Goal: Task Accomplishment & Management: Manage account settings

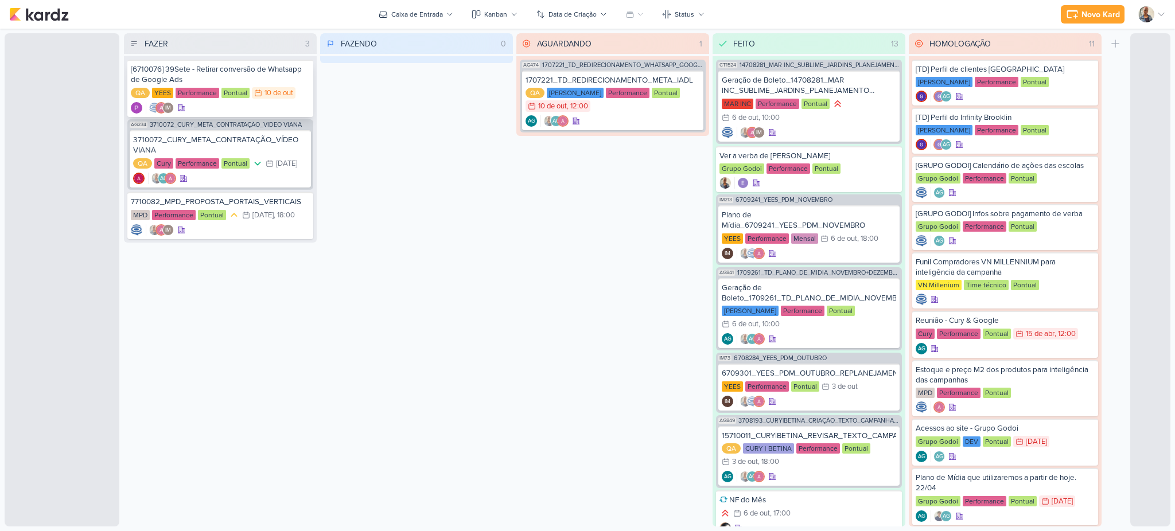
click at [262, 68] on div "[6710076] 39Sete - Retirar conversão de Whatsapp de Google Ads" at bounding box center [220, 74] width 179 height 21
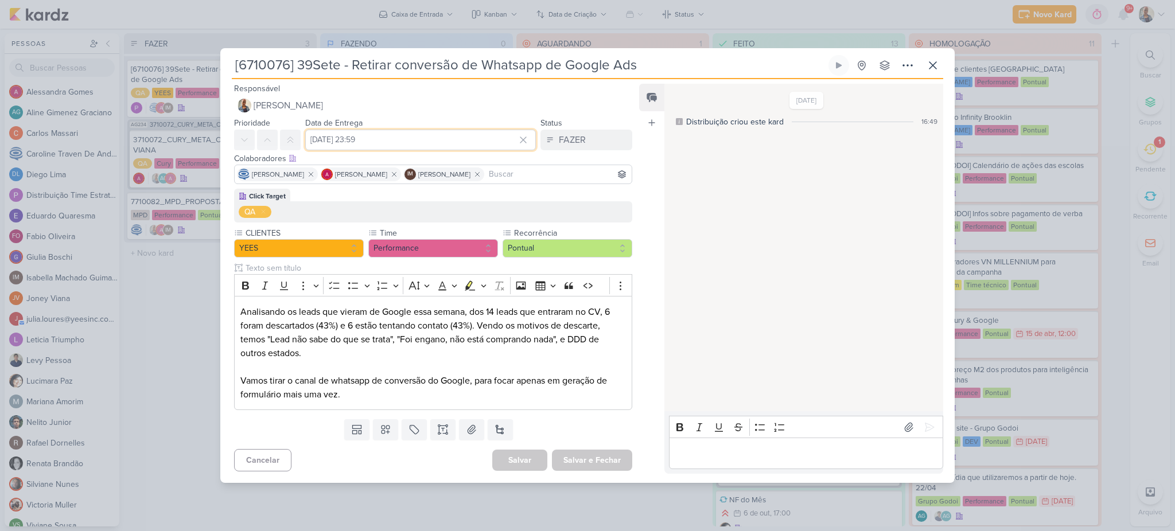
click at [397, 142] on input "10 de outubro de 2025 às 23:59" at bounding box center [420, 140] width 231 height 21
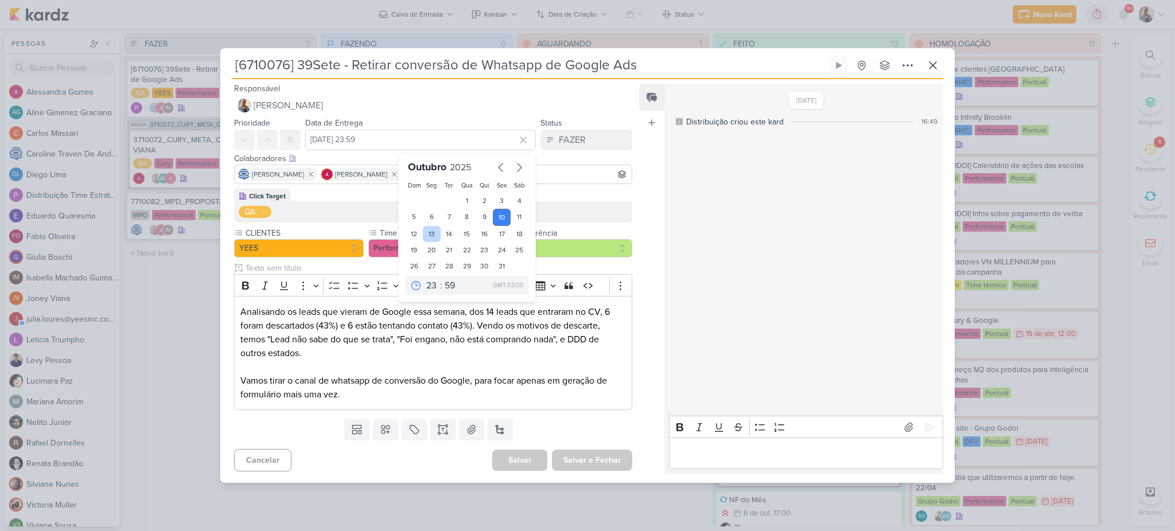
click at [428, 233] on div "13" at bounding box center [432, 234] width 18 height 16
type input "13 de outubro de 2025 às 23:59"
click at [591, 458] on button "Salvar e Fechar" at bounding box center [592, 460] width 80 height 21
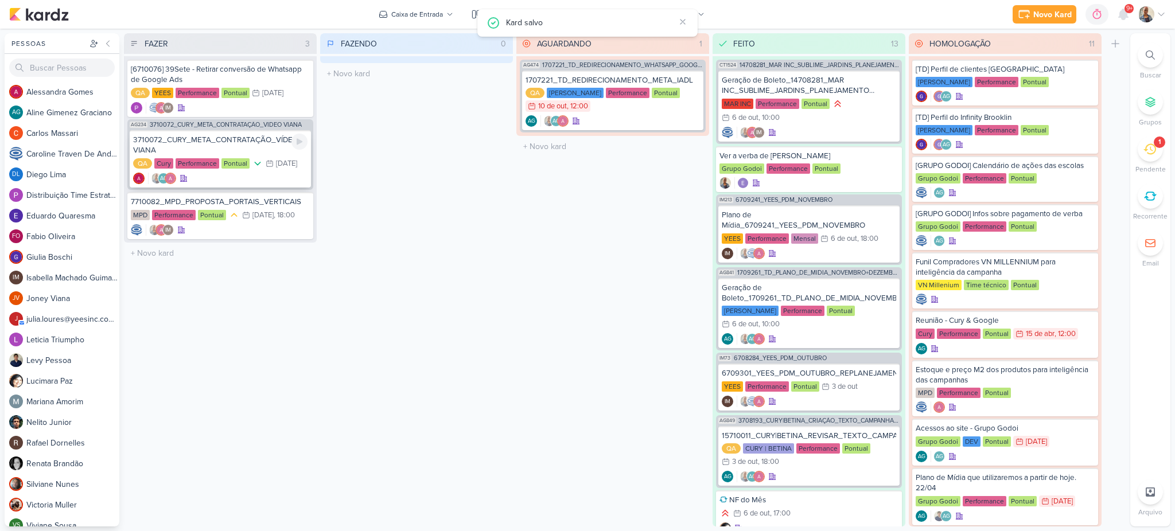
click at [209, 145] on div "3710072_CURY_META_CONTRATAÇÃO_VÍDEO VIANA" at bounding box center [220, 145] width 174 height 21
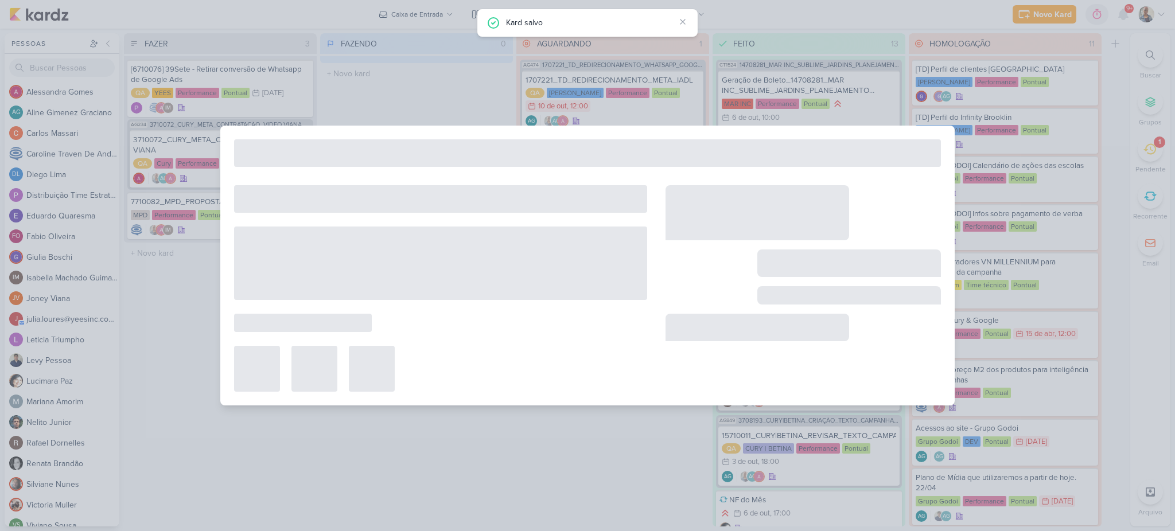
type input "3710072_CURY_META_CONTRATAÇÃO_VÍDEO VIANA"
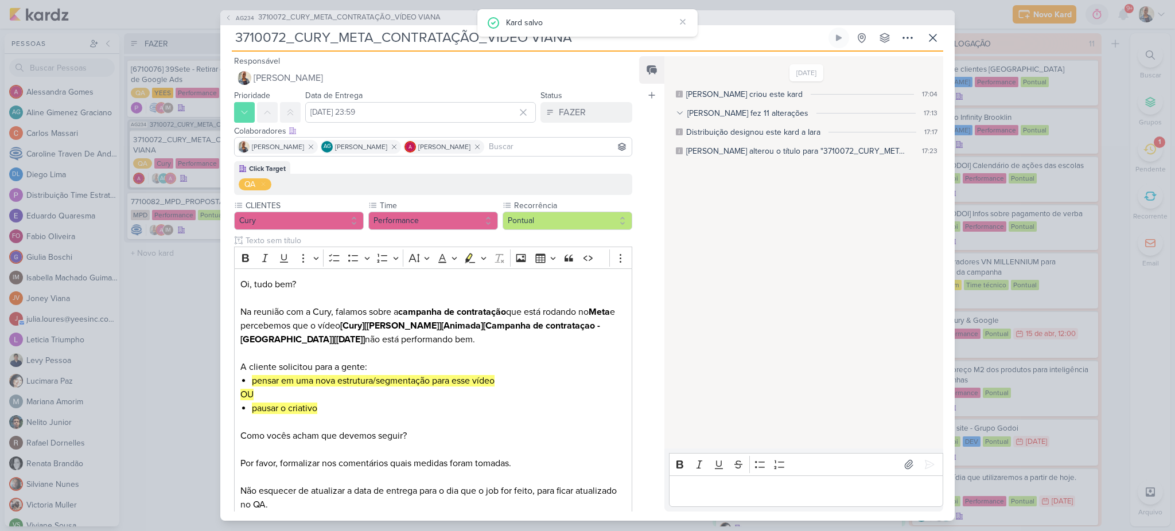
click at [163, 304] on div "AG234 3710072_CURY_META_CONTRATAÇÃO_VÍDEO VIANA 3710072_CURY_META_CONTRATAÇÃO_V…" at bounding box center [587, 265] width 1175 height 531
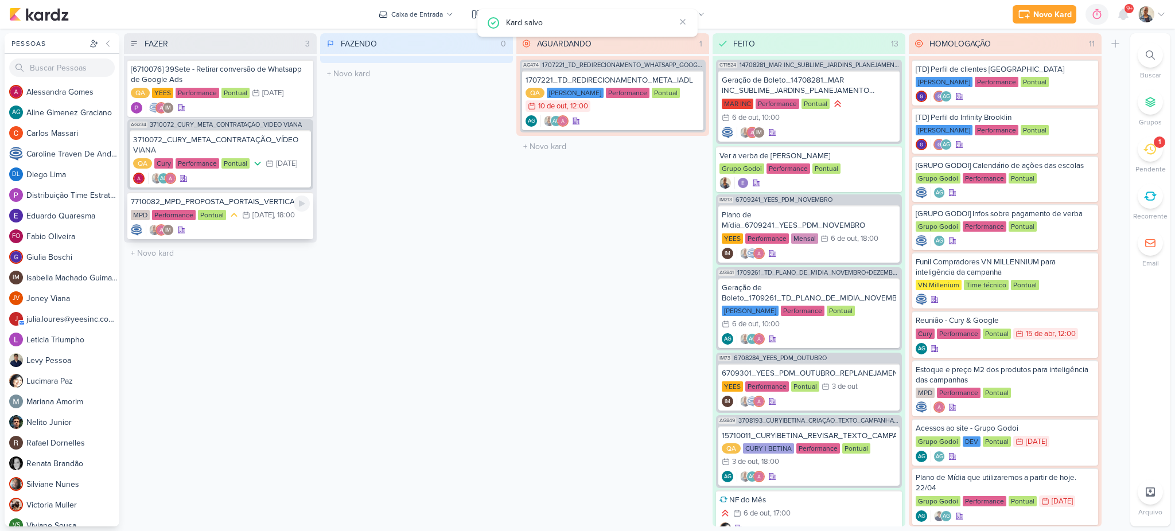
click at [235, 229] on div "IM" at bounding box center [220, 229] width 179 height 11
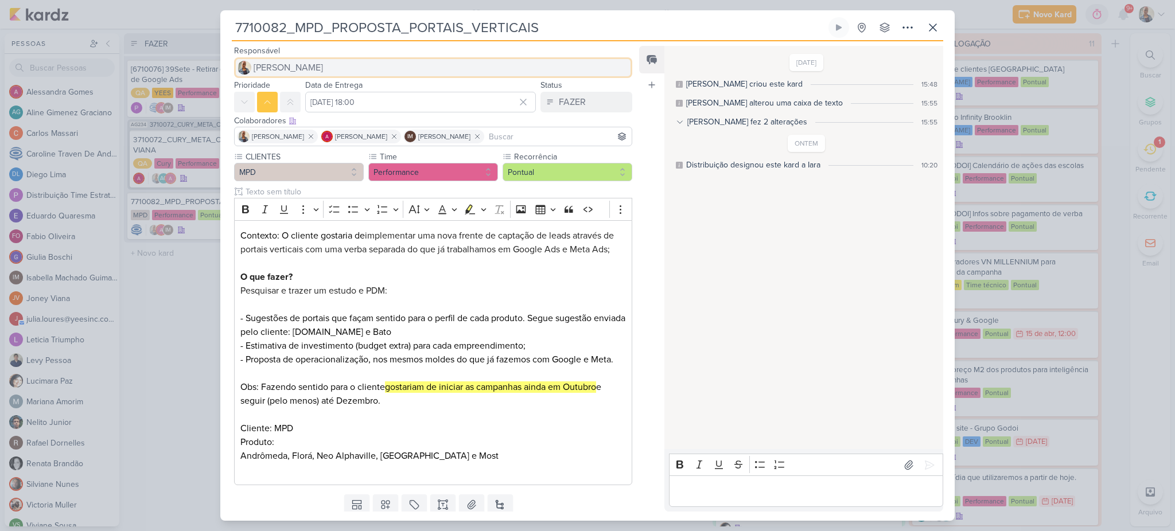
click at [314, 71] on button "[PERSON_NAME]" at bounding box center [433, 67] width 398 height 21
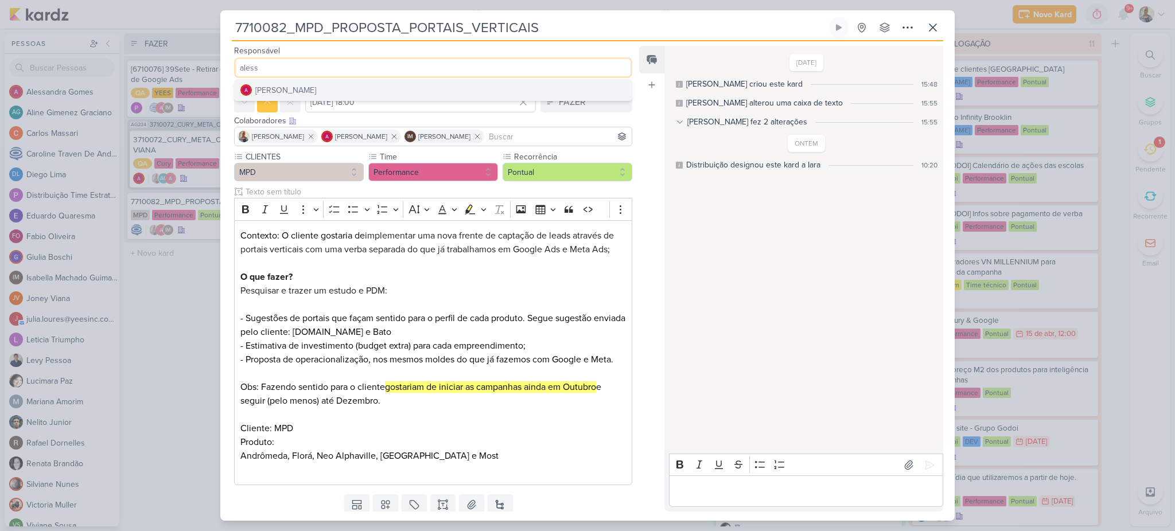
type input "aless"
click at [312, 89] on div "[PERSON_NAME]" at bounding box center [285, 90] width 61 height 12
click at [347, 99] on input "15 de outubro de 2025 às 18:00" at bounding box center [420, 102] width 231 height 21
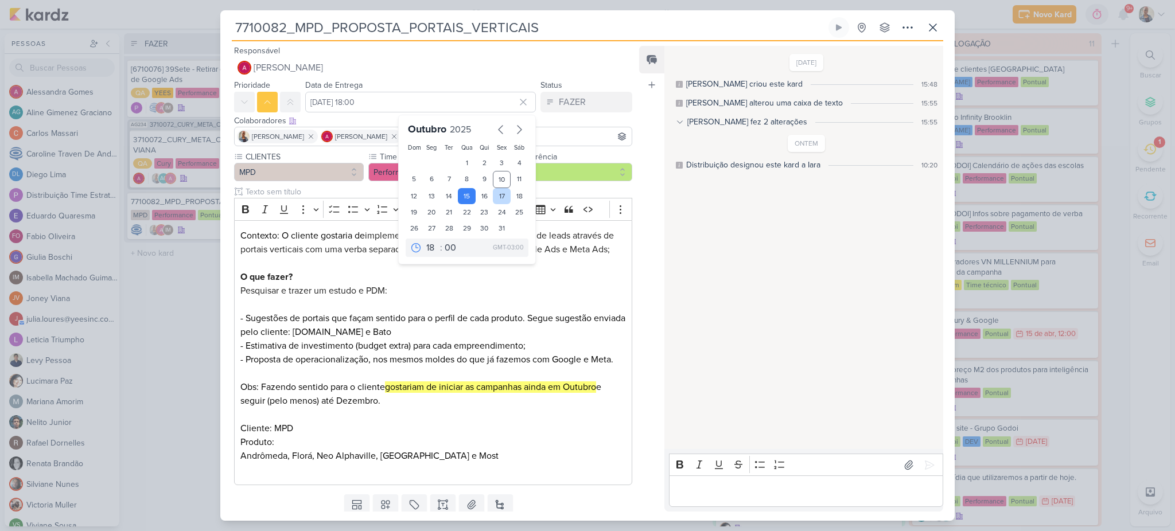
click at [501, 197] on div "17" at bounding box center [502, 196] width 18 height 16
type input "17 de outubro de 2025 às 18:00"
click at [645, 155] on div "Feed Atrelar email Solte o email para atrelar ao kard" at bounding box center [651, 279] width 25 height 466
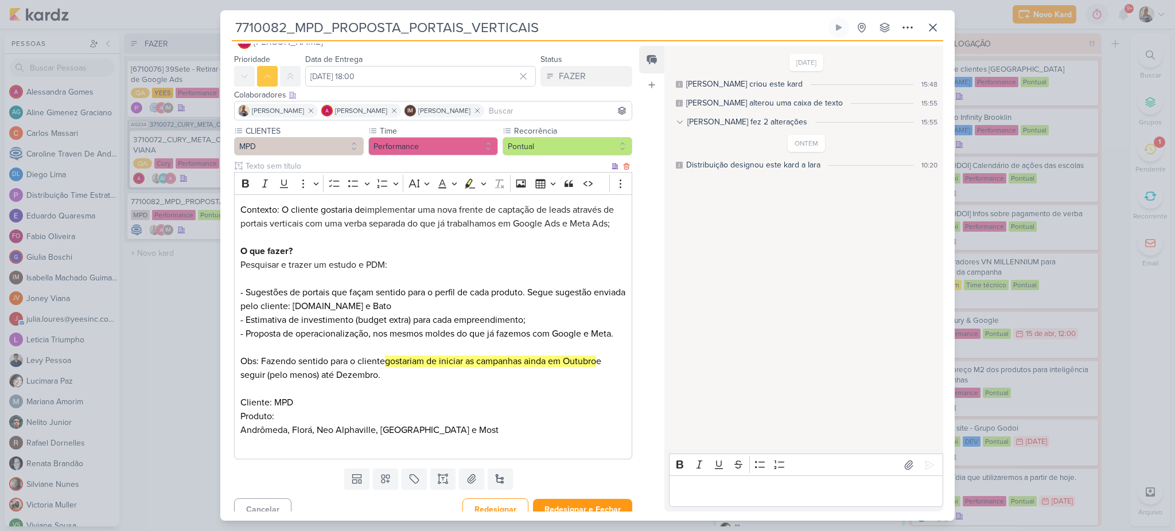
scroll to position [37, 0]
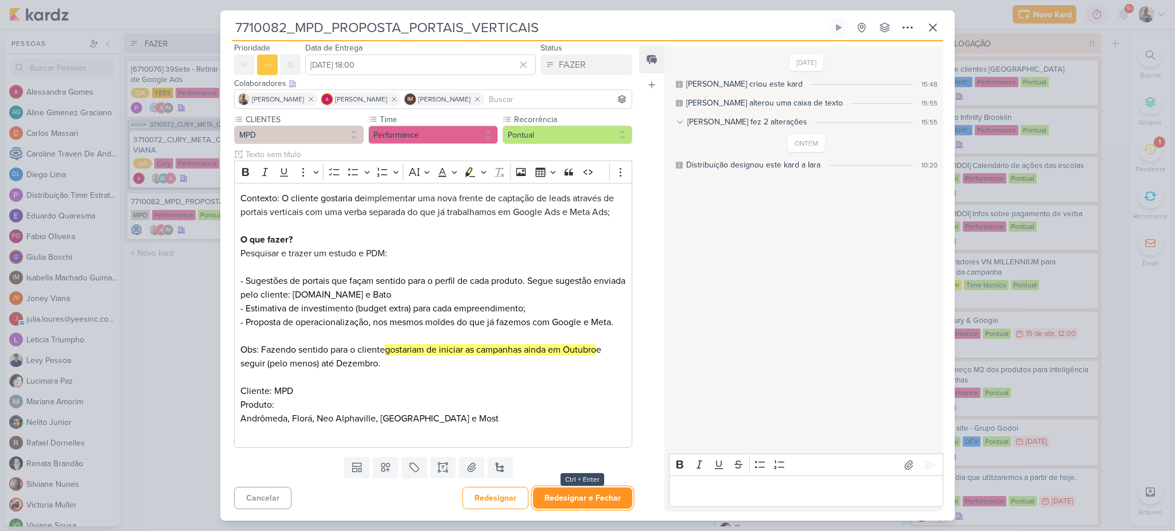
click at [569, 507] on button "Redesignar e Fechar" at bounding box center [582, 498] width 99 height 21
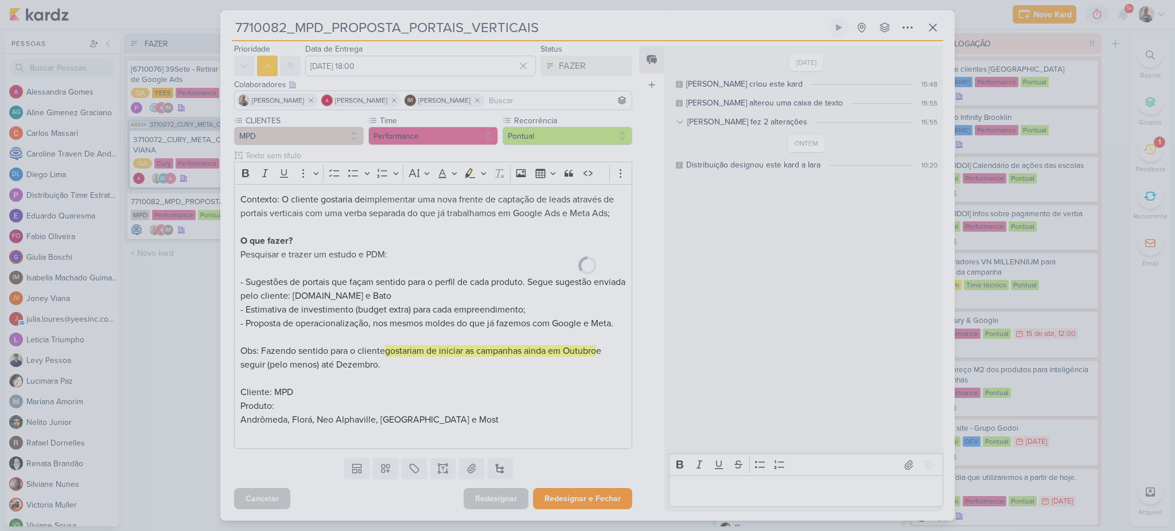
scroll to position [36, 0]
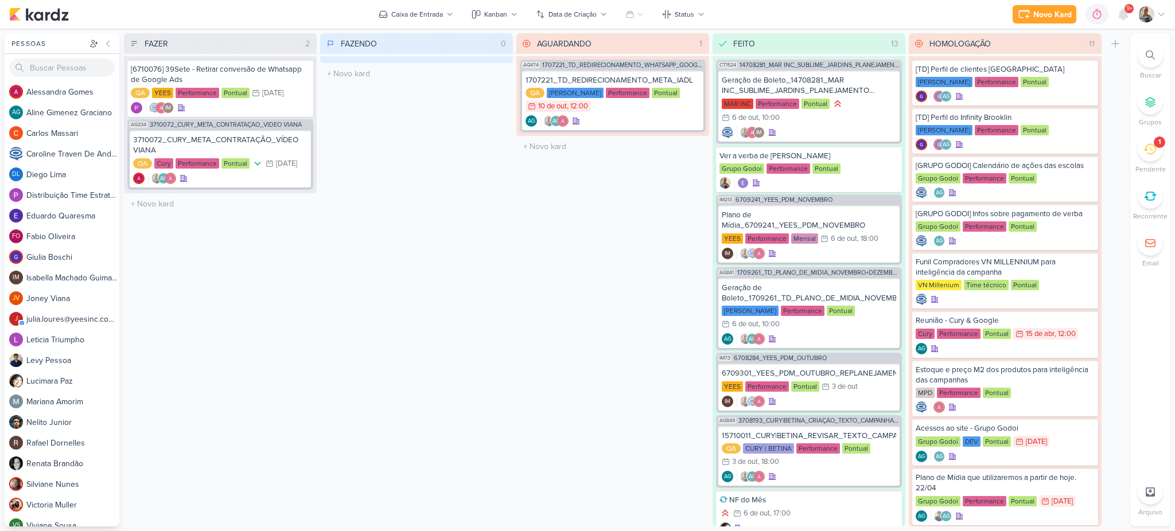
click at [1160, 151] on div "1" at bounding box center [1149, 149] width 25 height 25
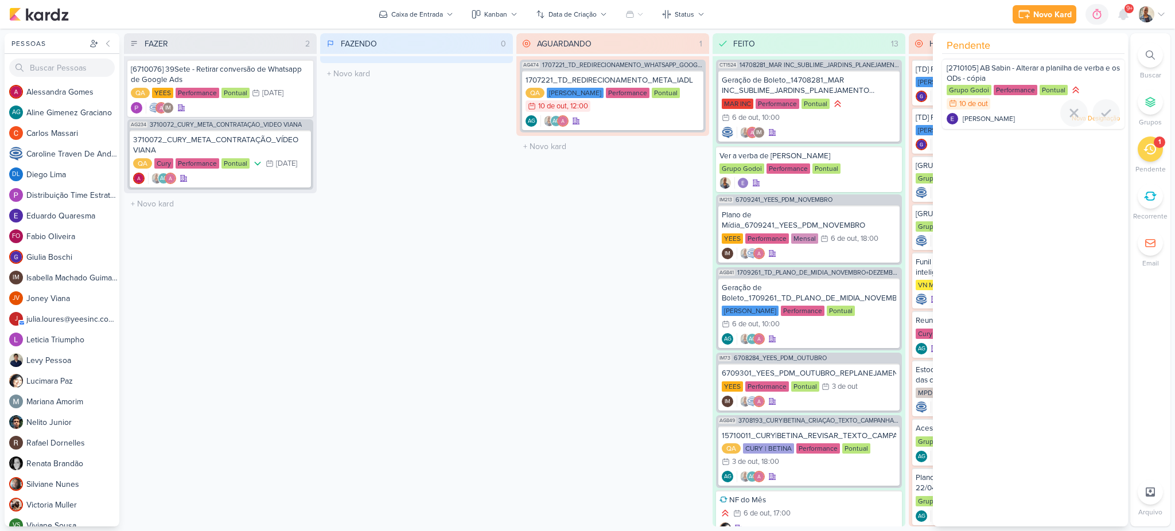
click at [1004, 109] on div "Grupo Godoi Performance Pontual 10/10 10 de out" at bounding box center [1032, 97] width 173 height 26
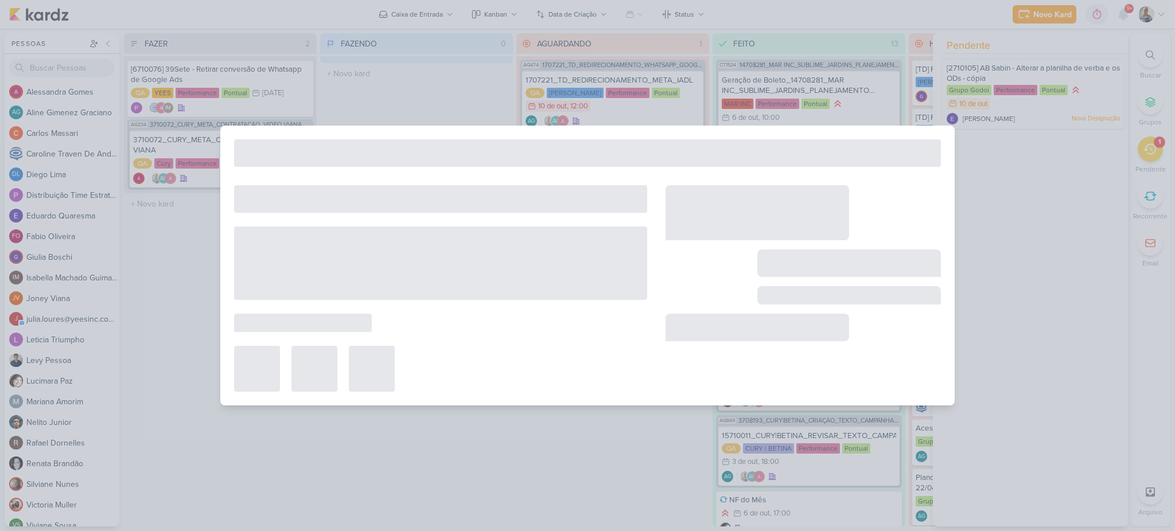
type input "[2710105] AB Sabin - Alterar a planilha de verba e os ODs - cópia"
type input "[DATE] 23:59"
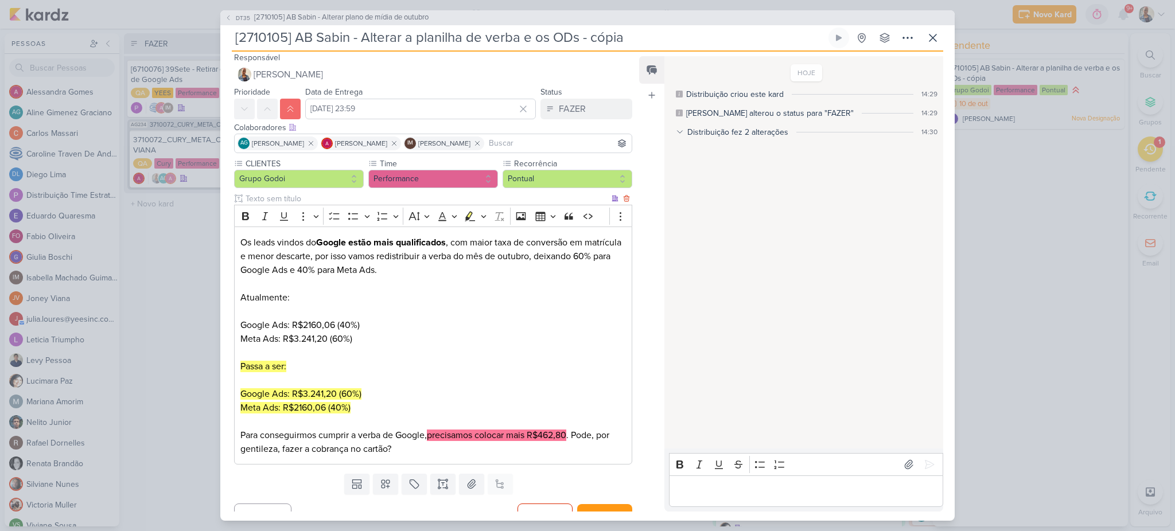
scroll to position [0, 0]
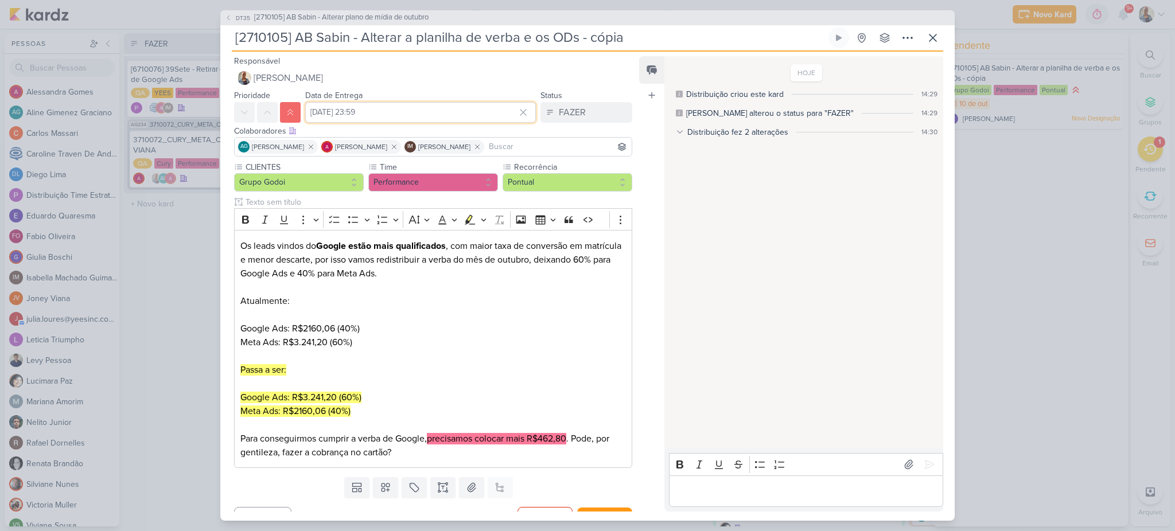
click at [428, 110] on input "[DATE] 23:59" at bounding box center [420, 112] width 231 height 21
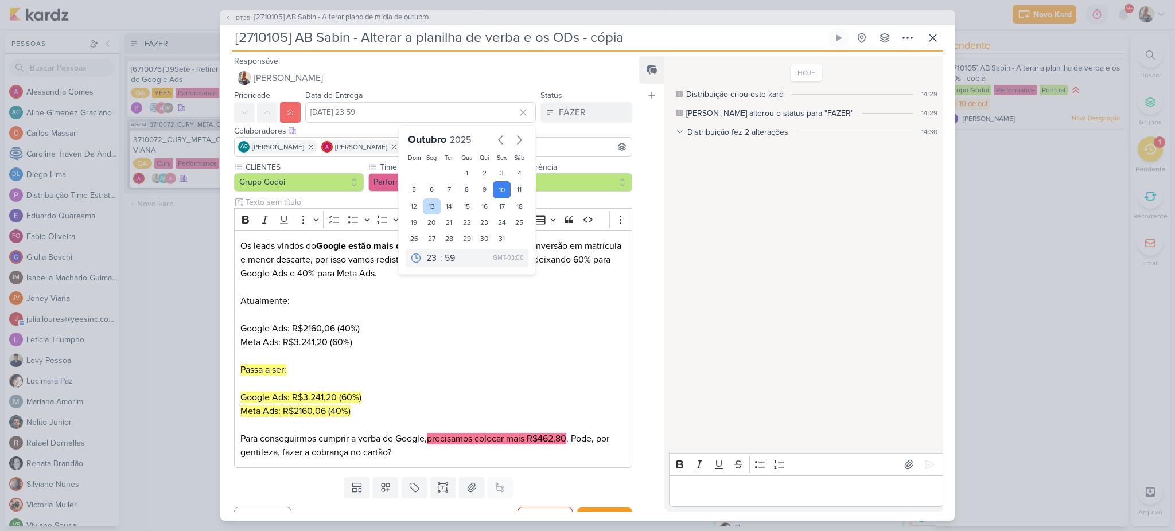
click at [423, 211] on div "13" at bounding box center [432, 206] width 18 height 16
type input "13 de outubro de 2025 às 23:59"
click at [643, 215] on div "Feed Atrelar email Solte o email para atrelar ao kard" at bounding box center [651, 283] width 25 height 455
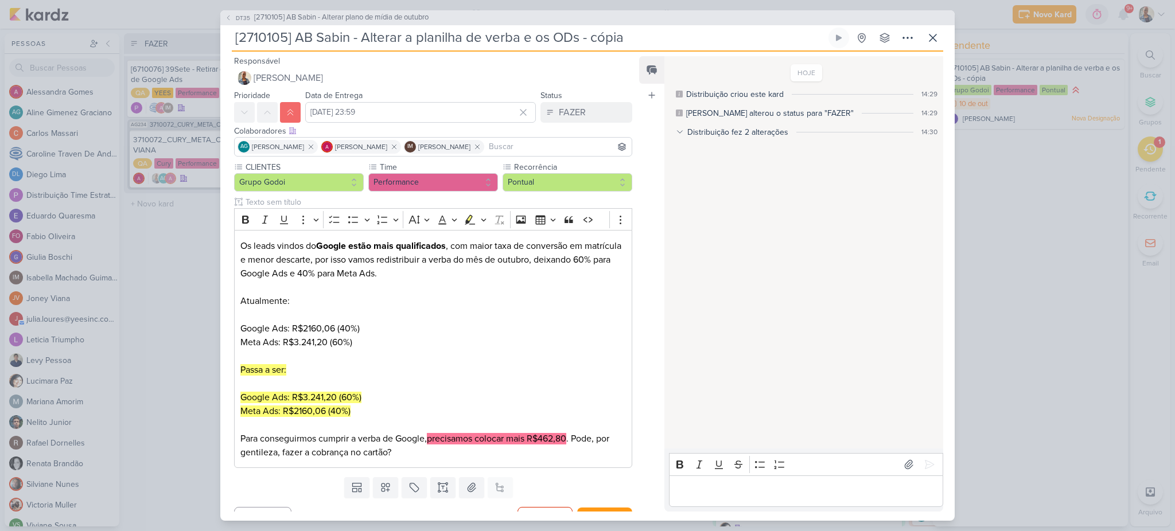
drag, startPoint x: 366, startPoint y: 42, endPoint x: 702, endPoint y: 42, distance: 335.6
click at [702, 42] on input "[2710105] AB Sabin - Alterar a planilha de verba e os ODs - cópia" at bounding box center [529, 38] width 594 height 21
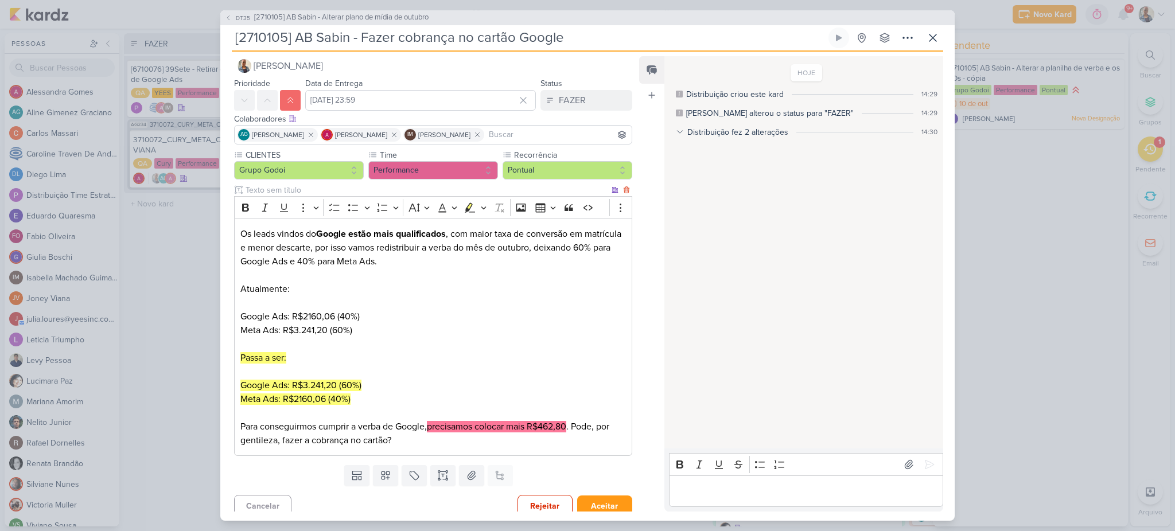
scroll to position [20, 0]
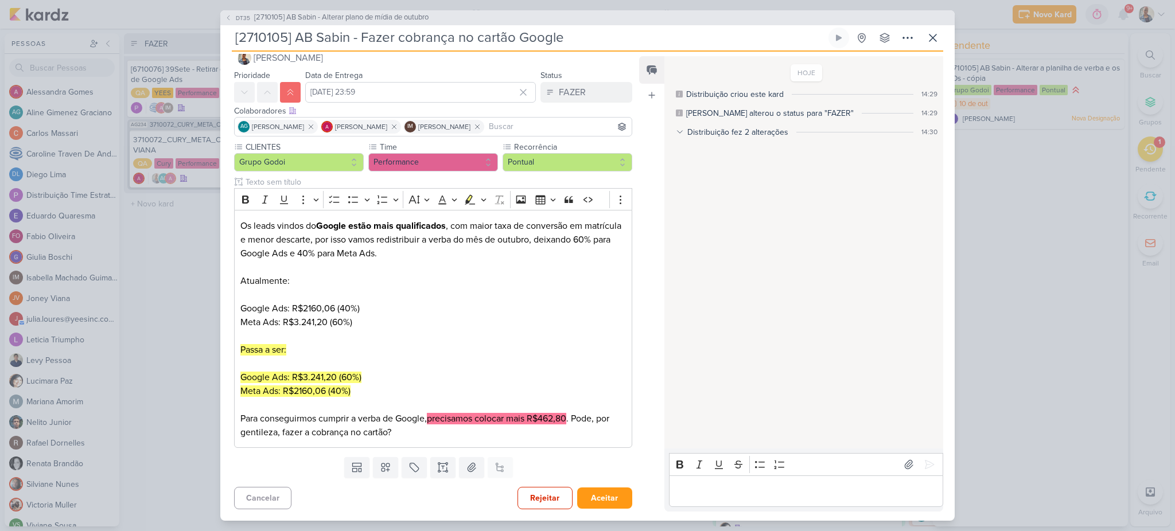
click at [622, 509] on div "Rejeitar Aceitar" at bounding box center [574, 498] width 115 height 22
click at [617, 503] on button "Aceitar" at bounding box center [604, 498] width 55 height 21
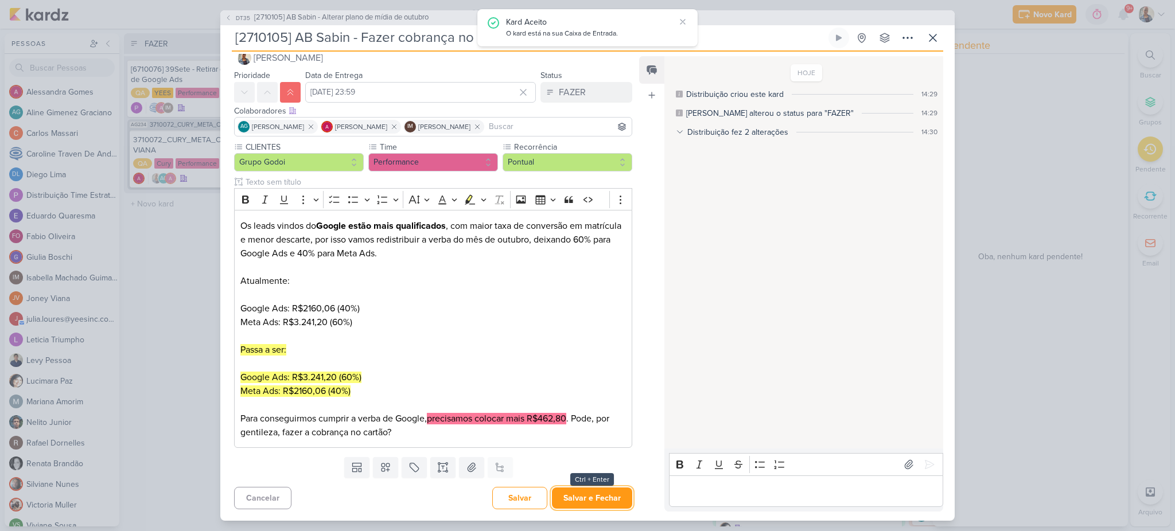
click at [617, 503] on button "Salvar e Fechar" at bounding box center [592, 498] width 80 height 21
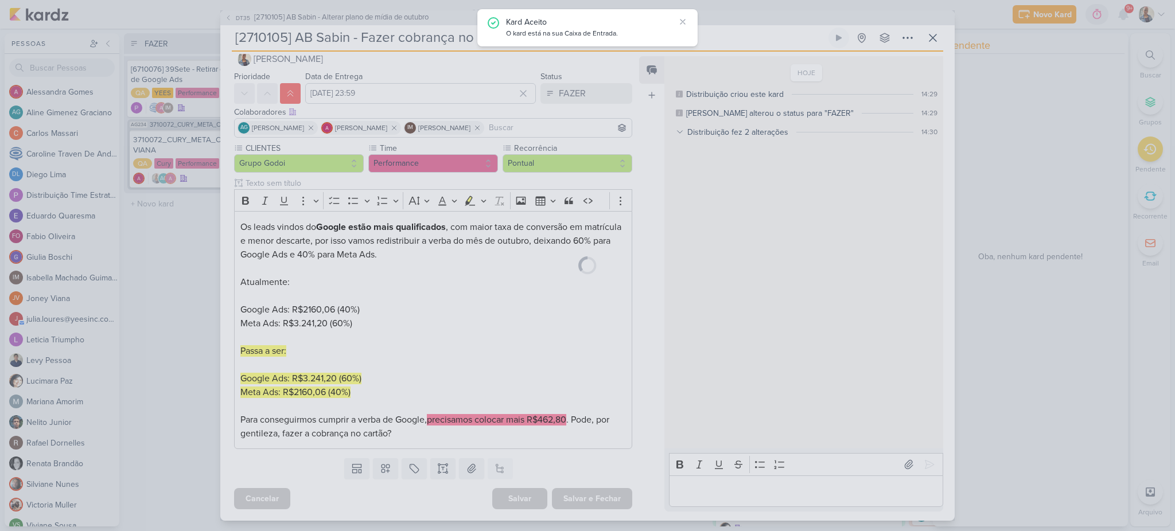
scroll to position [19, 0]
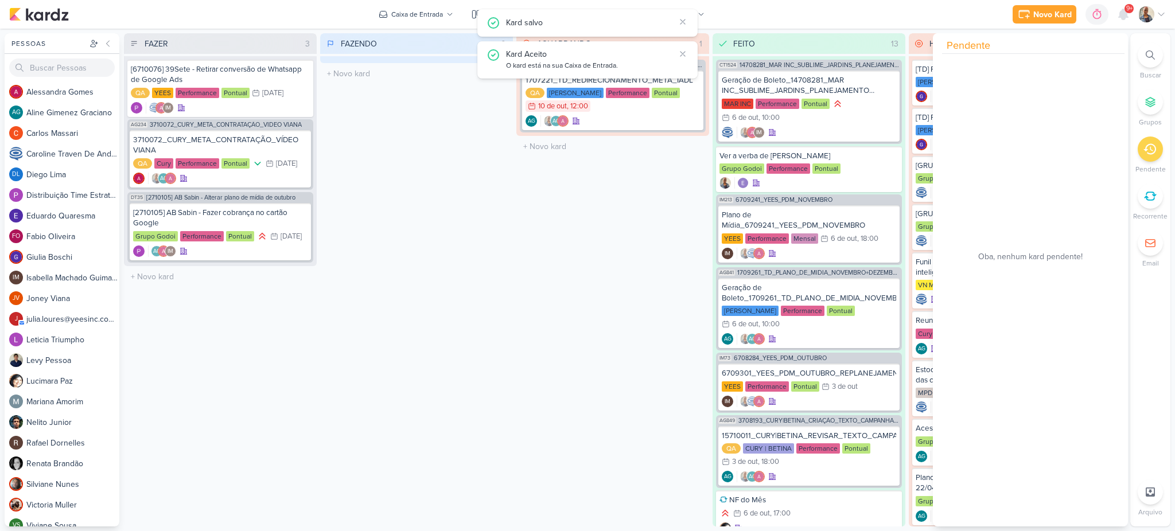
click at [474, 220] on div "FAZENDO 0 Mover Para Esquerda Mover Para Direita Deletar O título do kard deve …" at bounding box center [416, 279] width 193 height 493
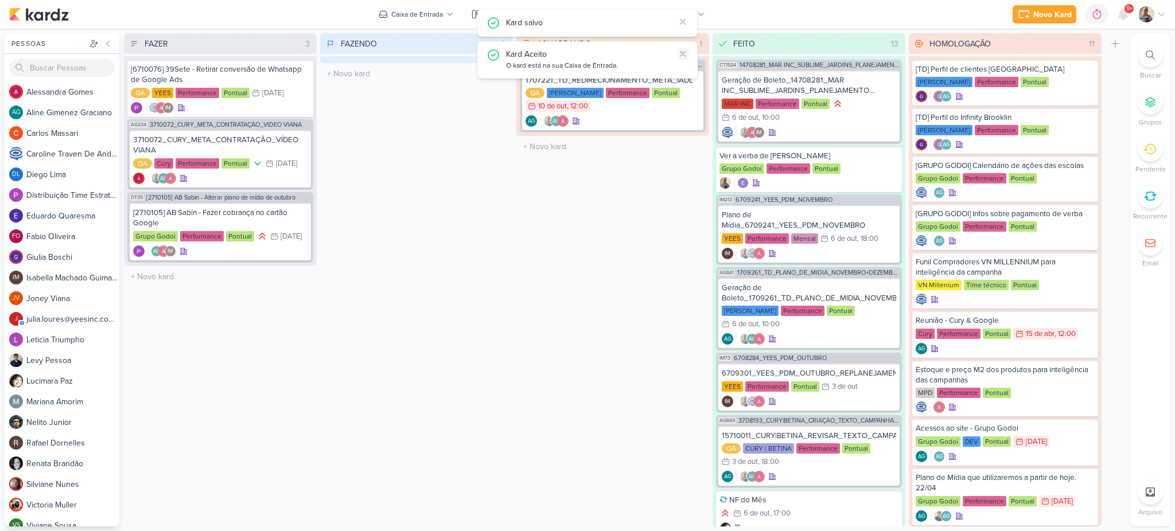
click at [684, 56] on icon at bounding box center [682, 54] width 5 height 5
click at [646, 120] on div "AG AG" at bounding box center [612, 120] width 174 height 11
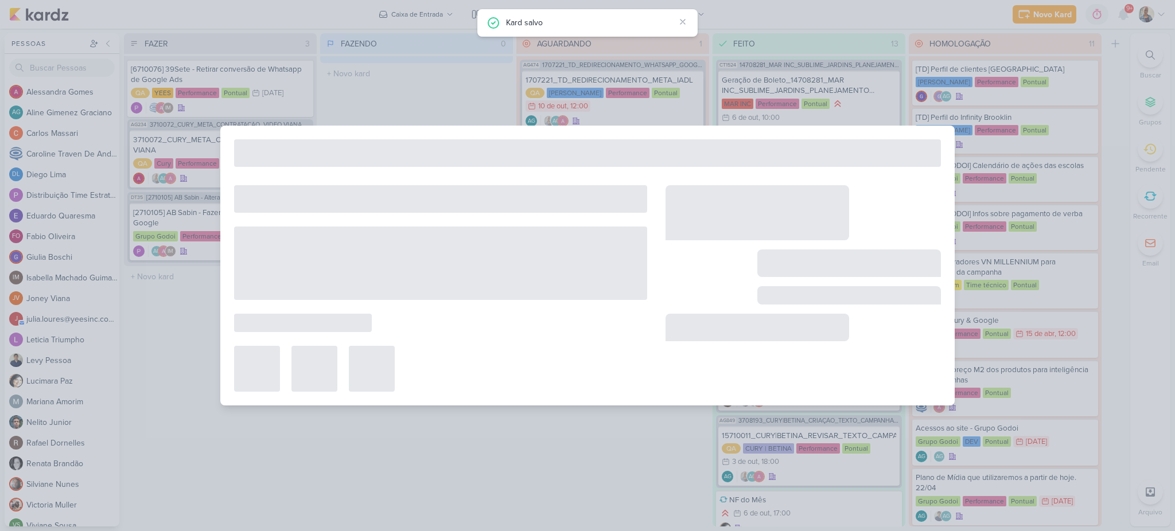
type input "1707221_TD_REDIRECIONAMENTO_META_IADL"
type input "10 de outubro de 2025 às 12:00"
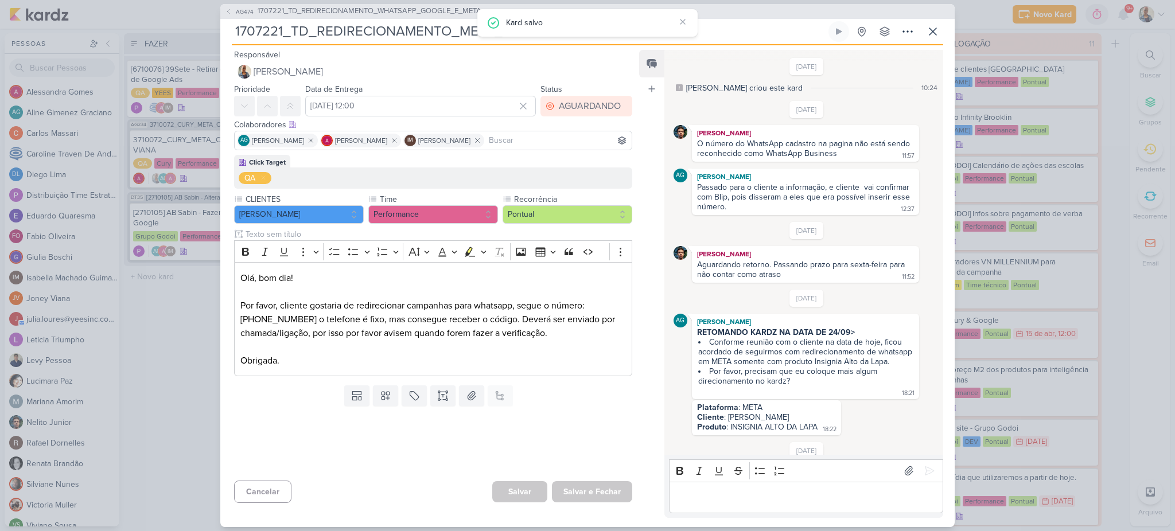
scroll to position [275, 0]
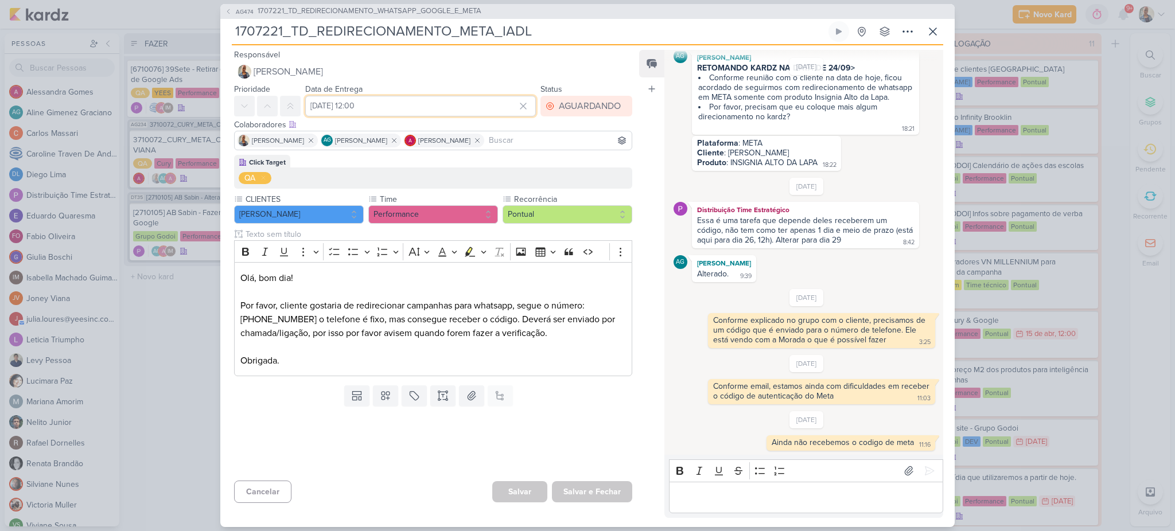
click at [438, 104] on input "10 de outubro de 2025 às 12:00" at bounding box center [420, 106] width 231 height 21
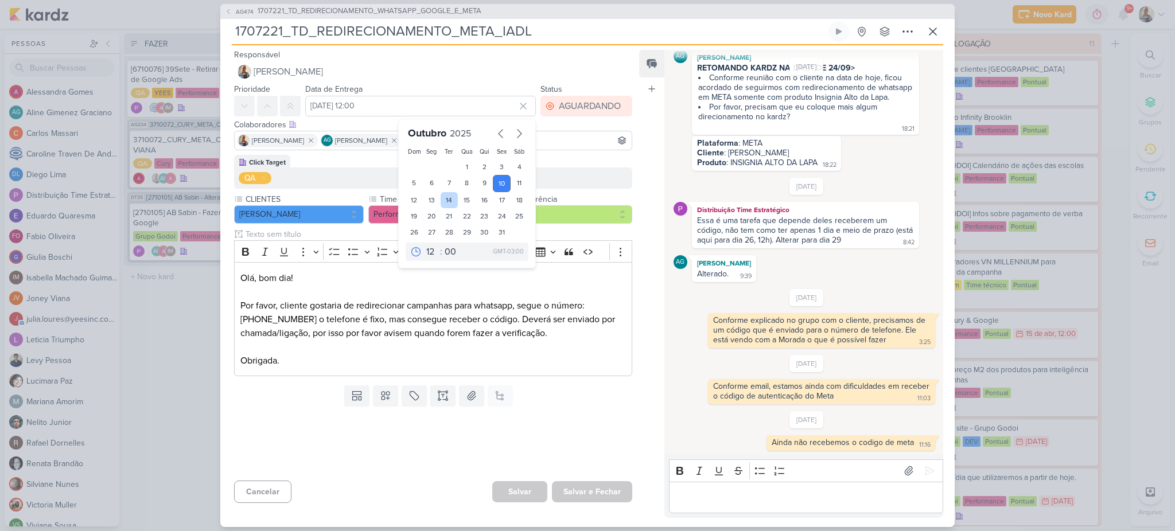
click at [445, 198] on div "14" at bounding box center [450, 200] width 18 height 16
click at [434, 198] on div "13" at bounding box center [432, 200] width 18 height 16
click at [441, 200] on div "14" at bounding box center [450, 200] width 18 height 16
type input "14 de outubro de 2025 às 12:00"
click at [616, 489] on button "Salvar e Fechar" at bounding box center [592, 491] width 80 height 21
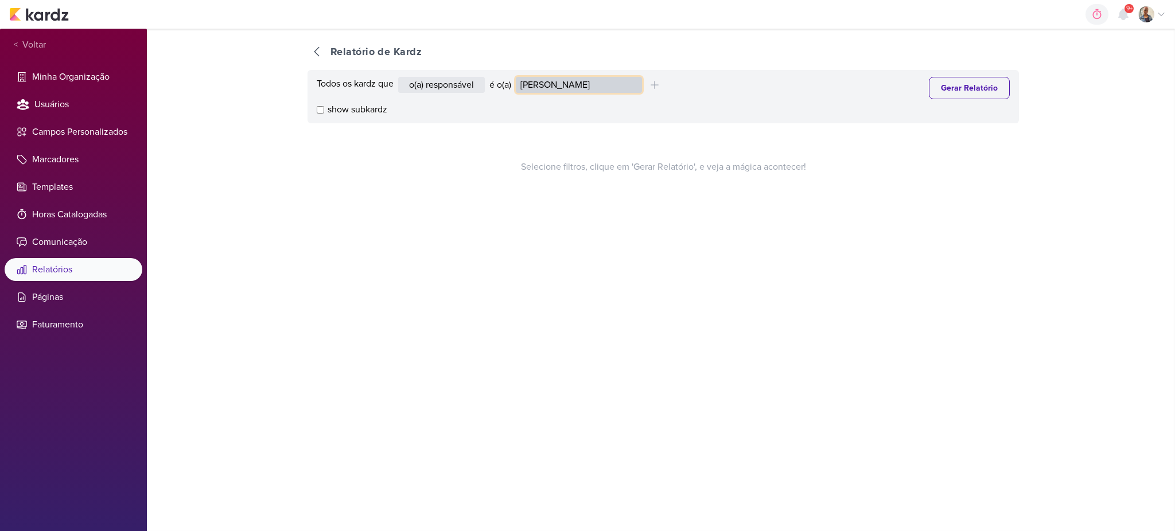
click at [569, 77] on select "Alessandra Gomes Aline Gimenez Graciano Caroline Traven De Andrade Distribuição…" at bounding box center [579, 85] width 126 height 16
select select "1911"
click at [519, 77] on select "Alessandra Gomes Aline Gimenez Graciano Caroline Traven De Andrade Distribuição…" at bounding box center [579, 85] width 126 height 16
click at [950, 88] on button "Gerar Relatório" at bounding box center [969, 88] width 81 height 22
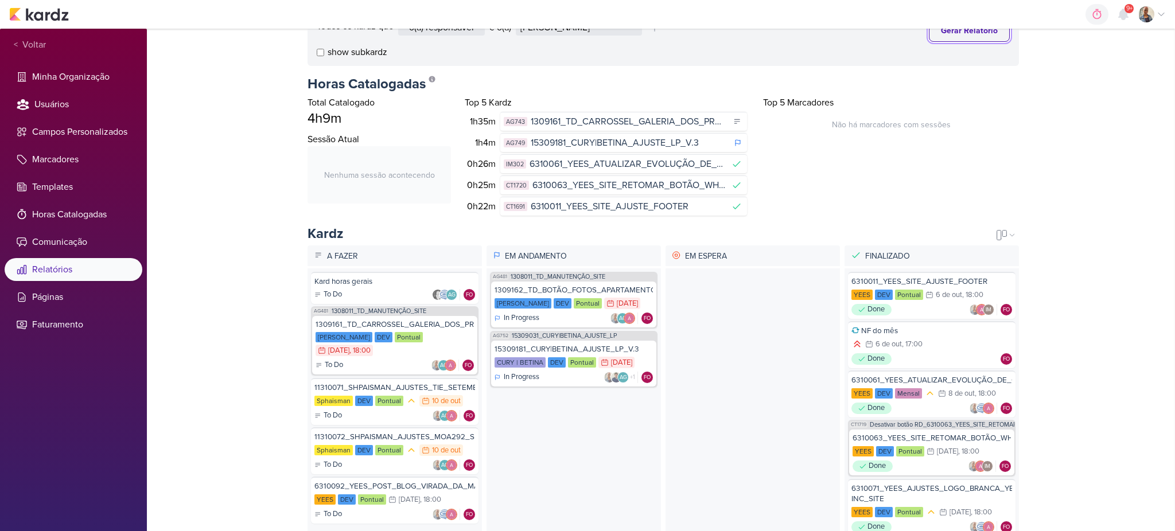
scroll to position [88, 0]
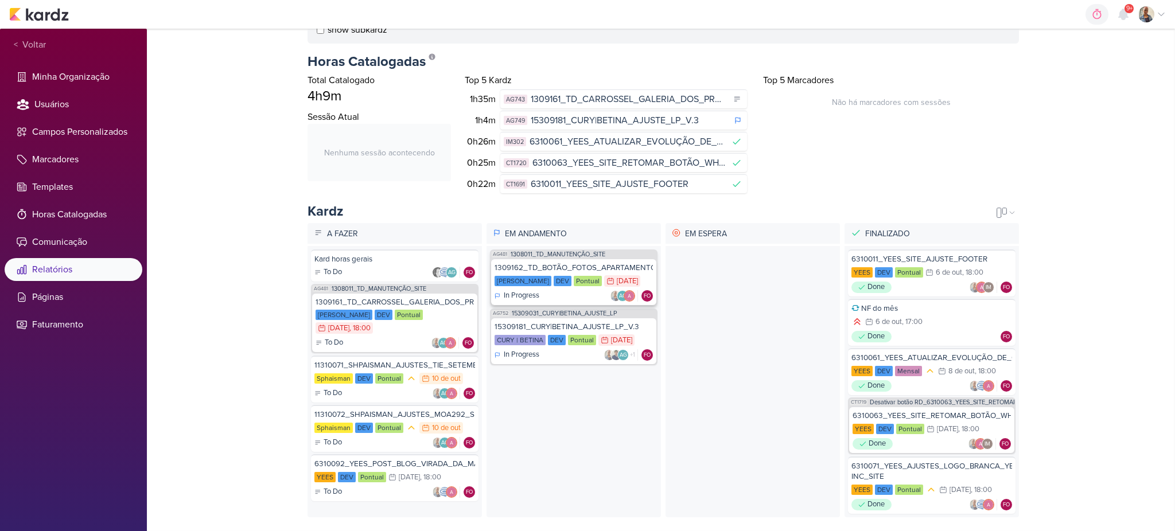
click at [562, 263] on div "1309162_TD_BOTÃO_FOTOS_APARTAMENTO_E_LAZER" at bounding box center [573, 268] width 158 height 10
click at [555, 322] on div "15309181_CURY|BETINA_AJUSTE_LP_V.3" at bounding box center [573, 327] width 158 height 10
click at [581, 263] on div "1309162_TD_BOTÃO_FOTOS_APARTAMENTO_E_LAZER" at bounding box center [573, 268] width 158 height 10
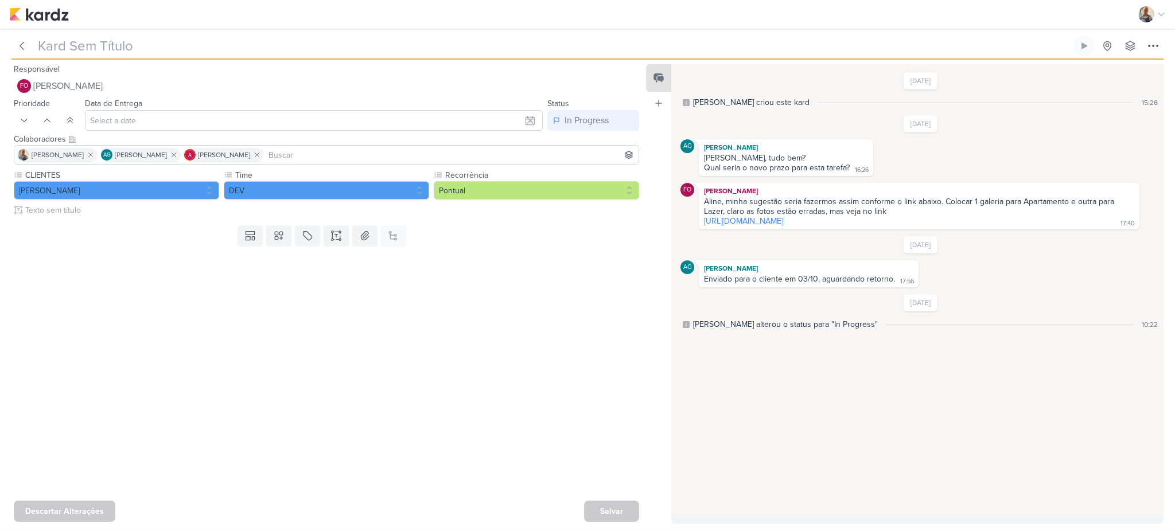
type input "1309162_TD_BOTÃO_FOTOS_APARTAMENTO_E_LAZER"
type input "23 de setembro de 2025 às 23:59"
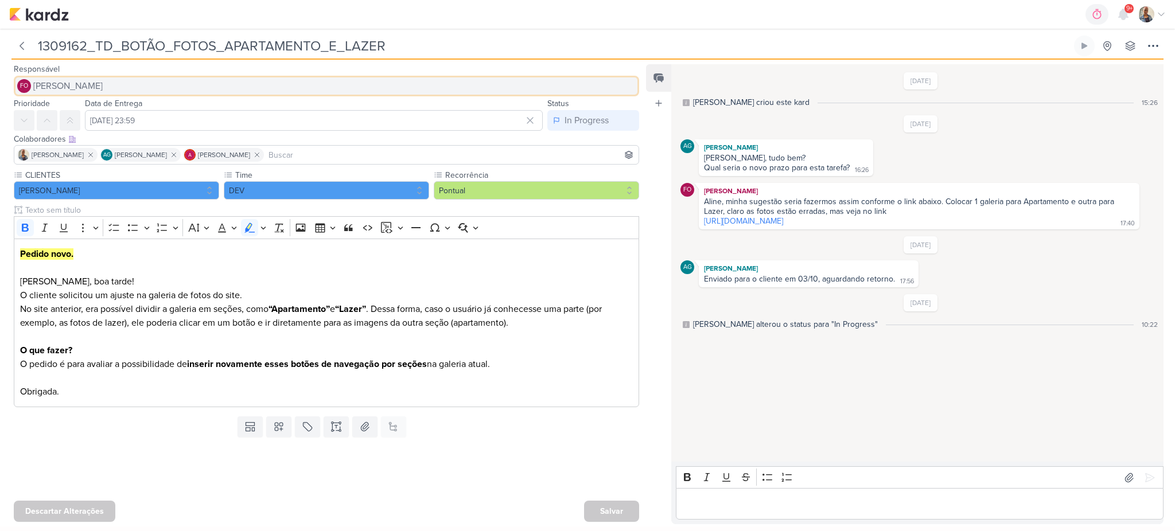
click at [79, 89] on span "[PERSON_NAME]" at bounding box center [67, 86] width 69 height 14
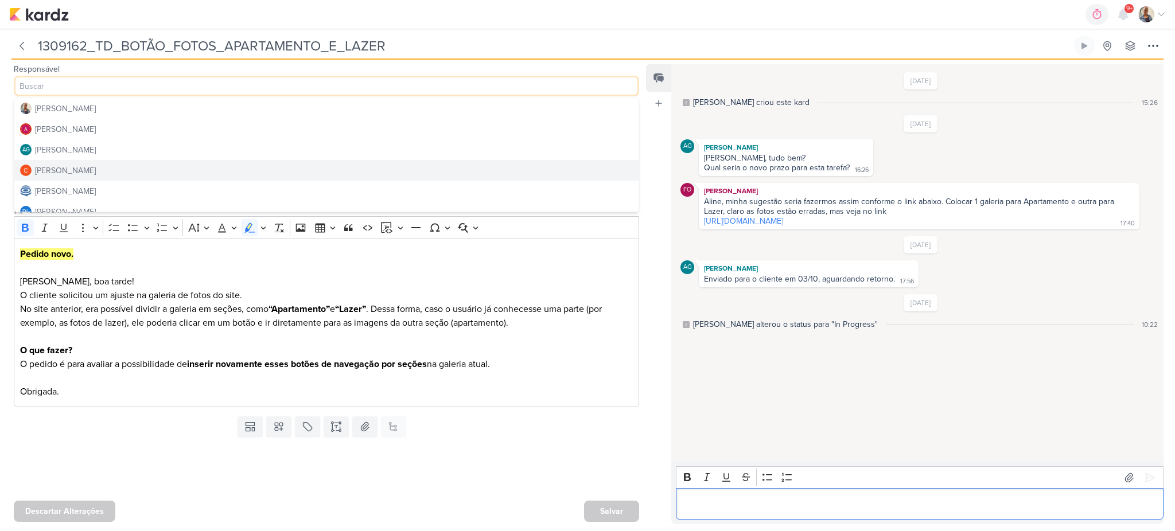
click at [754, 501] on p "Editor editing area: main" at bounding box center [919, 504] width 475 height 14
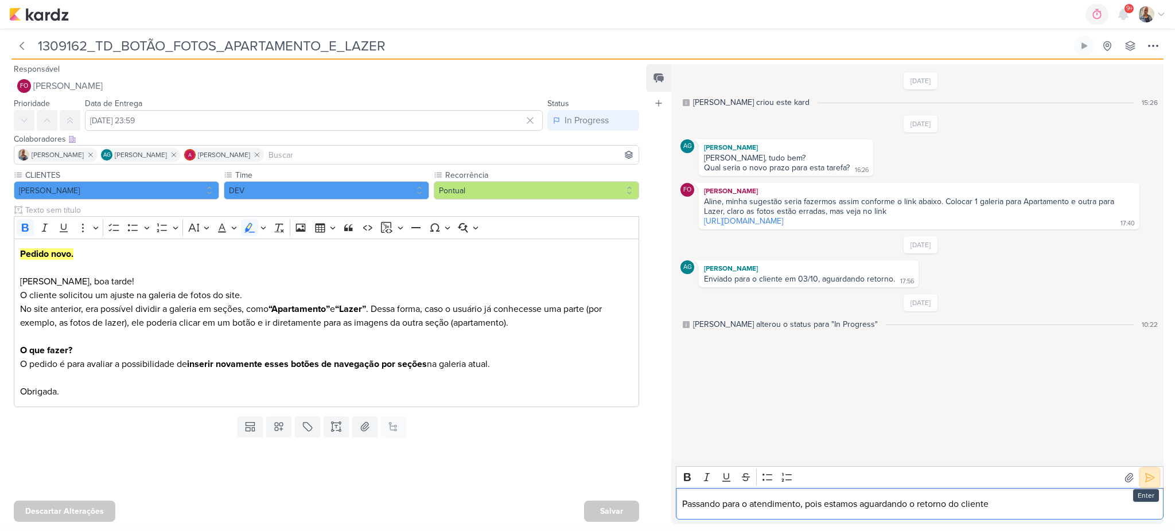
click at [1145, 481] on icon at bounding box center [1149, 477] width 9 height 9
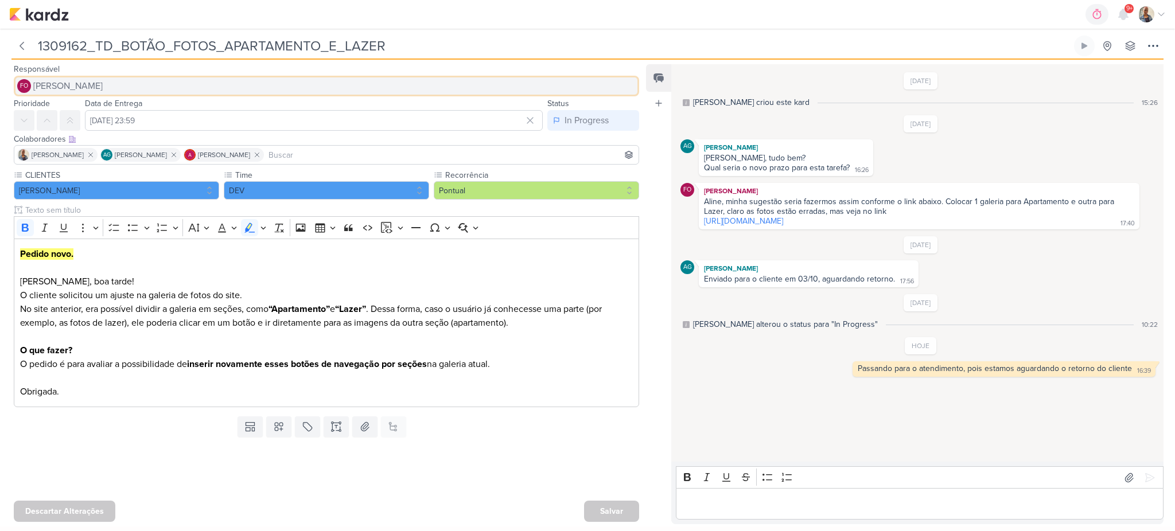
click at [57, 87] on span "[PERSON_NAME]" at bounding box center [67, 86] width 69 height 14
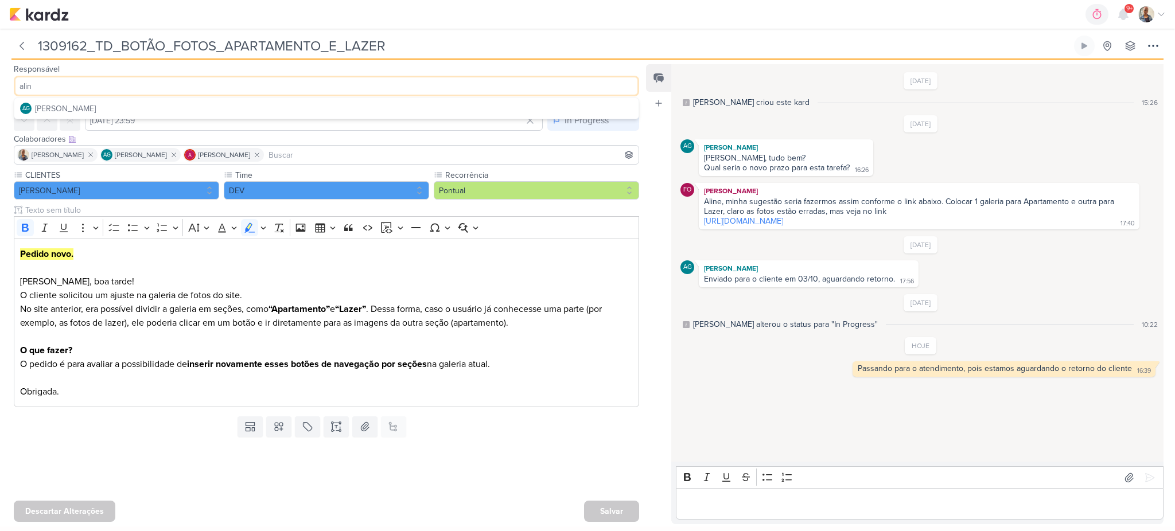
type input "alin"
click at [84, 105] on div "[PERSON_NAME]" at bounding box center [65, 109] width 61 height 12
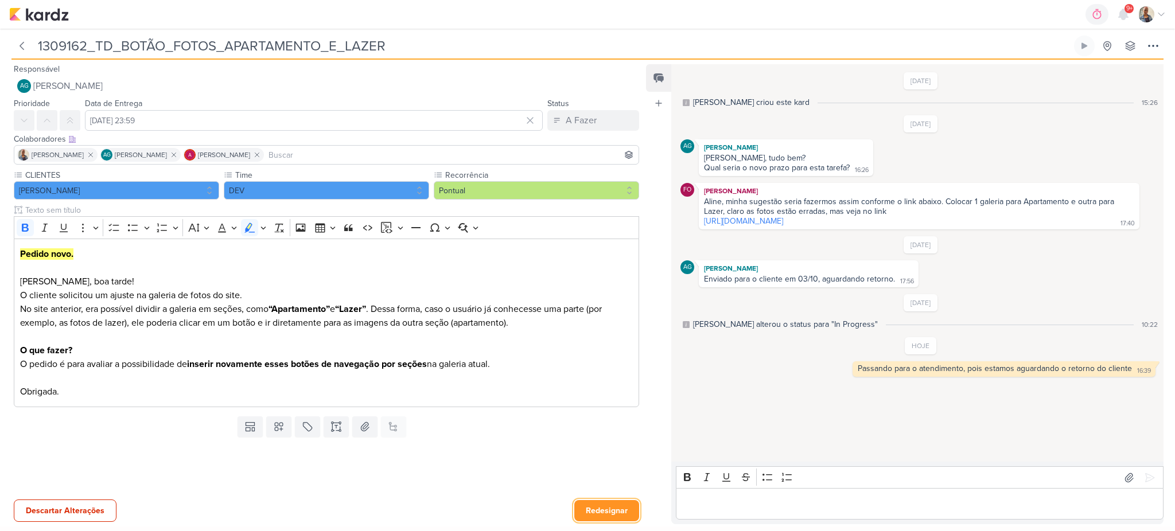
click at [606, 511] on button "Redesignar" at bounding box center [606, 510] width 65 height 21
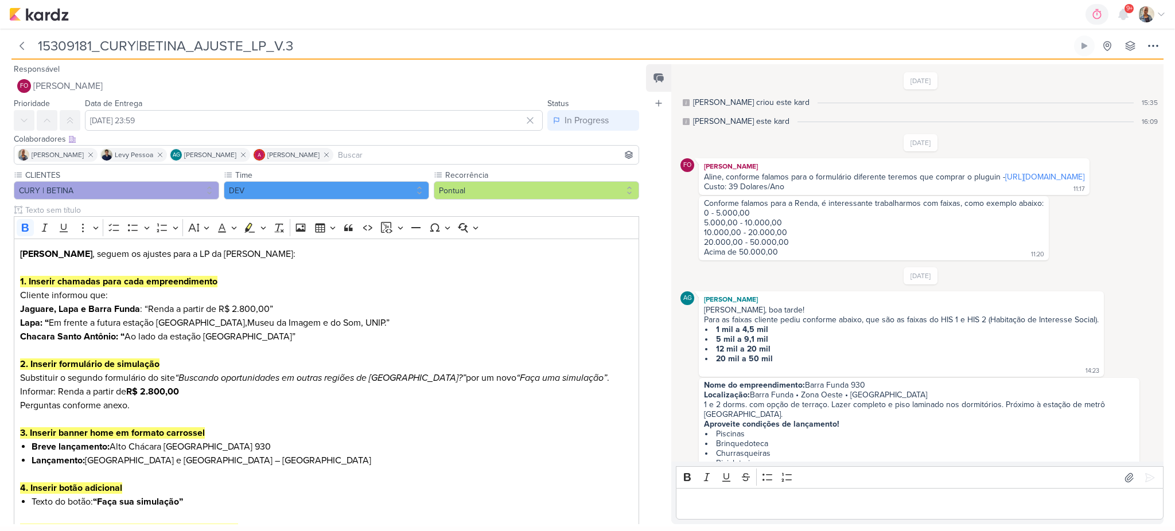
scroll to position [664, 0]
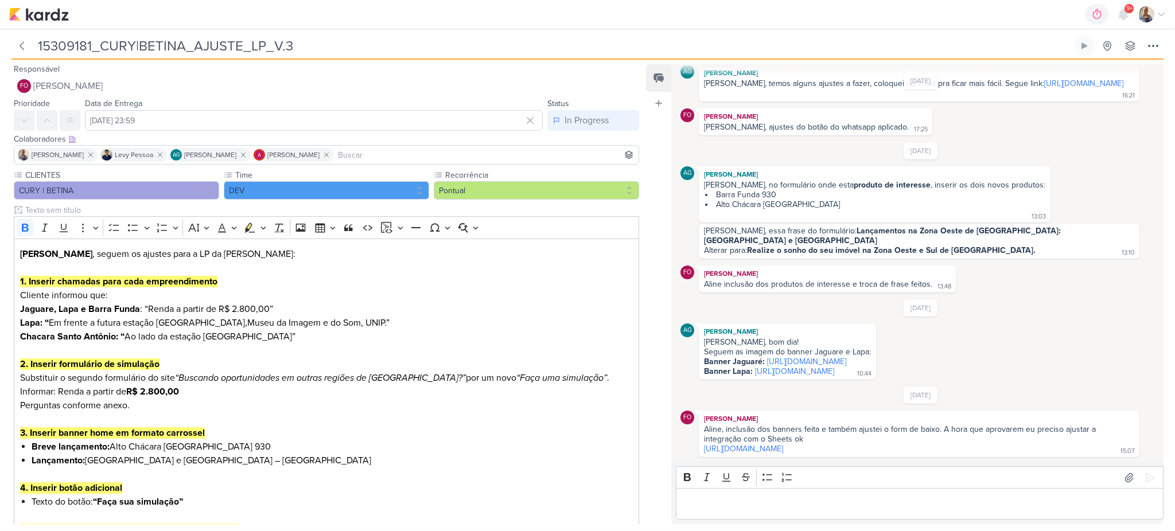
click at [812, 494] on div "Editor editing area: main" at bounding box center [920, 504] width 488 height 32
click at [753, 509] on p "Editor editing area: main" at bounding box center [919, 504] width 475 height 14
click at [1144, 476] on icon at bounding box center [1149, 477] width 11 height 11
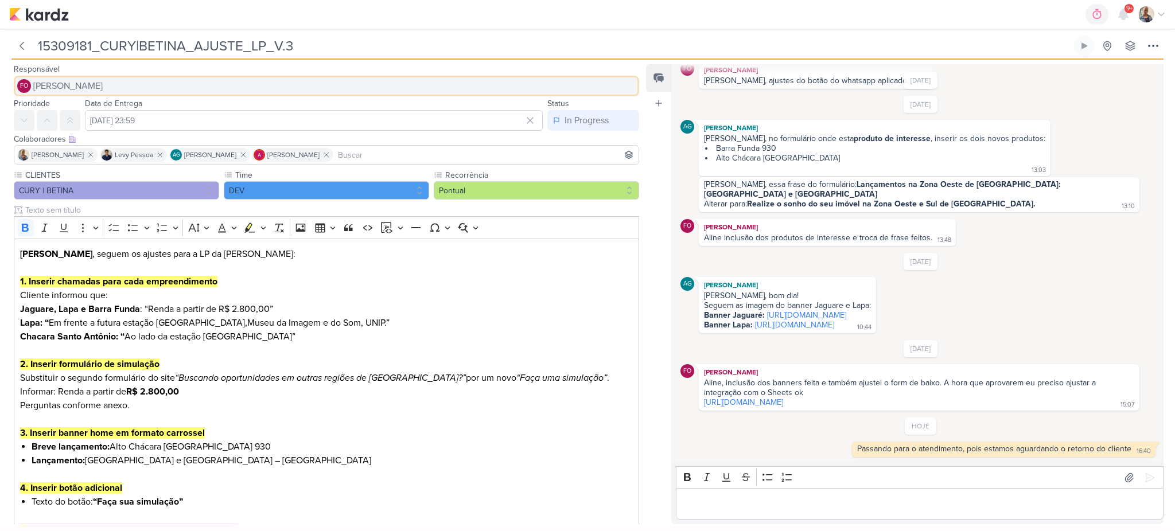
click at [81, 80] on span "[PERSON_NAME]" at bounding box center [67, 86] width 69 height 14
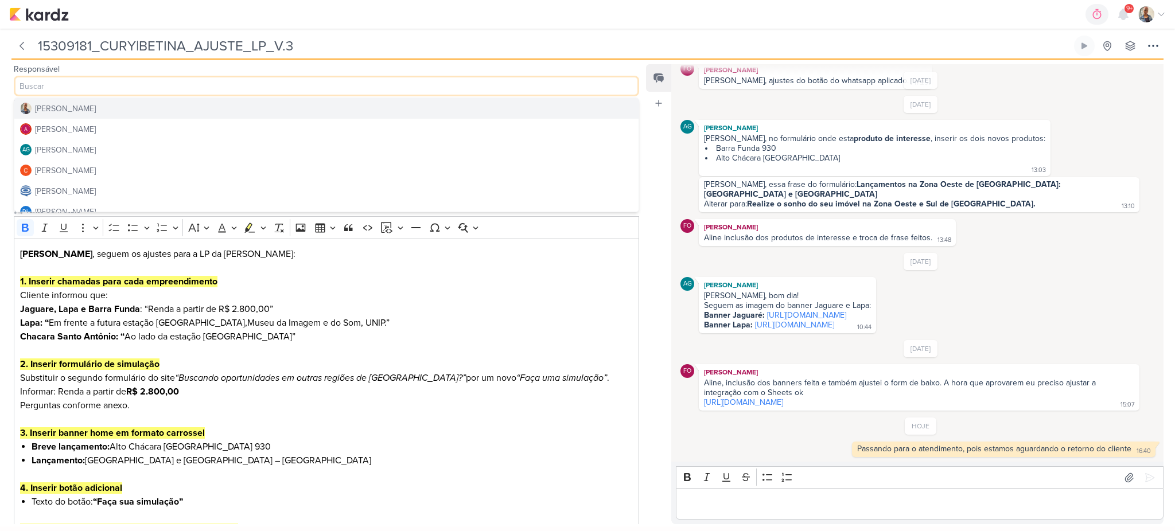
click at [213, 91] on input at bounding box center [326, 86] width 625 height 21
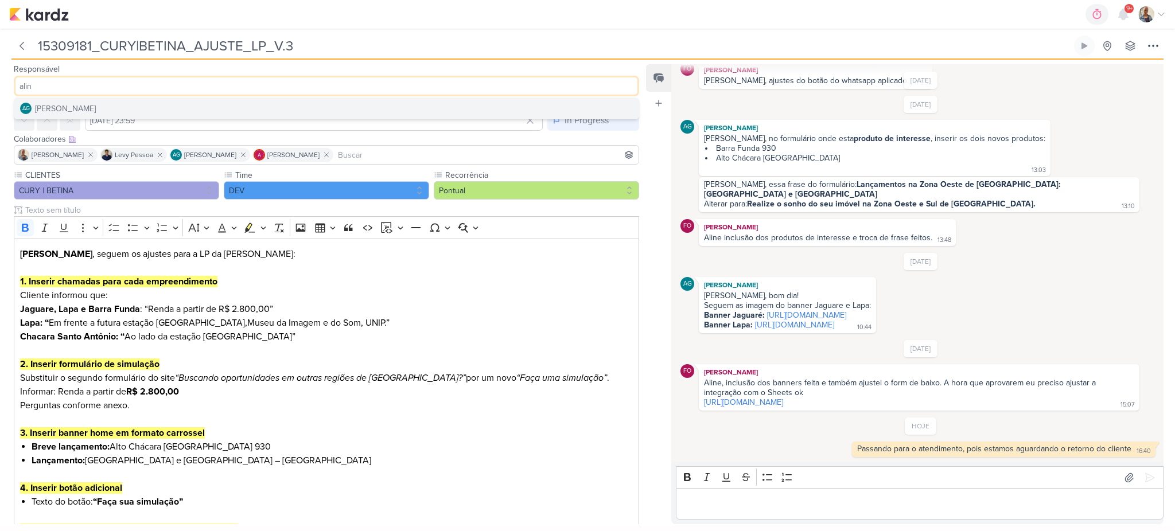
type input "alin"
click at [163, 107] on button "AG Aline Gimenez Graciano" at bounding box center [326, 108] width 624 height 21
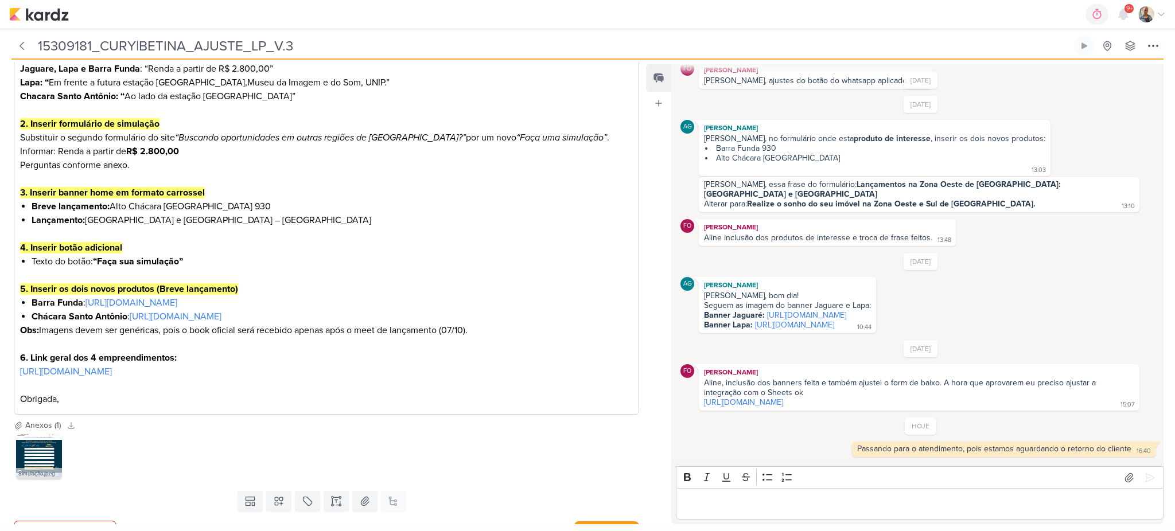
scroll to position [261, 0]
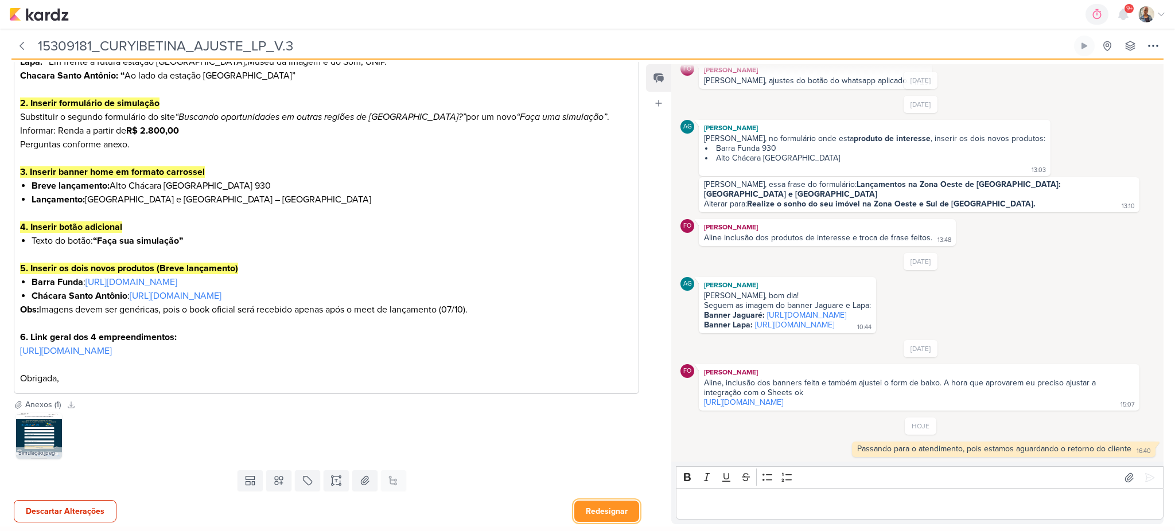
click at [595, 513] on button "Redesignar" at bounding box center [606, 511] width 65 height 21
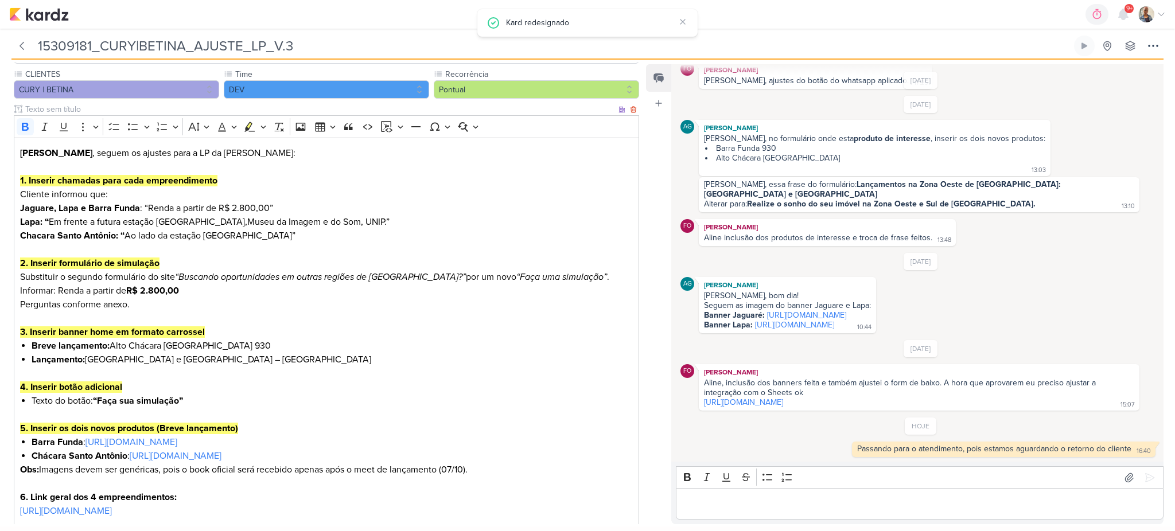
scroll to position [0, 0]
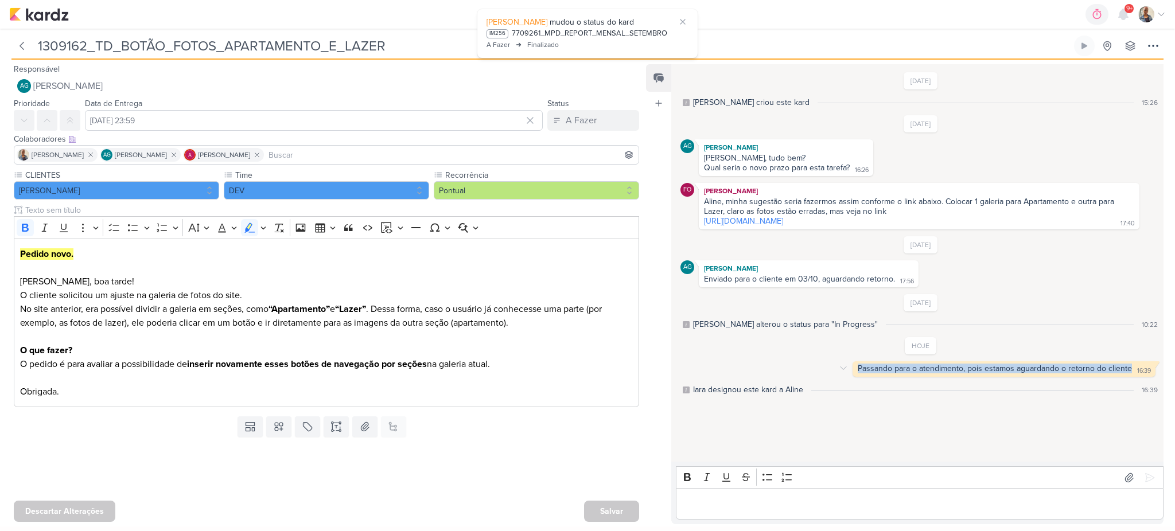
drag, startPoint x: 851, startPoint y: 369, endPoint x: 1127, endPoint y: 368, distance: 275.9
click at [1127, 368] on div "Passando para o atendimento, pois estamos aguardando o retorno do cliente 16:39…" at bounding box center [1003, 368] width 303 height 15
copy div "Passando para o atendimento, pois estamos aguardando o retorno do cliente"
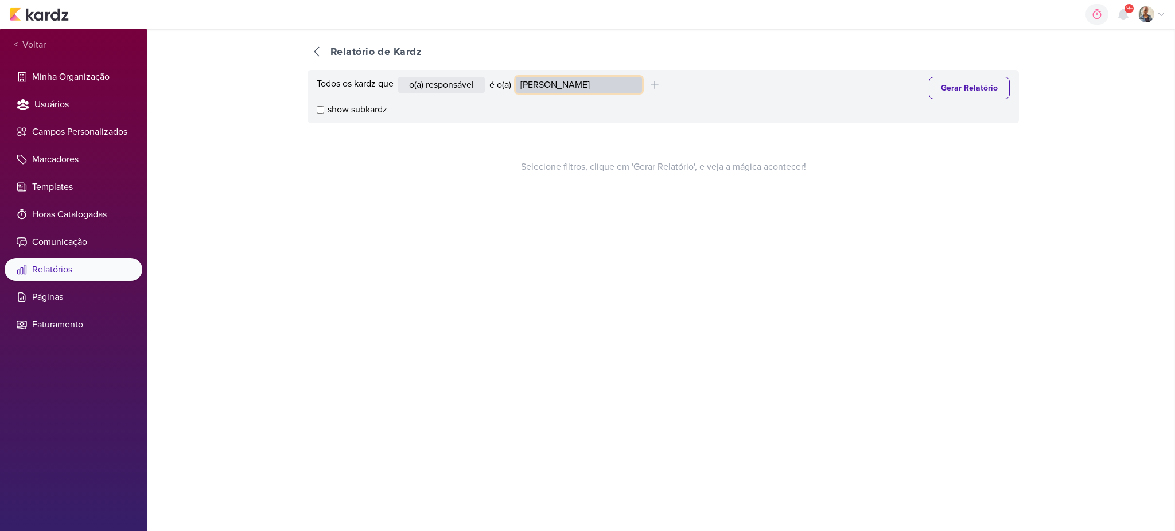
click at [574, 85] on select "Alessandra Gomes Aline Gimenez Graciano Caroline Traven De Andrade Distribuição…" at bounding box center [579, 85] width 126 height 16
select select "1911"
click at [519, 77] on select "Alessandra Gomes Aline Gimenez Graciano Caroline Traven De Andrade Distribuição…" at bounding box center [579, 85] width 126 height 16
click at [957, 92] on button "Gerar Relatório" at bounding box center [969, 88] width 81 height 22
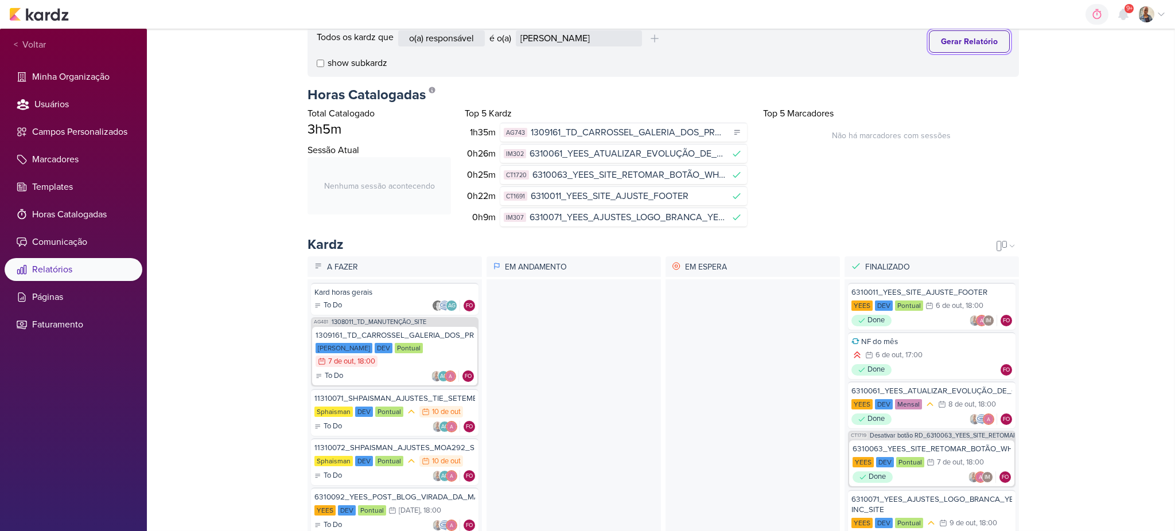
scroll to position [88, 0]
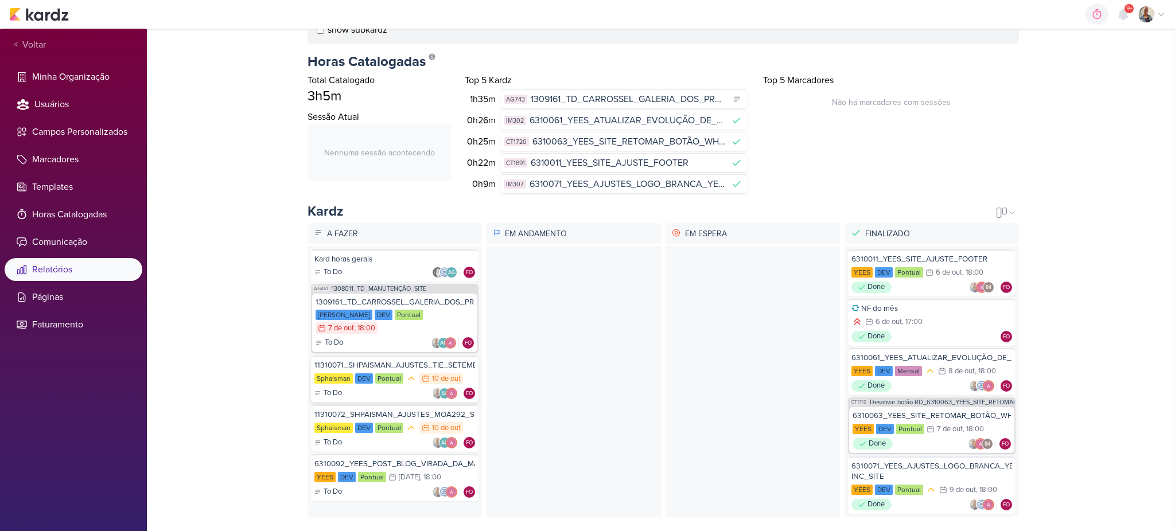
click at [372, 360] on div "11310071_SHPAISMAN_AJUSTES_TIE_SETEMBRO" at bounding box center [394, 365] width 161 height 10
click at [404, 410] on div "11310072_SHPAISMAN_AJUSTES_MOA292_SETEMBRO" at bounding box center [394, 415] width 161 height 10
click at [396, 472] on div "16/10 16 de out , 18:00" at bounding box center [414, 477] width 53 height 11
click at [393, 337] on div "To Do AG FO" at bounding box center [394, 342] width 158 height 11
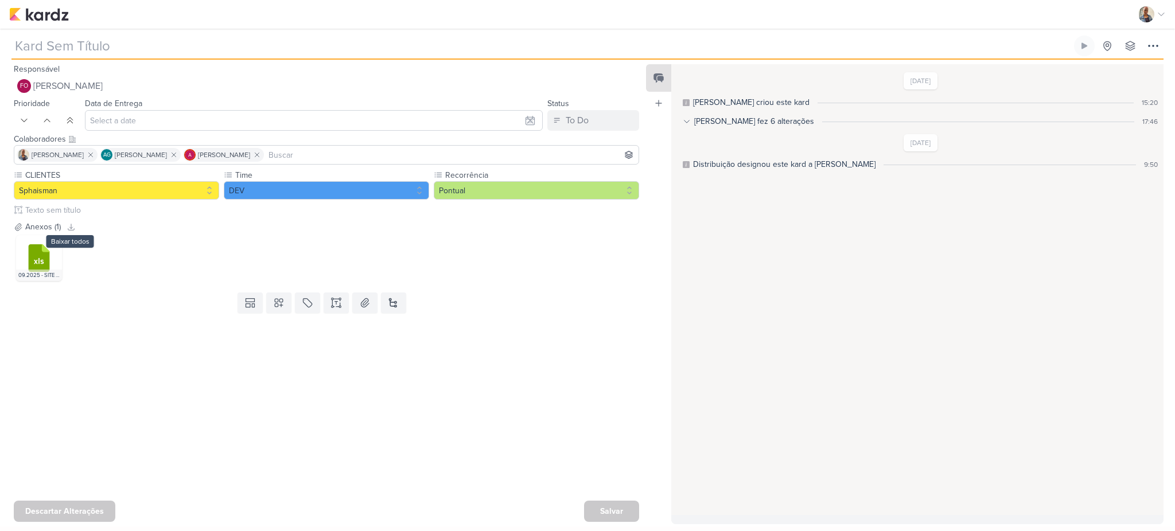
type input "11310072_SHPAISMAN_AJUSTES_MOA292_SETEMBRO"
type input "[DATE] 23:59"
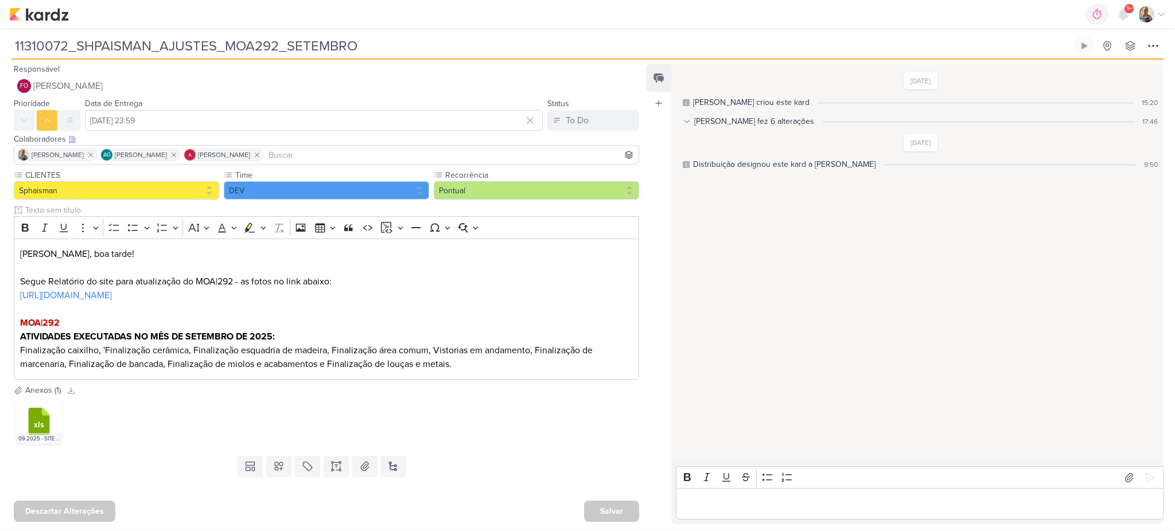
click at [148, 51] on input "11310072_SHPAISMAN_AJUSTES_MOA292_SETEMBRO" at bounding box center [541, 46] width 1060 height 21
drag, startPoint x: 147, startPoint y: 47, endPoint x: 80, endPoint y: 46, distance: 67.7
click at [80, 46] on input "11310072_SHPAISMAN_AJUSTES_MOA292_SETEMBRO" at bounding box center [541, 46] width 1060 height 21
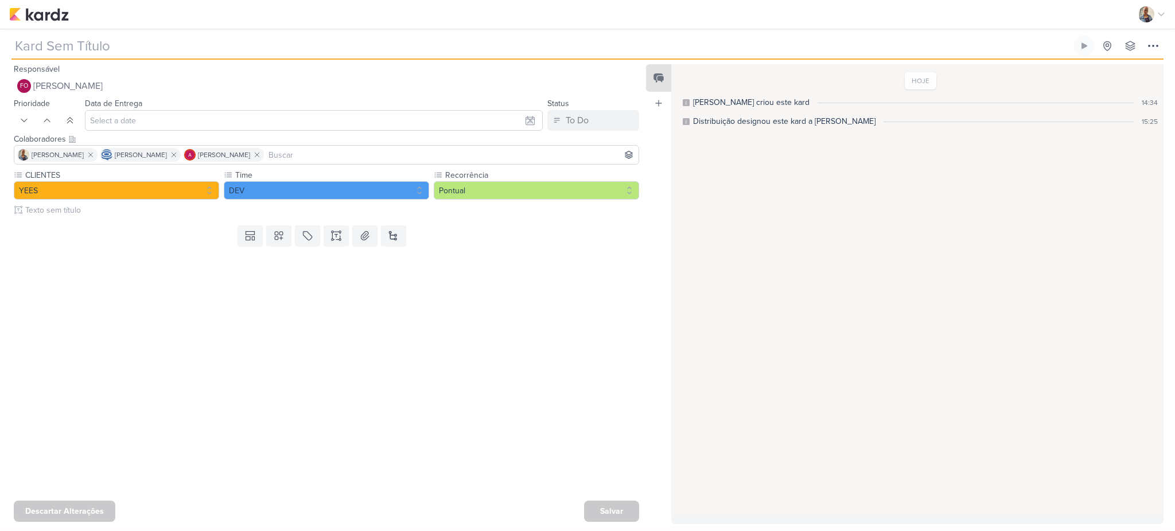
type input "6310092_YEES_POST_BLOG_VIRADA_DA_MARCA"
type input "[DATE] 18:00"
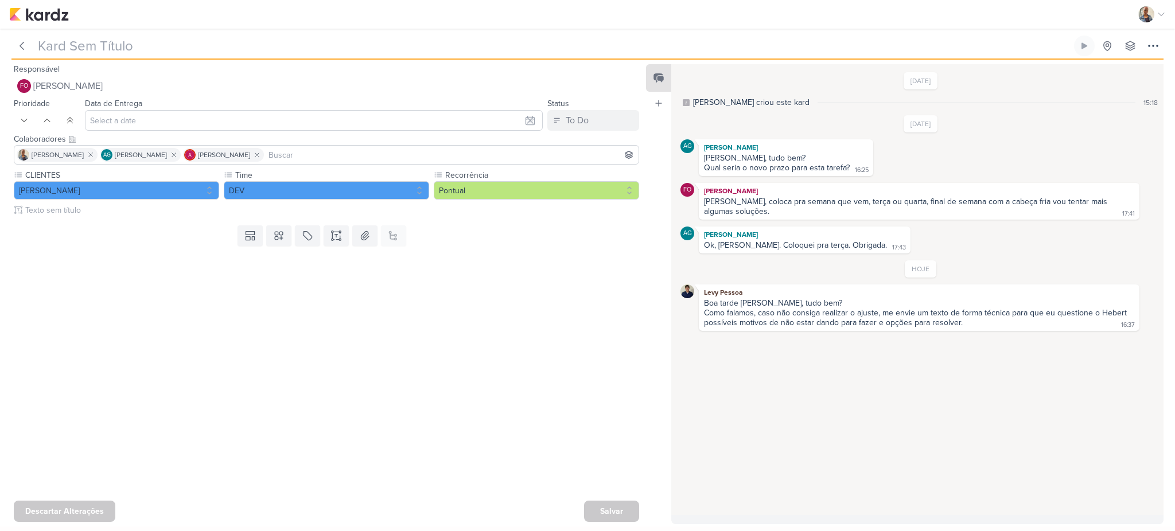
type input "1309161_TD_CARROSSEL_GALERIA_DOS_PRODUTOS"
type input "[DATE] 18:00"
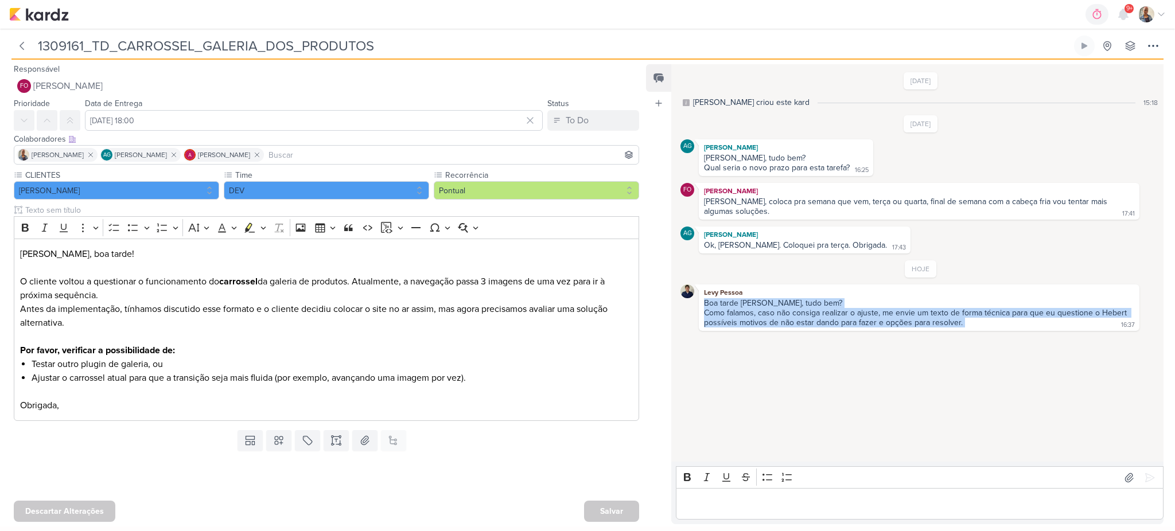
drag, startPoint x: 986, startPoint y: 321, endPoint x: 687, endPoint y: 303, distance: 299.9
click at [687, 303] on div "Levy Pessoa Boa tarde Fabio, tudo bem? Como falamos, caso não consiga realizar …" at bounding box center [920, 308] width 480 height 46
click at [781, 403] on div "16/9/25 Aline criou este kard 15:18 2/10/25 AG 16:25" at bounding box center [916, 263] width 491 height 396
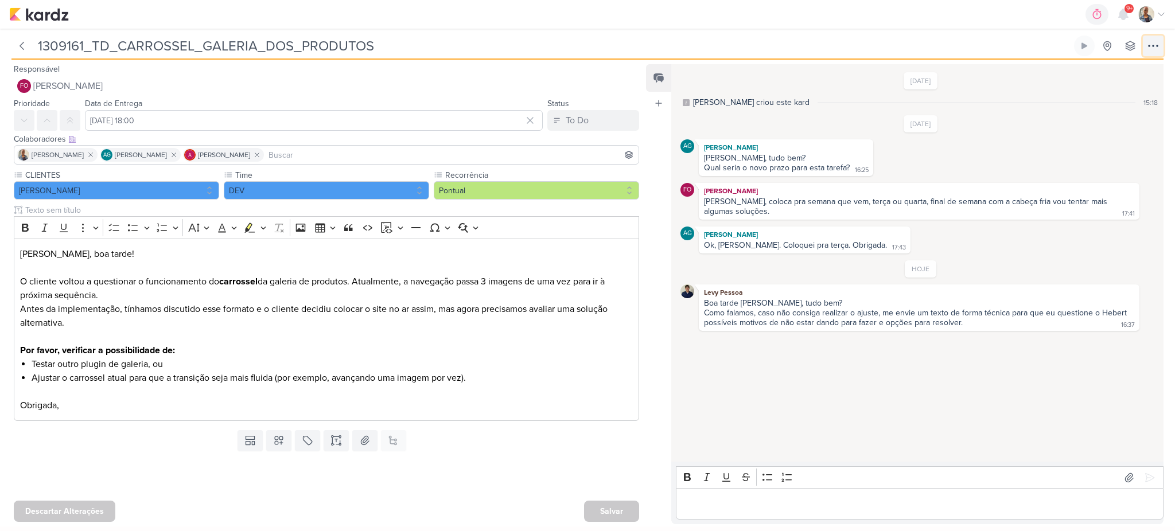
click at [1159, 42] on icon at bounding box center [1153, 46] width 14 height 14
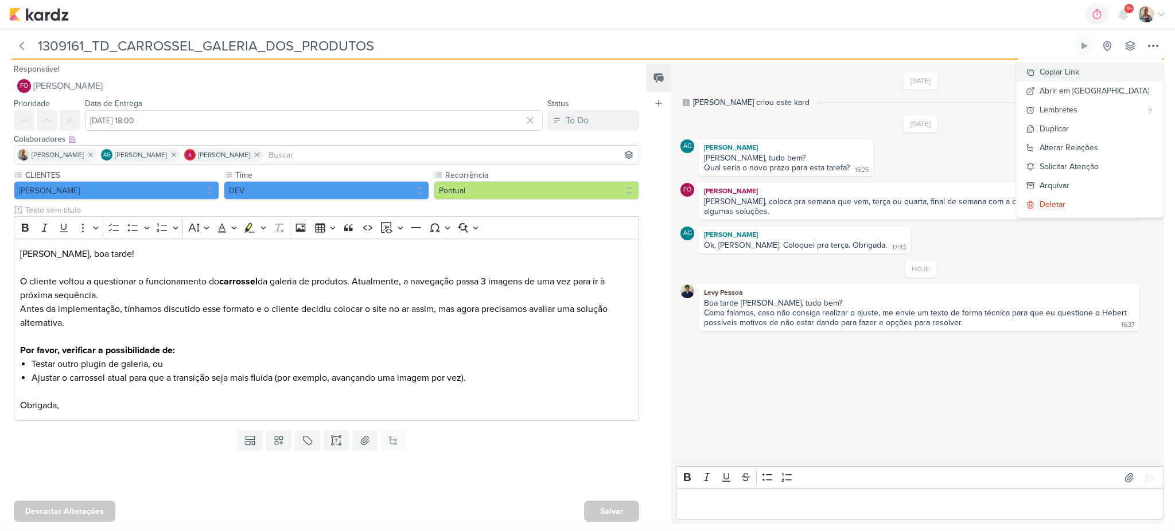
click at [1079, 73] on div "Copiar Link" at bounding box center [1059, 72] width 40 height 12
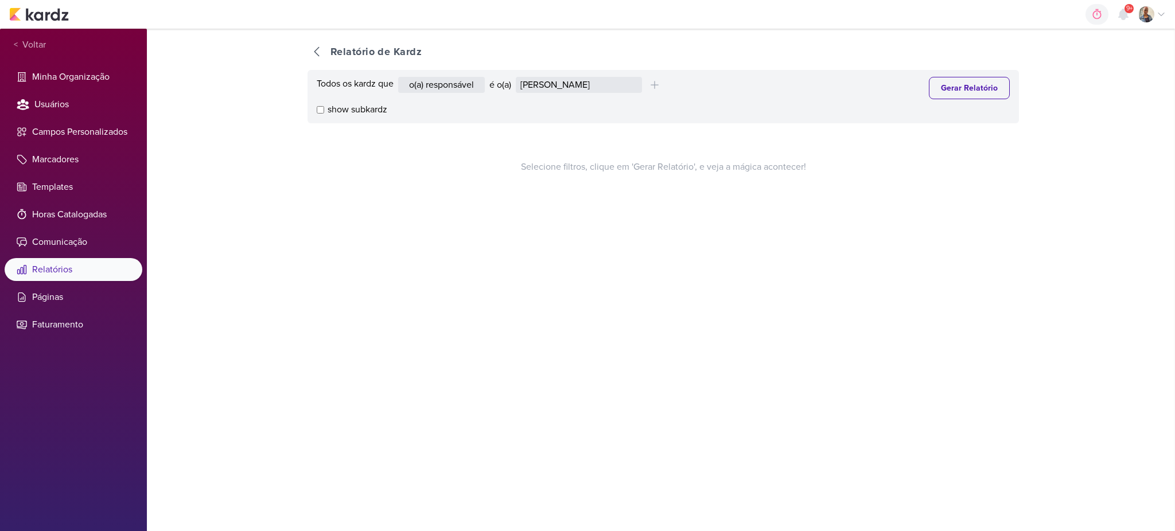
click at [572, 93] on div "Todos os kardz que o(a) responsável contém o marcador contém o campo é o(a) [PE…" at bounding box center [663, 88] width 693 height 22
click at [569, 87] on select "[PERSON_NAME] [PERSON_NAME] Distribuição Time Estratégico [PERSON_NAME] [PERSON…" at bounding box center [579, 85] width 126 height 16
select select "1395"
click at [519, 77] on select "[PERSON_NAME] [PERSON_NAME] Distribuição Time Estratégico [PERSON_NAME] [PERSON…" at bounding box center [579, 85] width 126 height 16
click at [938, 93] on button "Gerar Relatório" at bounding box center [969, 88] width 81 height 22
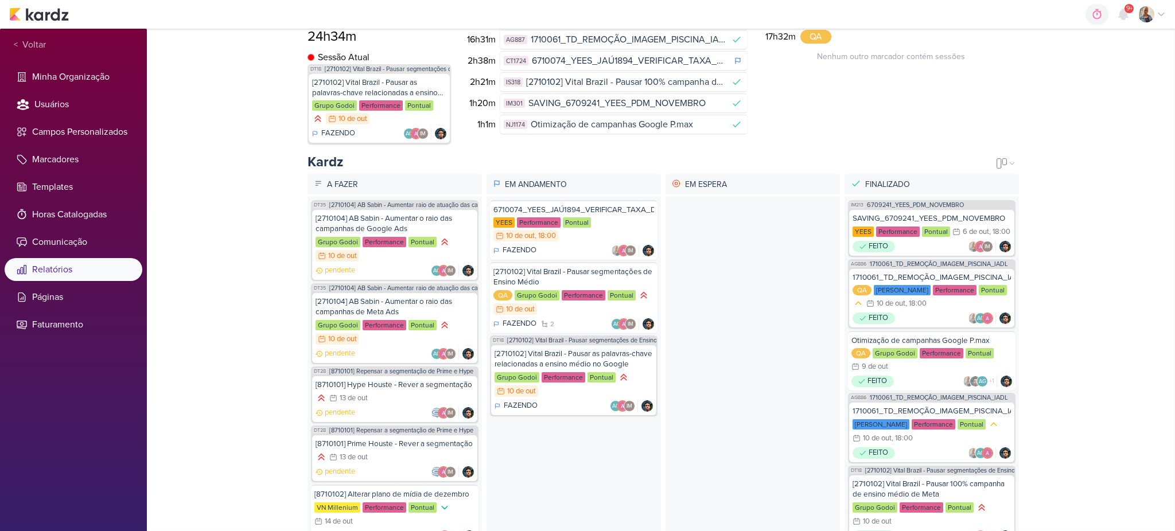
scroll to position [267, 0]
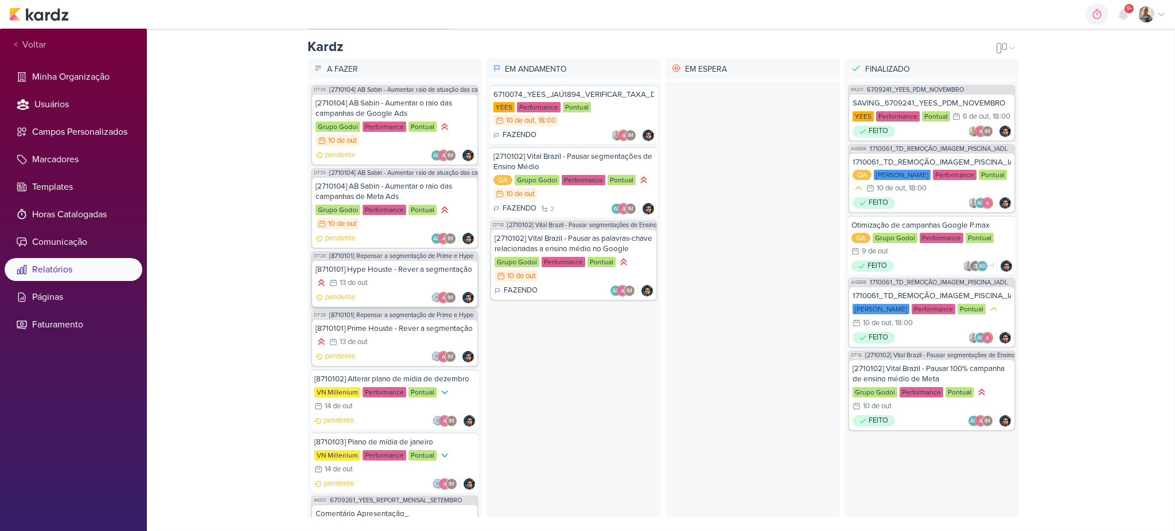
click at [391, 264] on div "[8710101] Hype Houste - Rever a segmentação" at bounding box center [394, 269] width 158 height 10
click at [378, 346] on div "13/10 13 de out" at bounding box center [394, 342] width 158 height 13
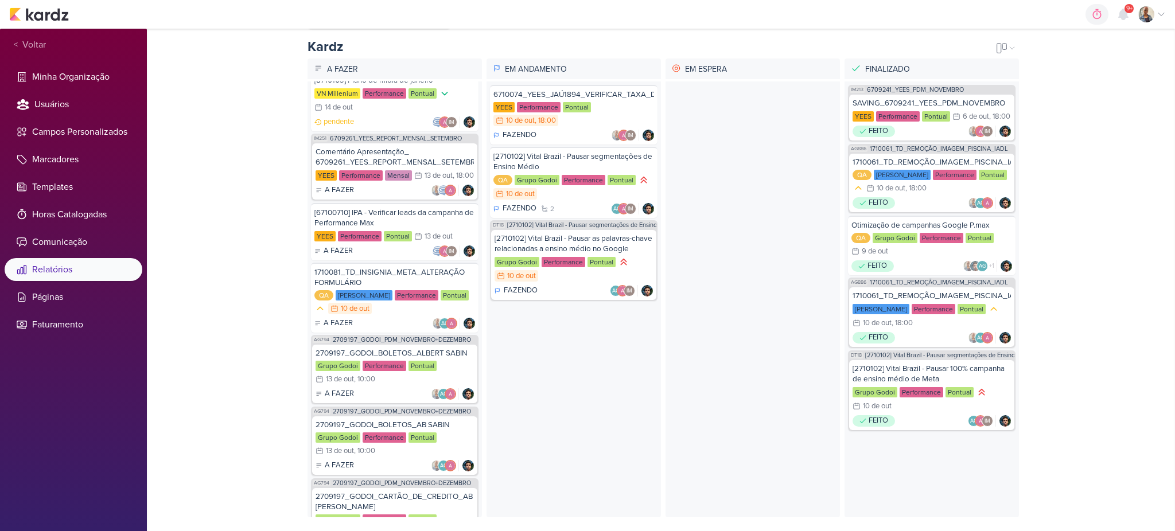
scroll to position [382, 0]
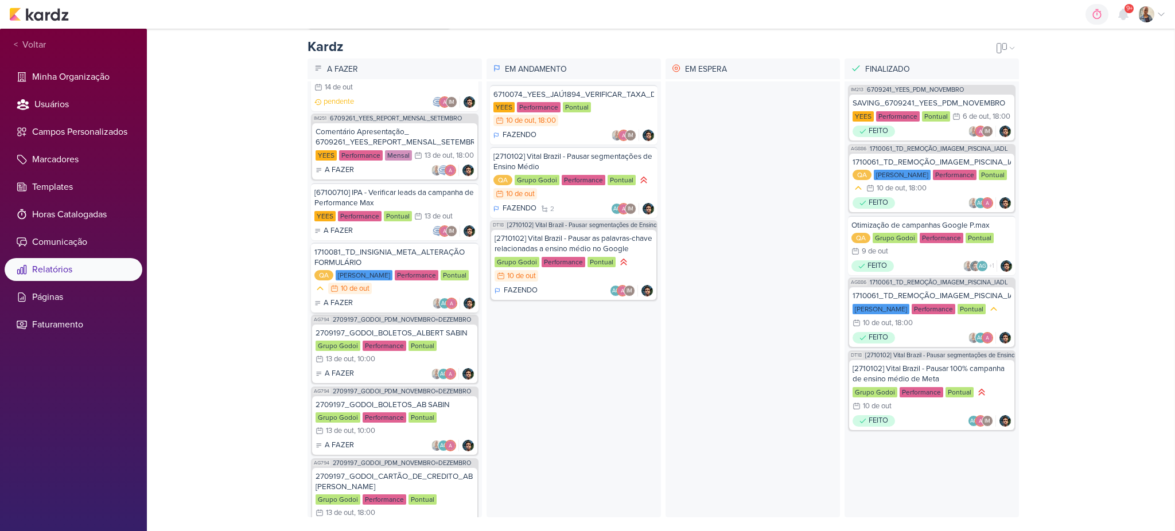
click at [377, 295] on div "QA Teixeira Duarte Performance Pontual 10/10 10 de out" at bounding box center [394, 282] width 161 height 25
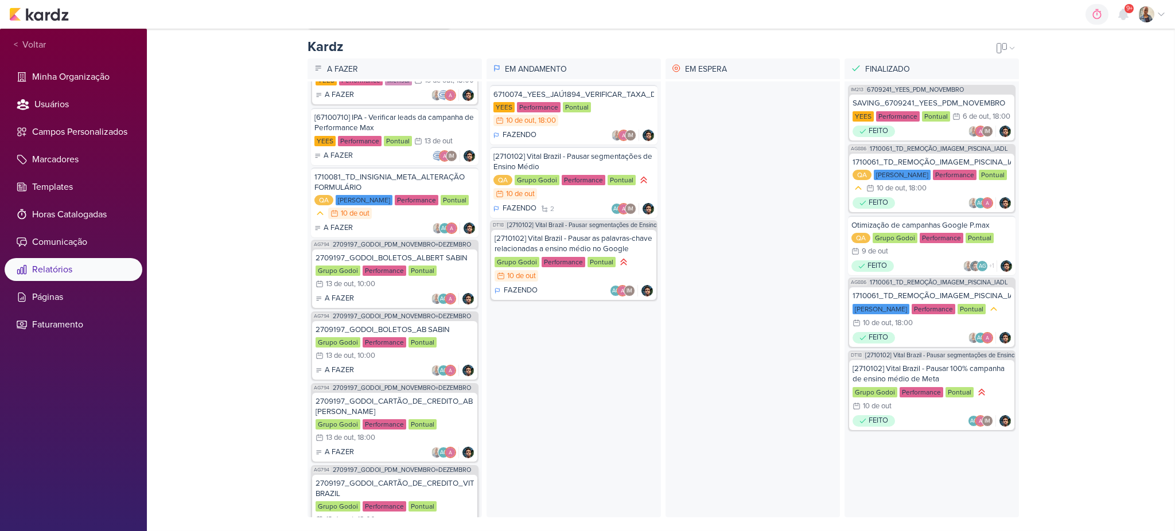
scroll to position [435, 0]
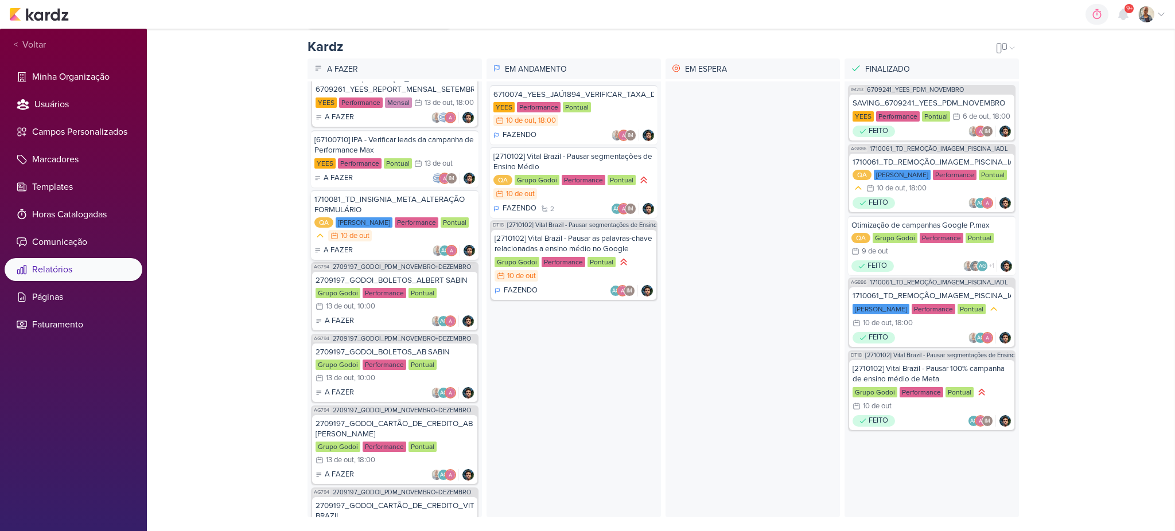
click at [392, 243] on div "QA Teixeira Duarte Performance Pontual 10/10 10 de out" at bounding box center [394, 229] width 161 height 25
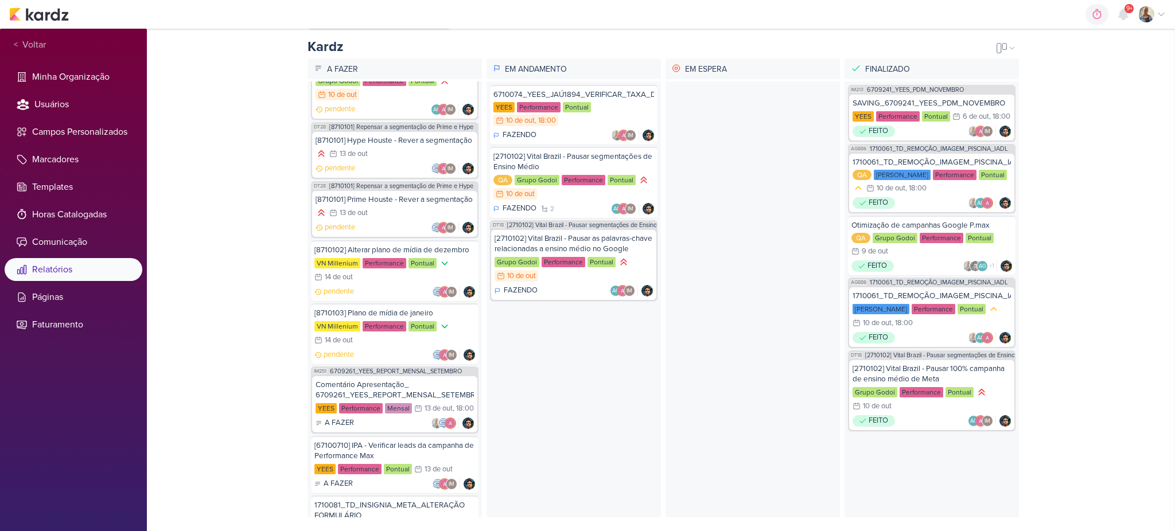
scroll to position [0, 0]
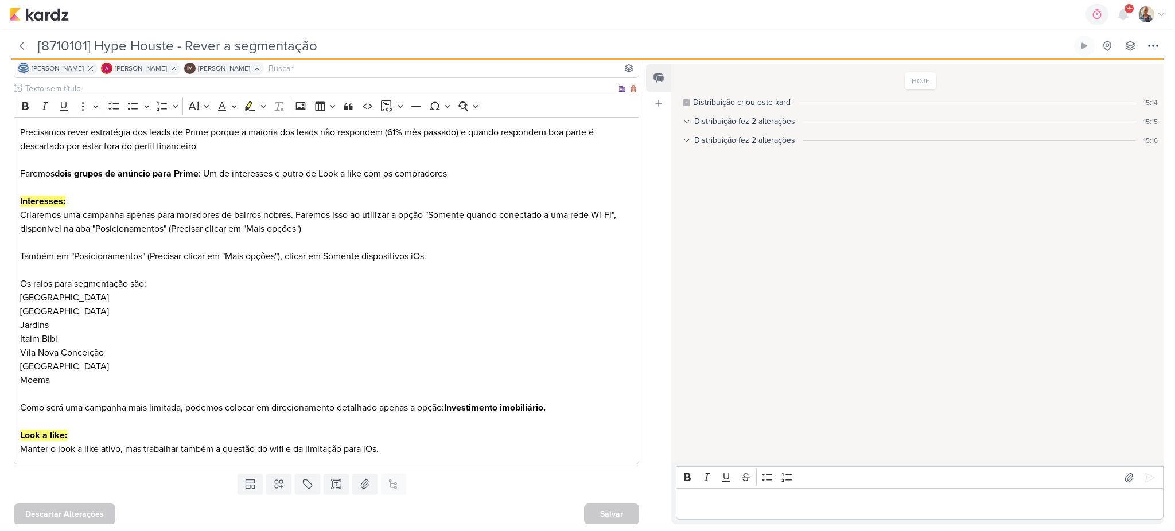
scroll to position [89, 0]
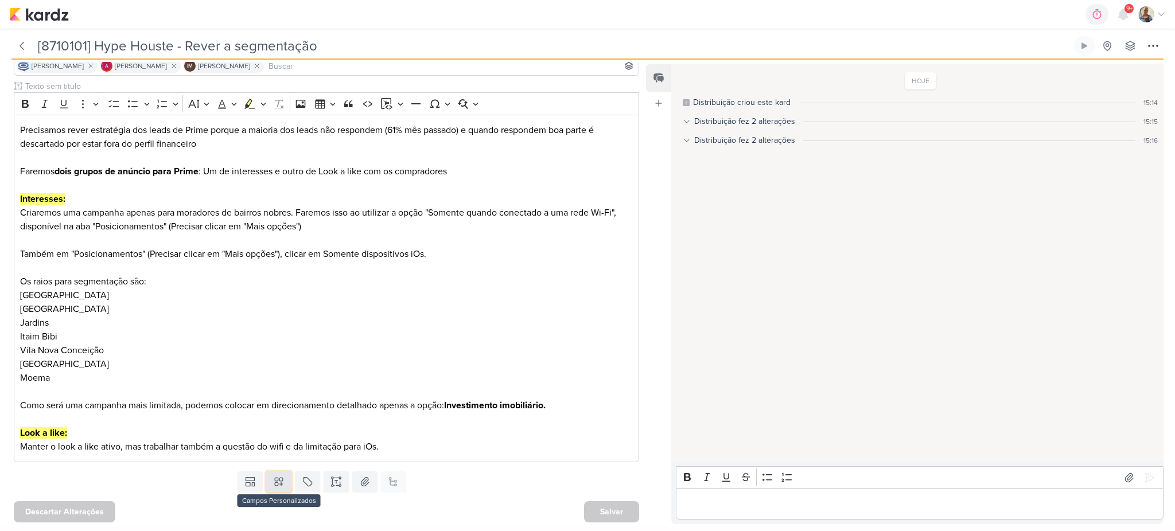
click at [274, 485] on icon at bounding box center [278, 481] width 11 height 11
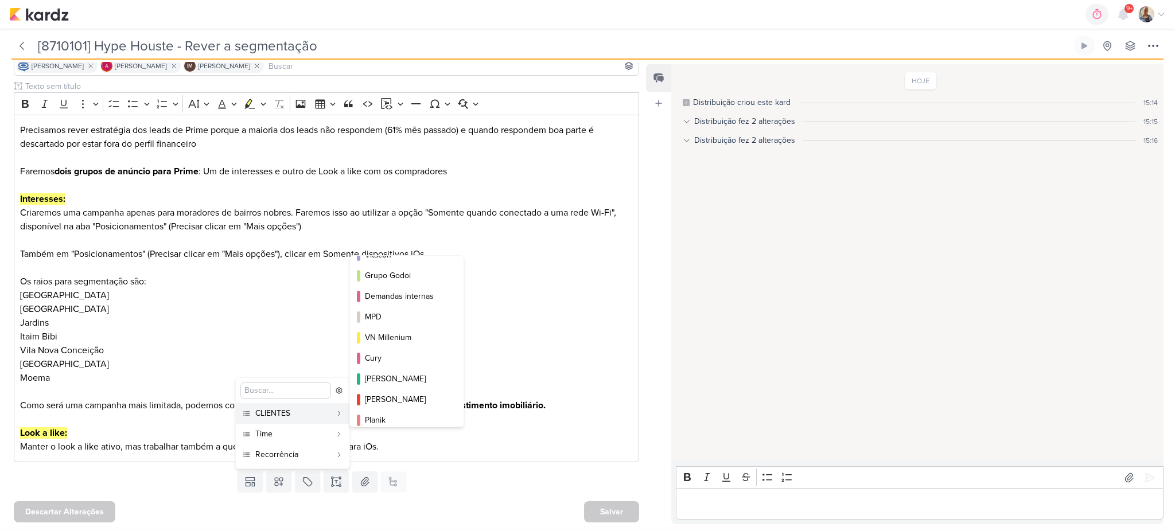
scroll to position [54, 0]
click at [409, 358] on div "VN Millenium" at bounding box center [407, 360] width 85 height 12
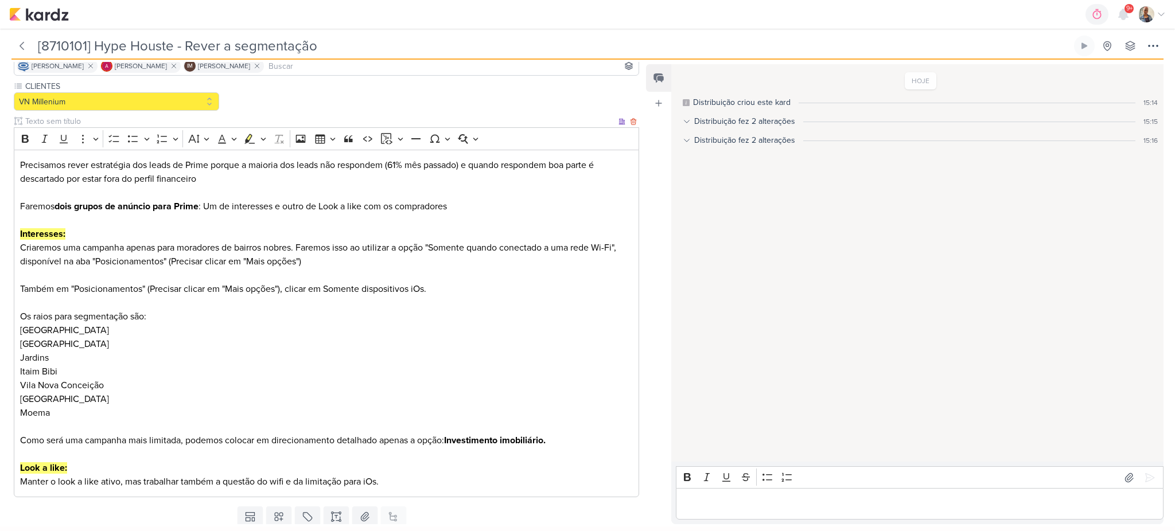
scroll to position [125, 0]
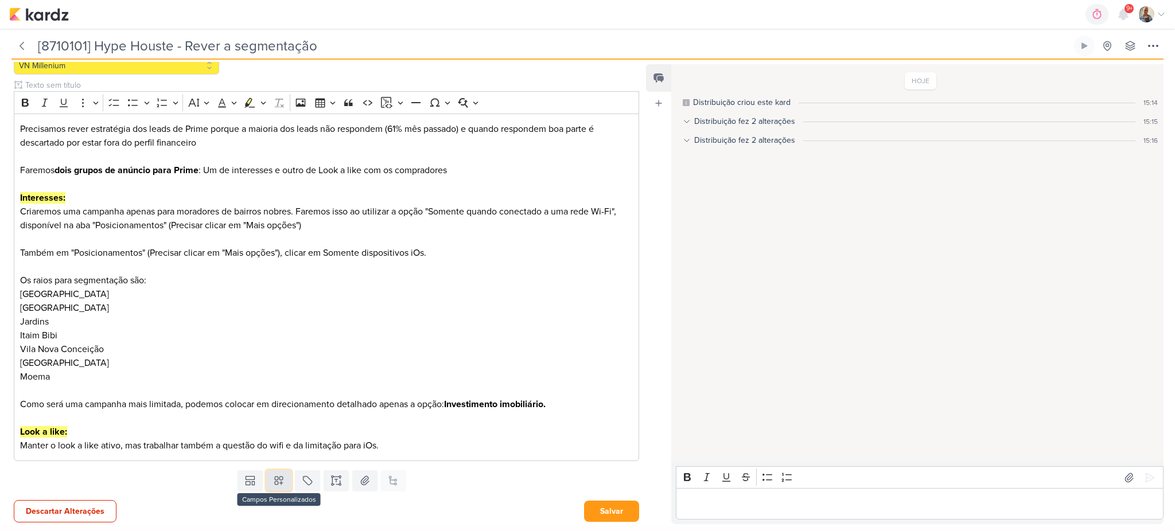
click at [280, 484] on icon at bounding box center [278, 480] width 11 height 11
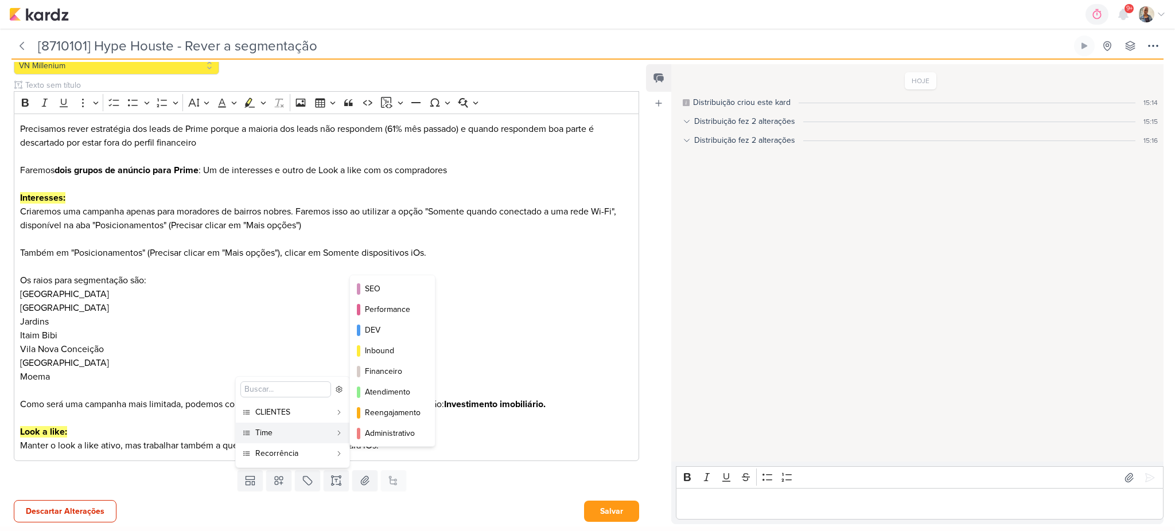
click at [280, 434] on div "Time" at bounding box center [293, 433] width 76 height 12
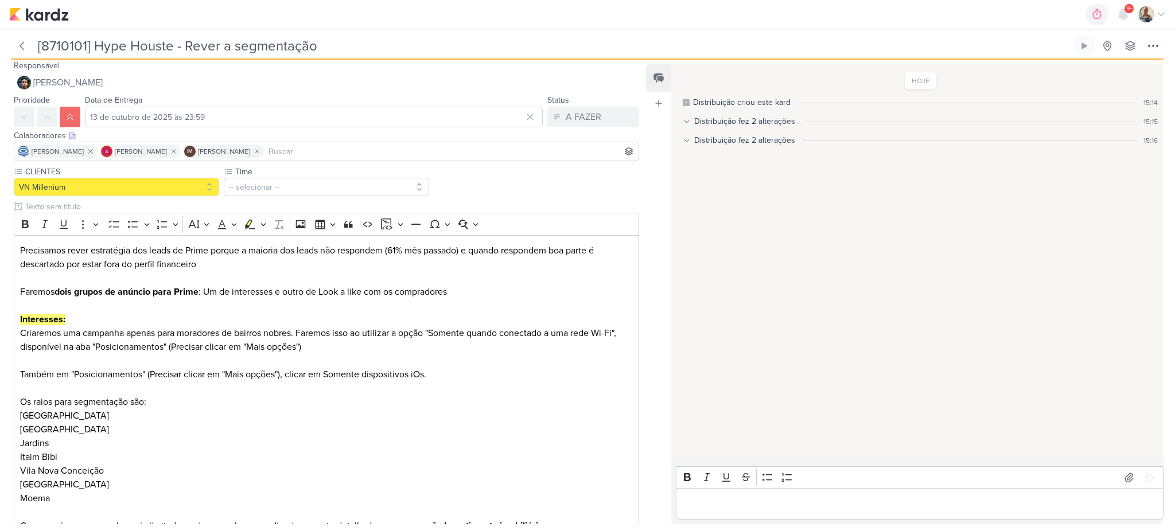
scroll to position [0, 0]
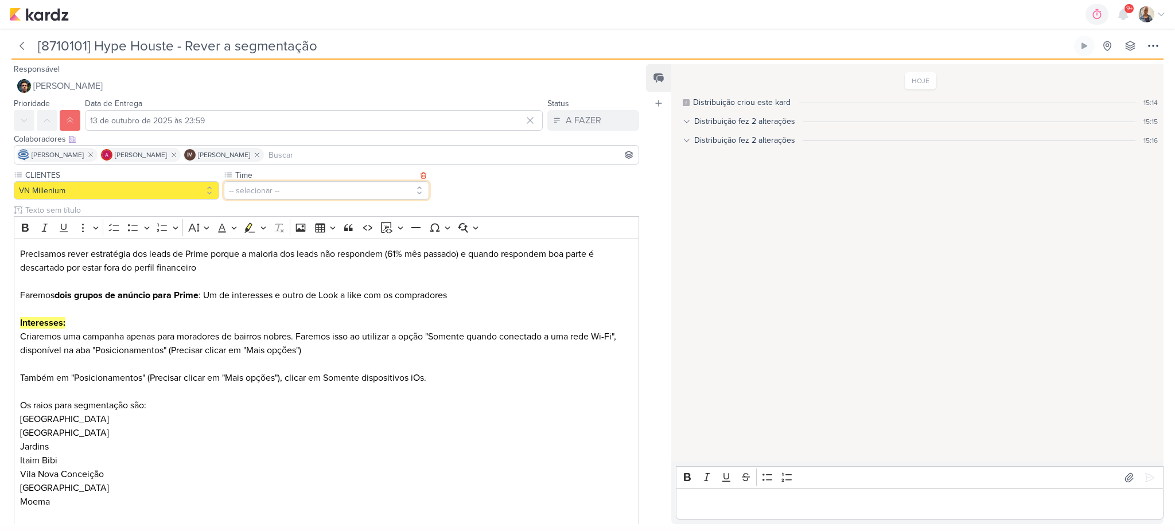
click at [278, 191] on button "-- selecionar --" at bounding box center [326, 190] width 205 height 18
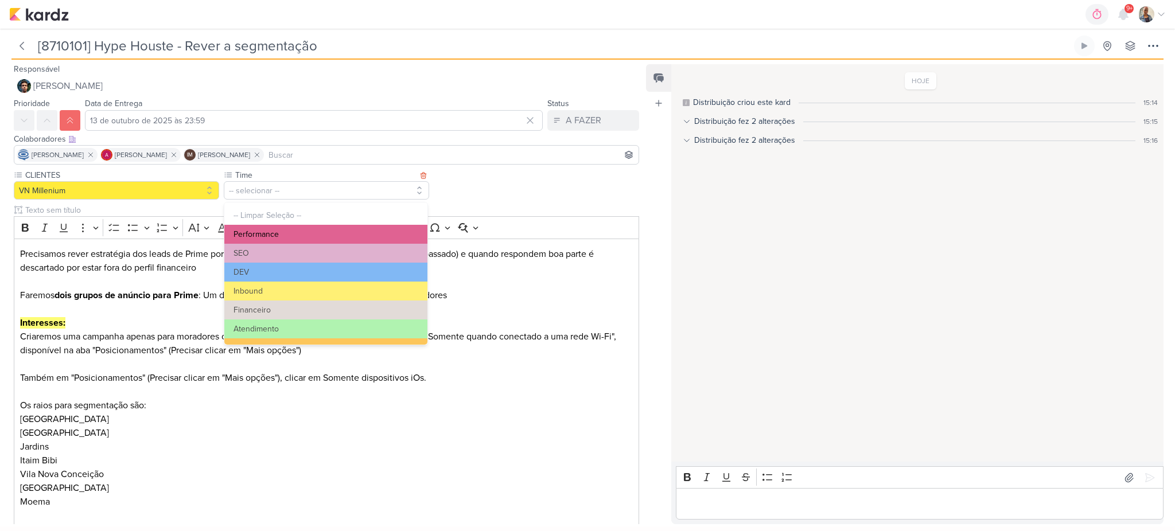
click at [297, 241] on button "Performance" at bounding box center [325, 234] width 203 height 19
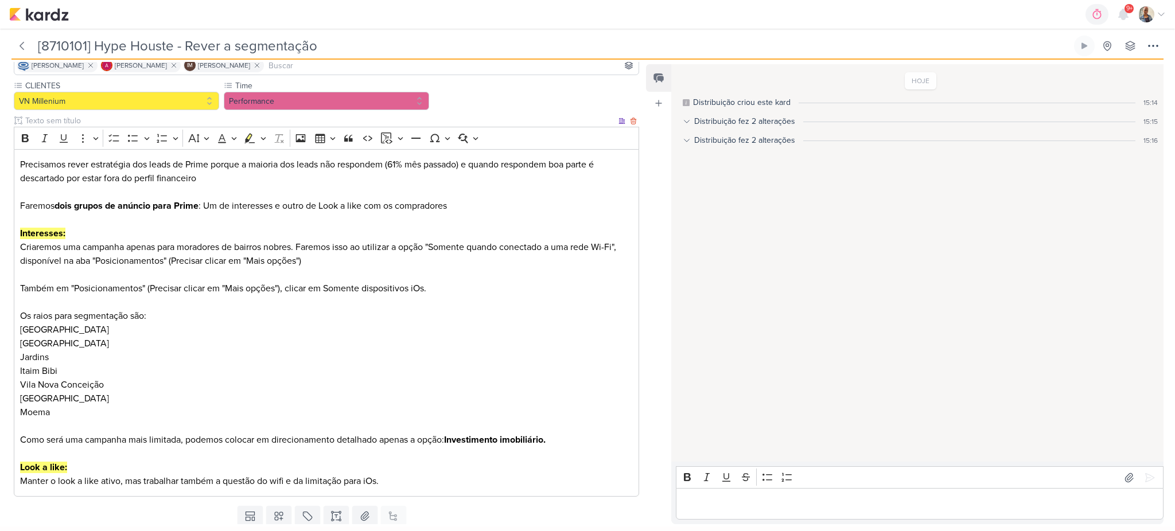
scroll to position [125, 0]
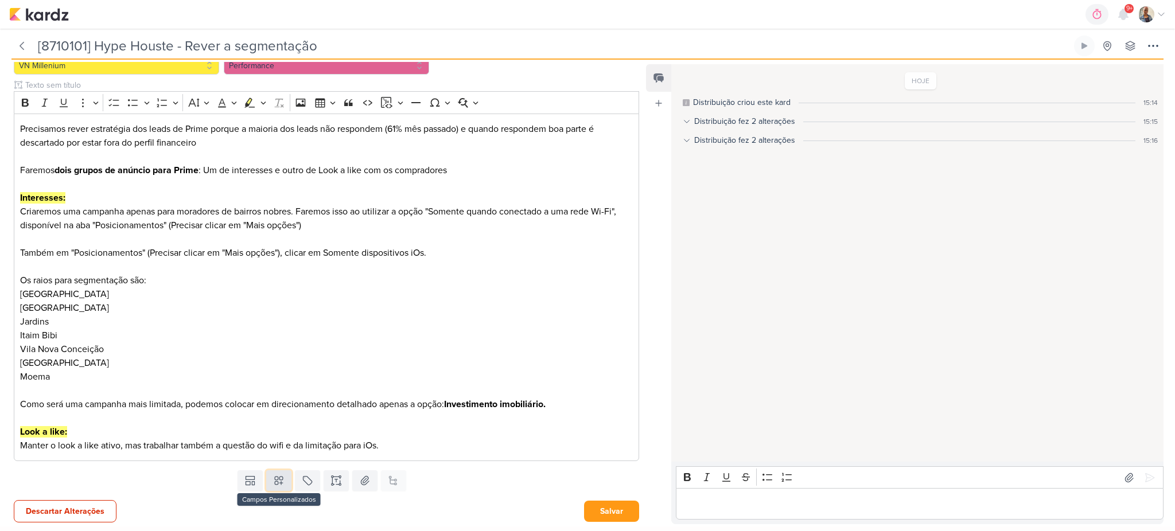
click at [273, 482] on icon at bounding box center [278, 480] width 11 height 11
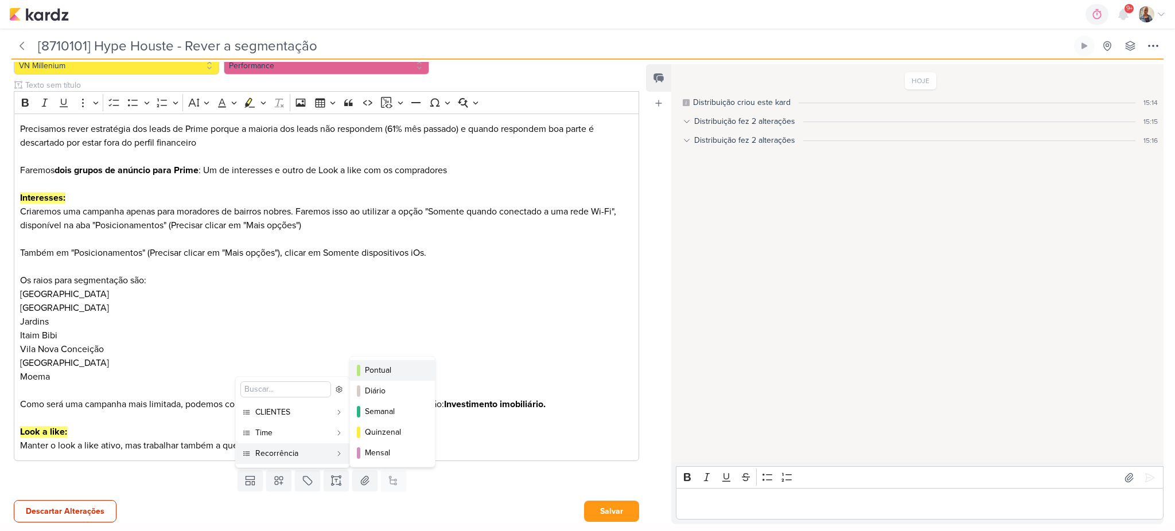
click at [370, 367] on div "Pontual" at bounding box center [393, 370] width 56 height 12
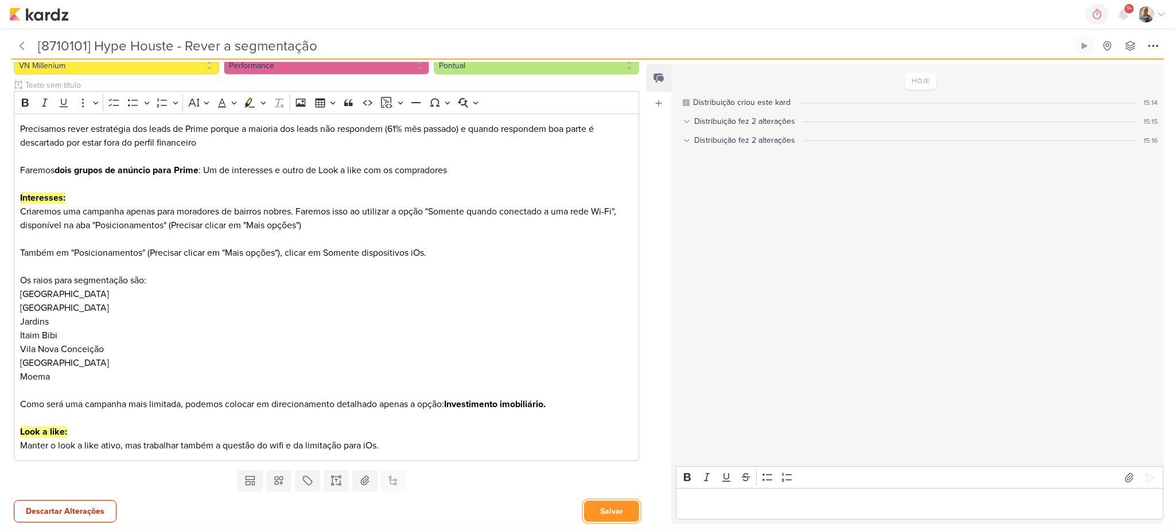
click at [604, 503] on button "Salvar" at bounding box center [611, 511] width 55 height 21
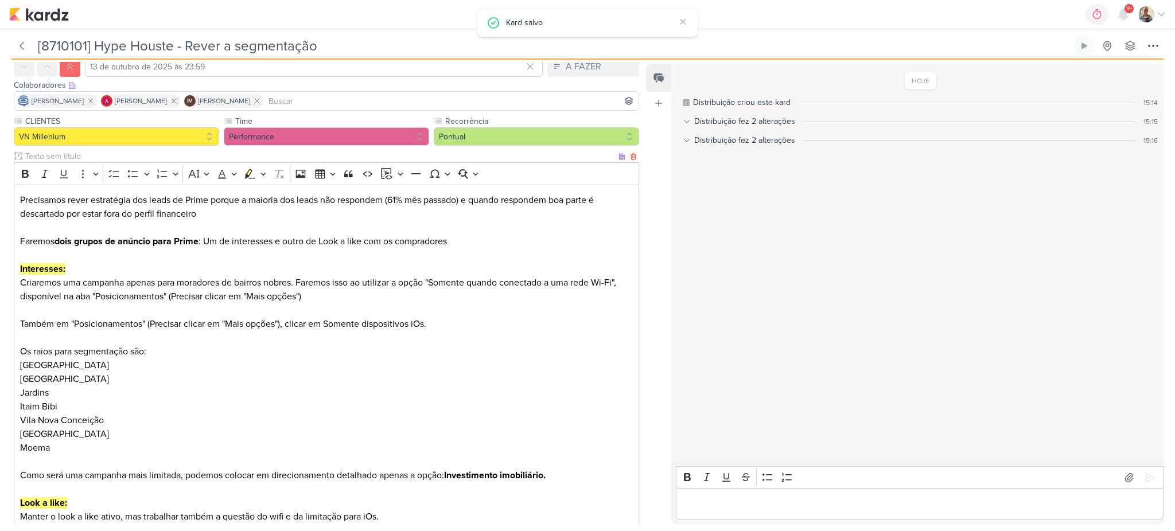
scroll to position [0, 0]
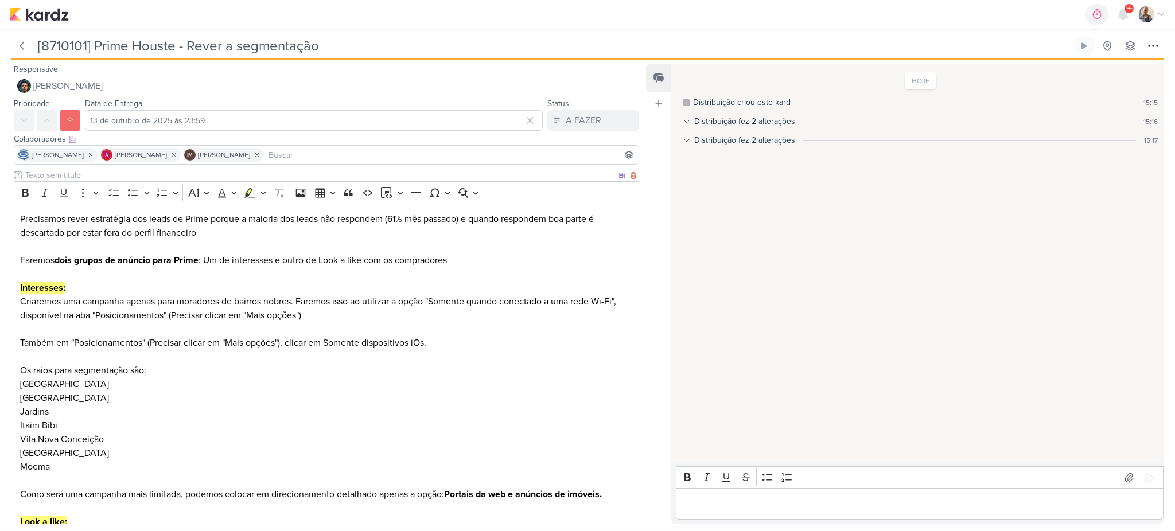
scroll to position [89, 0]
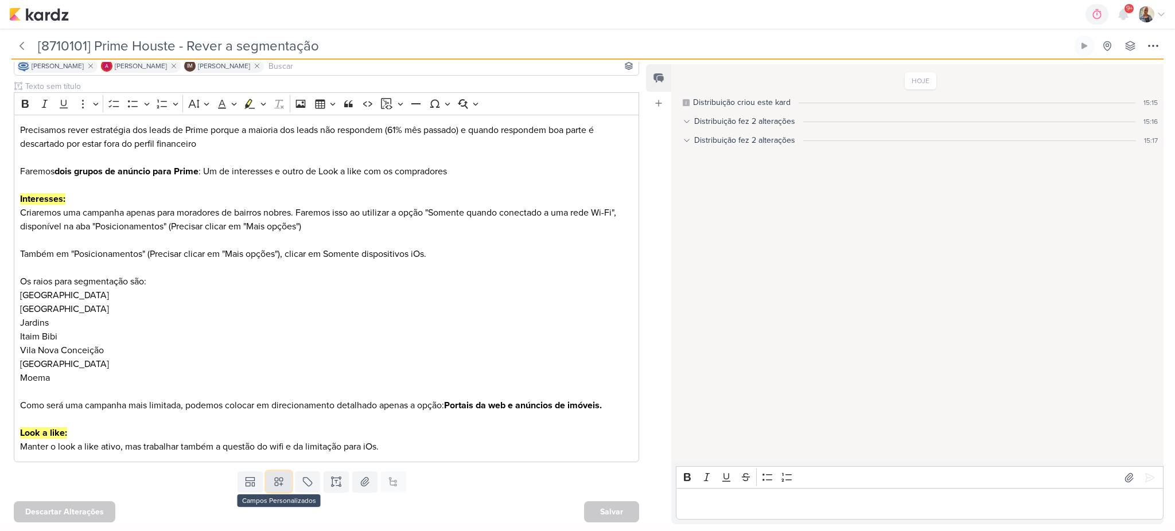
click at [282, 476] on button at bounding box center [278, 482] width 25 height 21
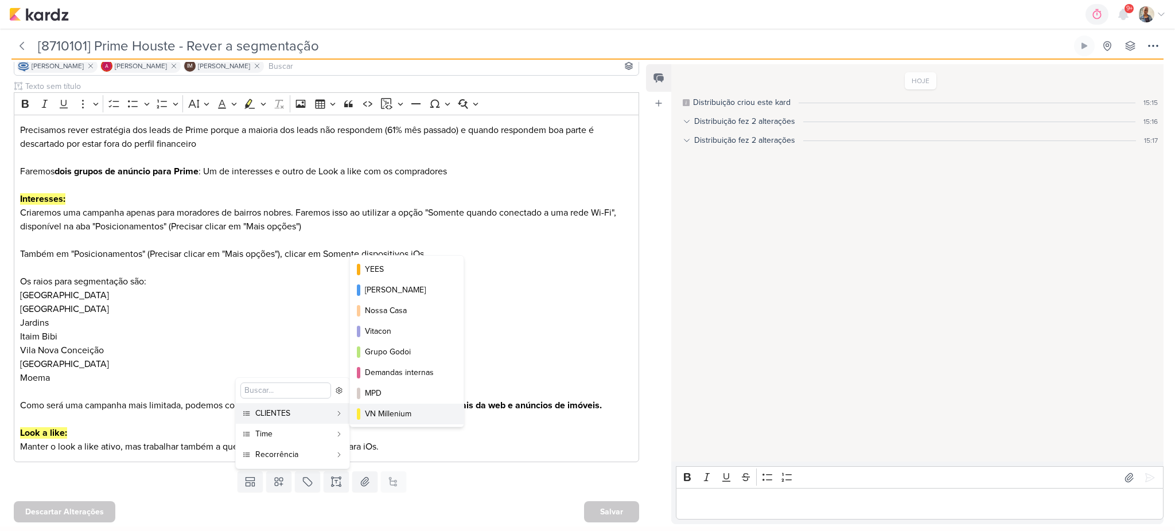
click at [407, 410] on div "VN Millenium" at bounding box center [407, 414] width 85 height 12
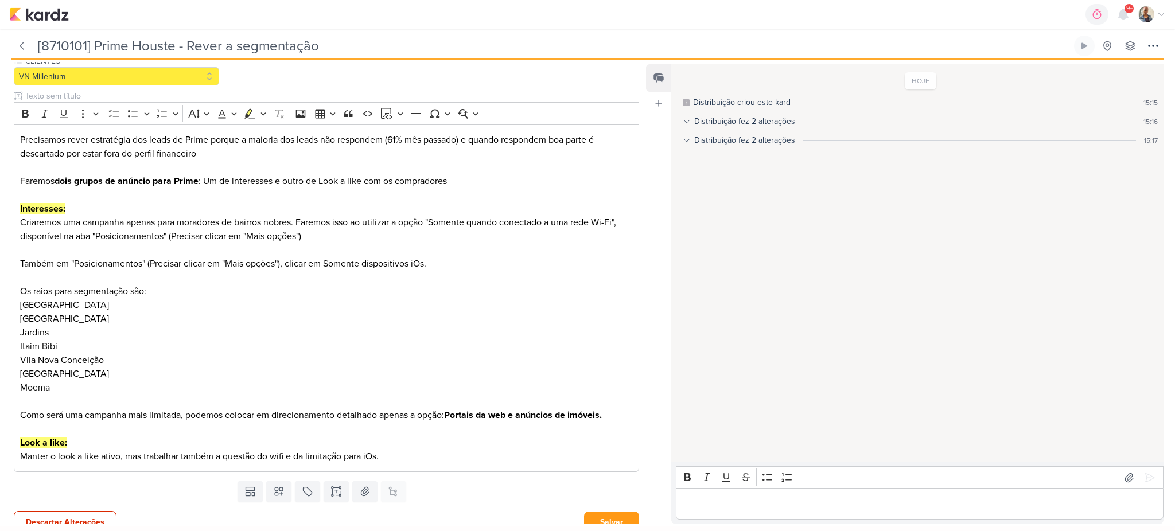
scroll to position [125, 0]
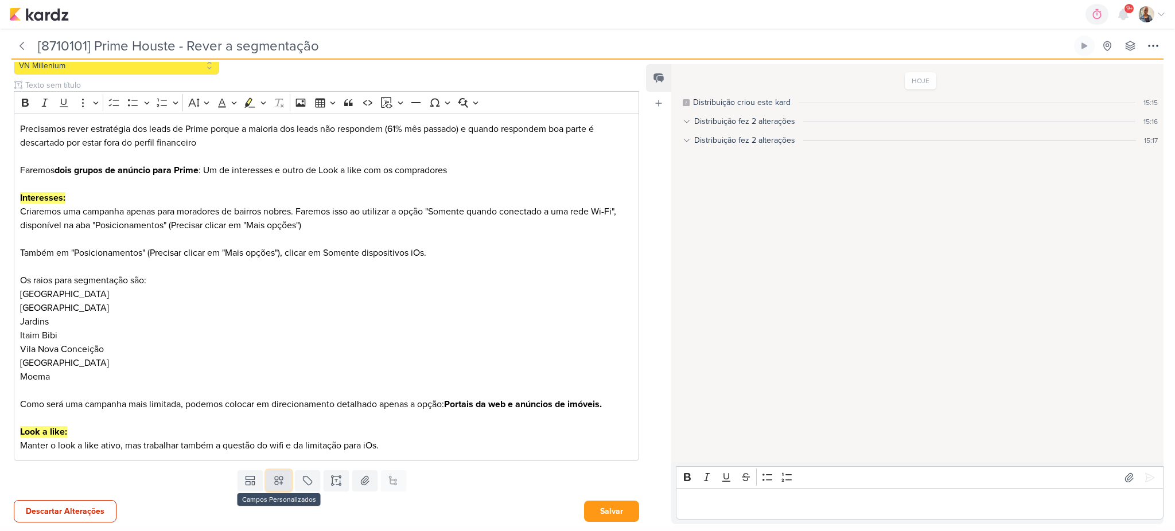
click at [275, 481] on icon at bounding box center [279, 481] width 8 height 8
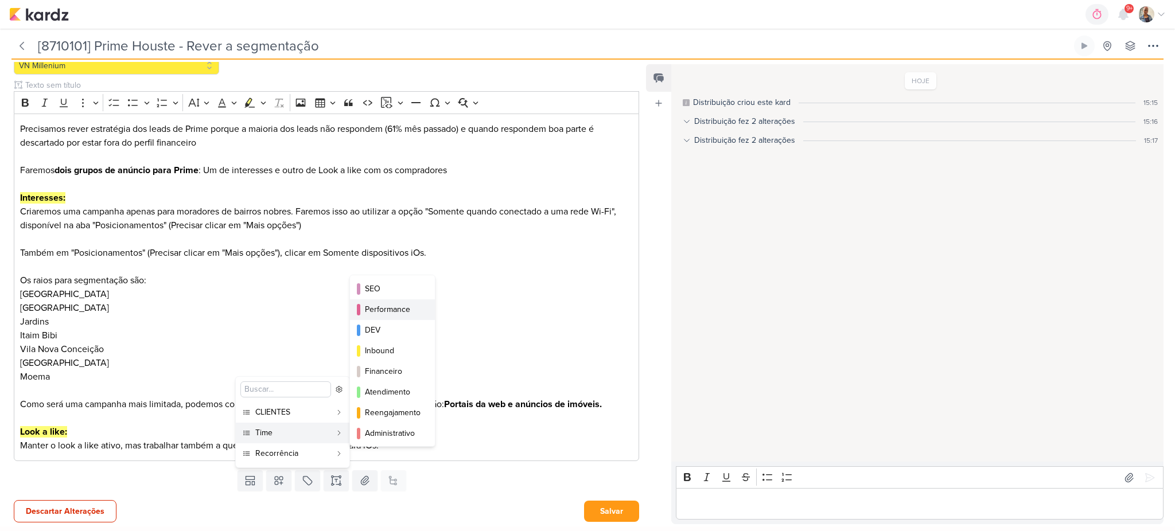
click at [403, 310] on div "Performance" at bounding box center [393, 309] width 56 height 12
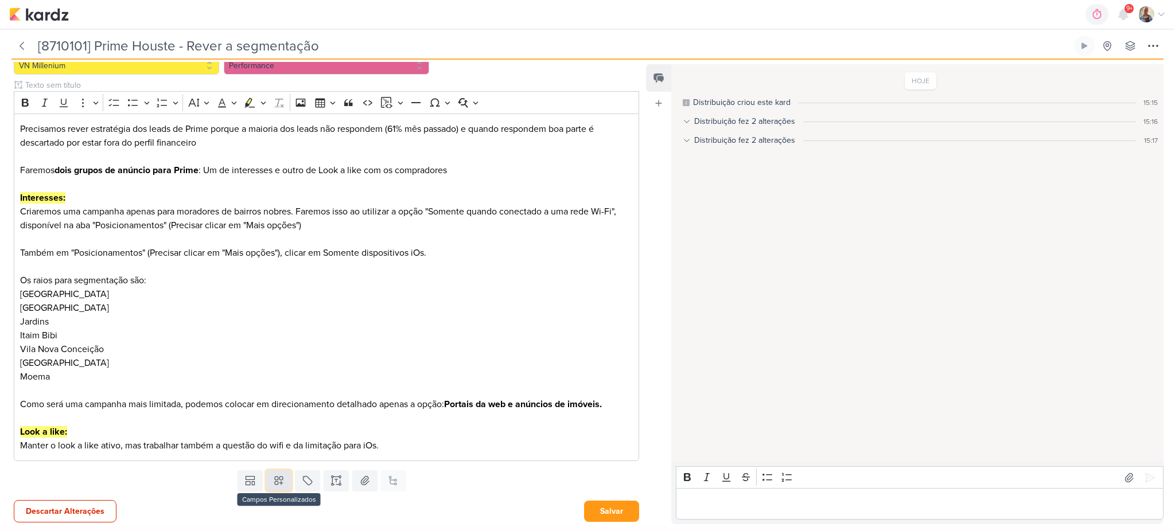
click at [282, 478] on icon at bounding box center [278, 480] width 11 height 11
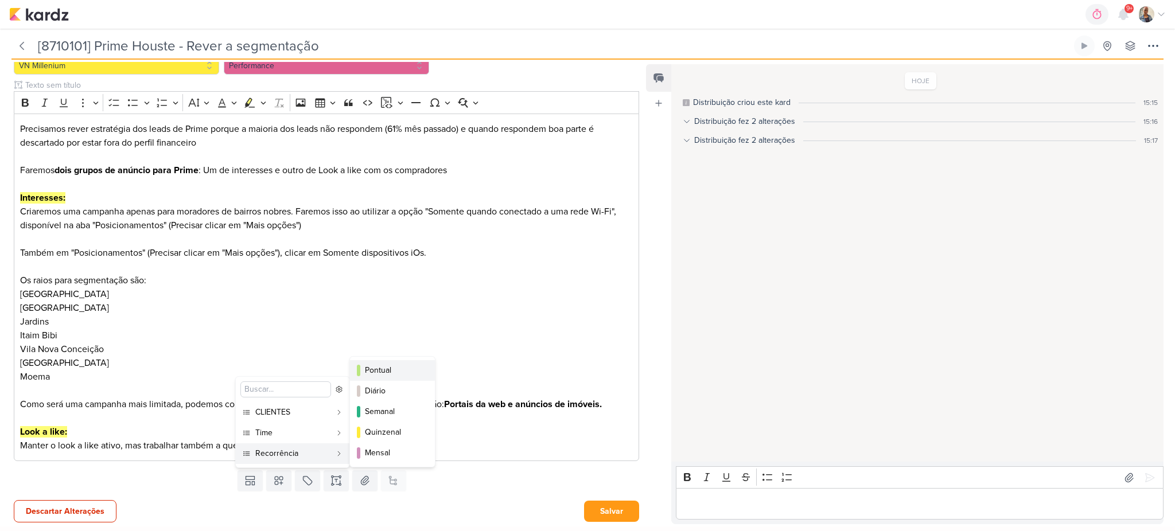
click at [396, 370] on div "Pontual" at bounding box center [393, 370] width 56 height 12
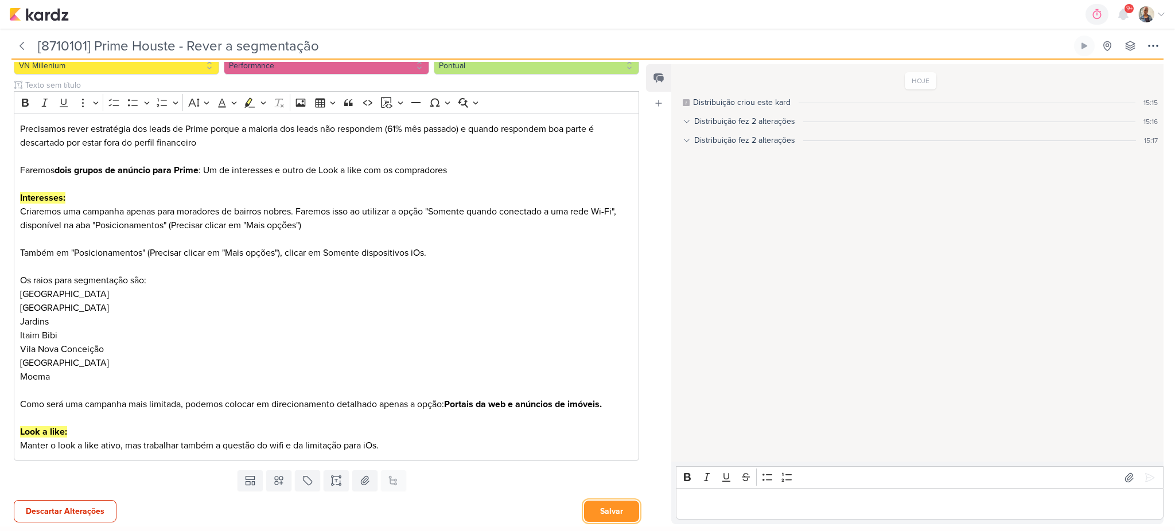
click at [598, 519] on button "Salvar" at bounding box center [611, 511] width 55 height 21
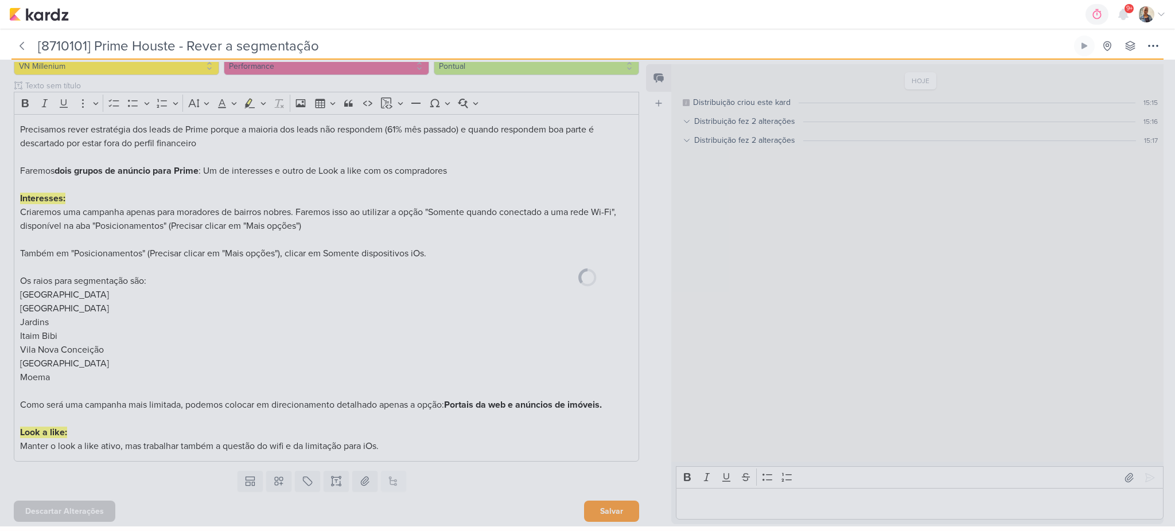
scroll to position [124, 0]
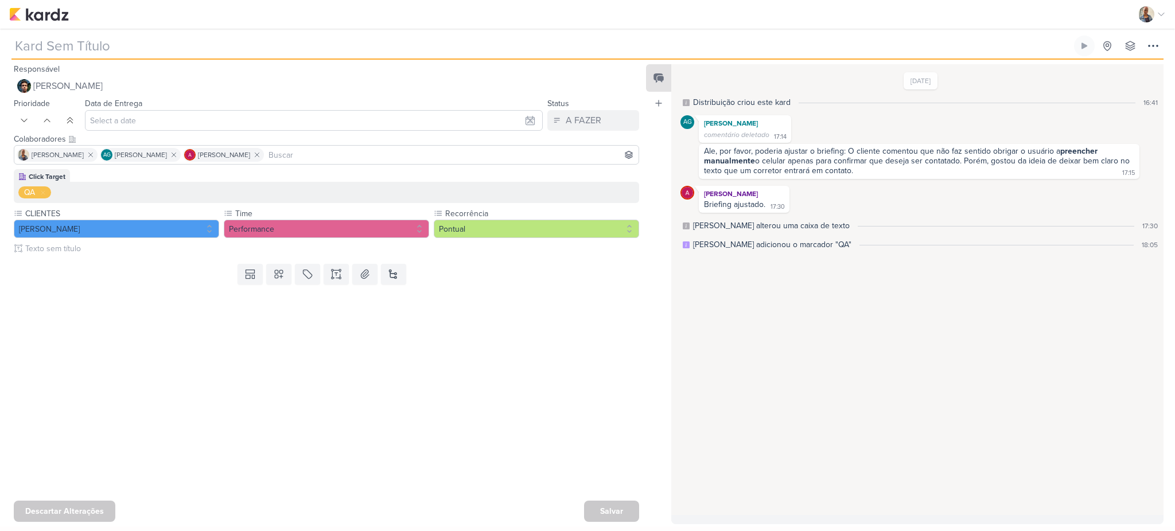
type input "1710081_TD_INSIGNIA_META_ALTERAÇÃO FORMULÁRIO"
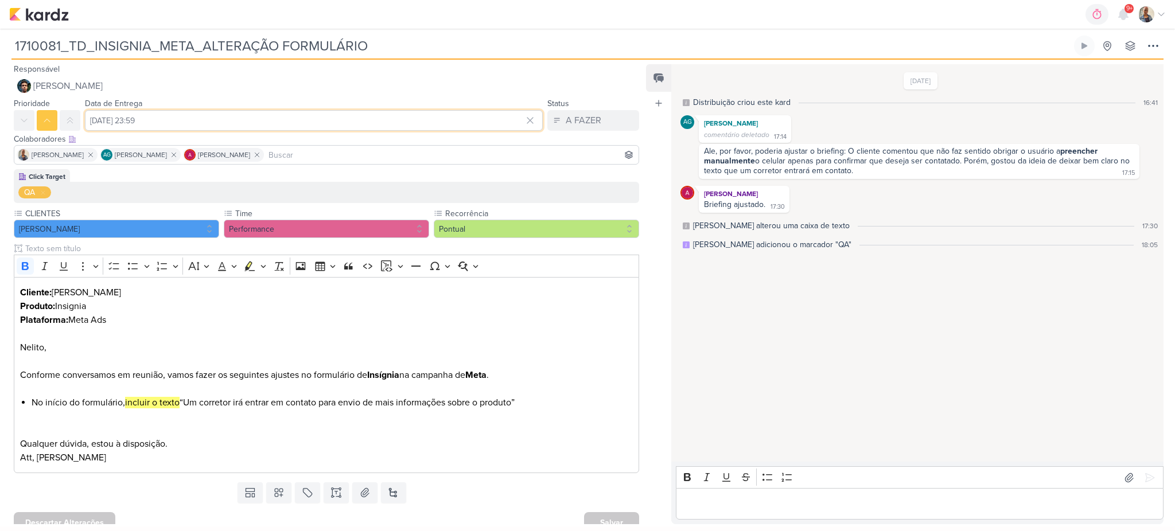
click at [158, 122] on input "10 de outubro de 2025 às 23:59" at bounding box center [314, 120] width 458 height 21
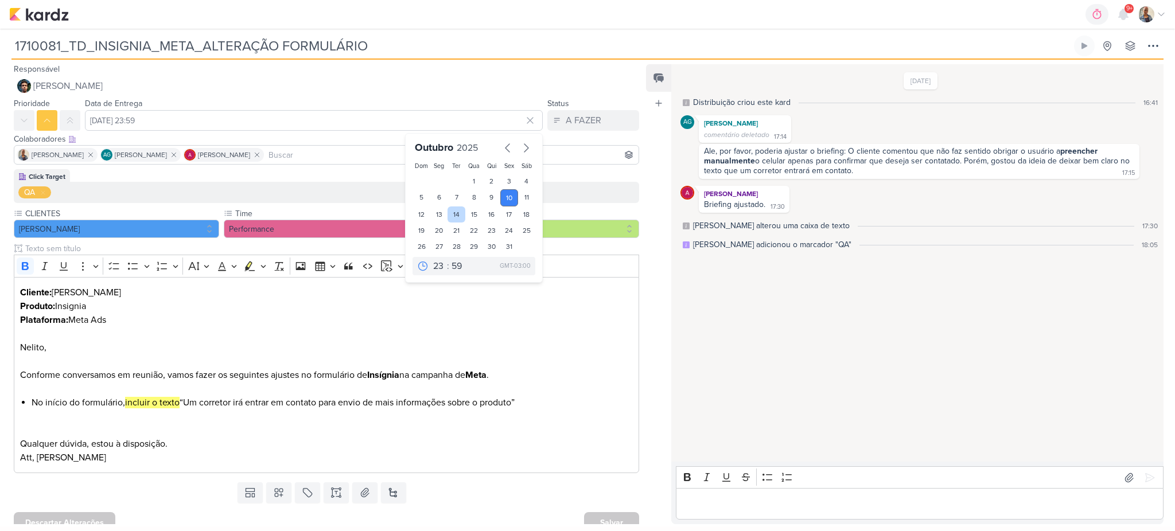
click at [459, 216] on div "14" at bounding box center [456, 214] width 18 height 16
type input "14 de outubro de 2025 às 23:59"
click at [607, 513] on button "Salvar" at bounding box center [611, 523] width 55 height 21
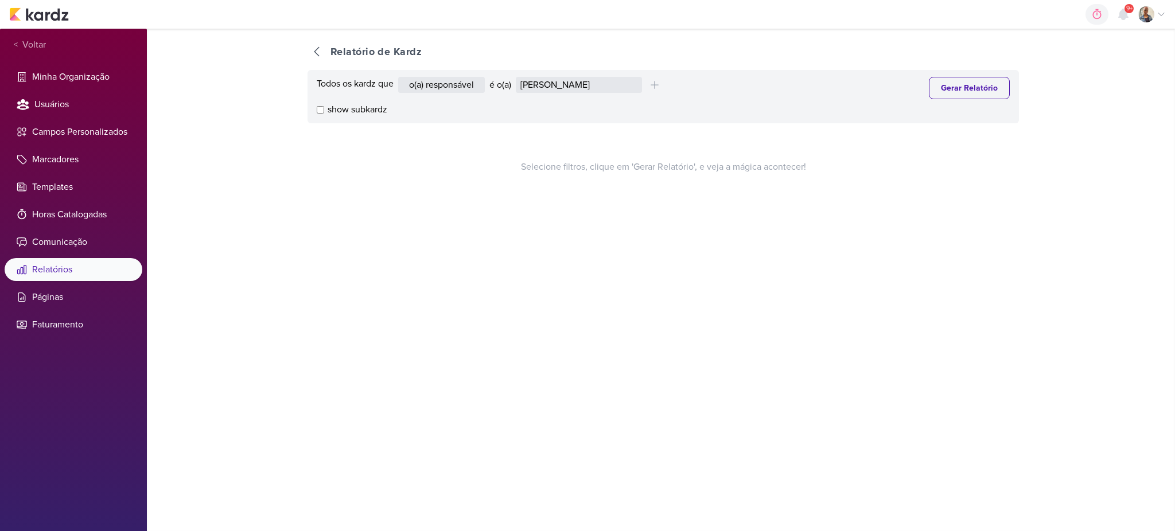
click at [555, 73] on div "Todos os kardz que o(a) responsável contém o marcador contém o campo é o(a) [PE…" at bounding box center [662, 96] width 711 height 53
click at [567, 81] on select "[PERSON_NAME] [PERSON_NAME] Distribuição Time Estratégico [PERSON_NAME] [PERSON…" at bounding box center [579, 85] width 126 height 16
select select "1911"
click at [519, 77] on select "[PERSON_NAME] [PERSON_NAME] Distribuição Time Estratégico [PERSON_NAME] [PERSON…" at bounding box center [579, 85] width 126 height 16
click at [949, 92] on button "Gerar Relatório" at bounding box center [969, 88] width 81 height 22
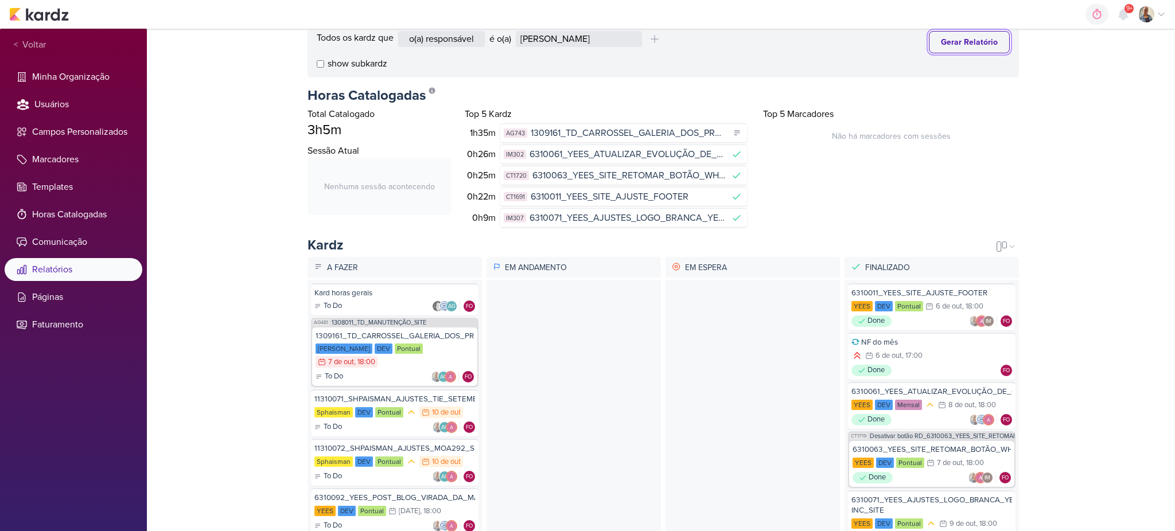
scroll to position [88, 0]
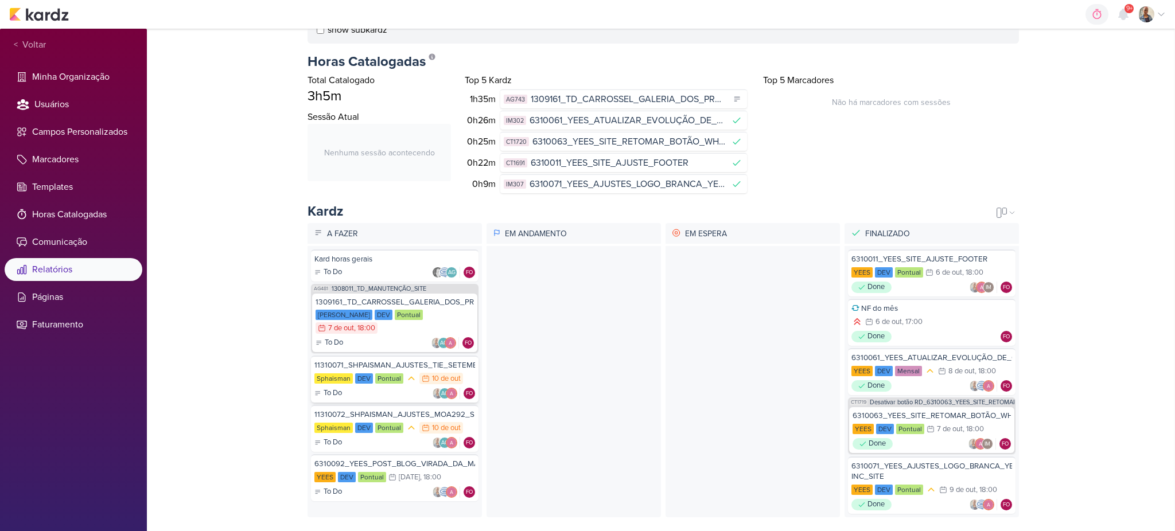
click at [375, 388] on div "To Do AG FO" at bounding box center [394, 393] width 161 height 11
click at [400, 438] on div "To Do AG FO" at bounding box center [394, 442] width 161 height 11
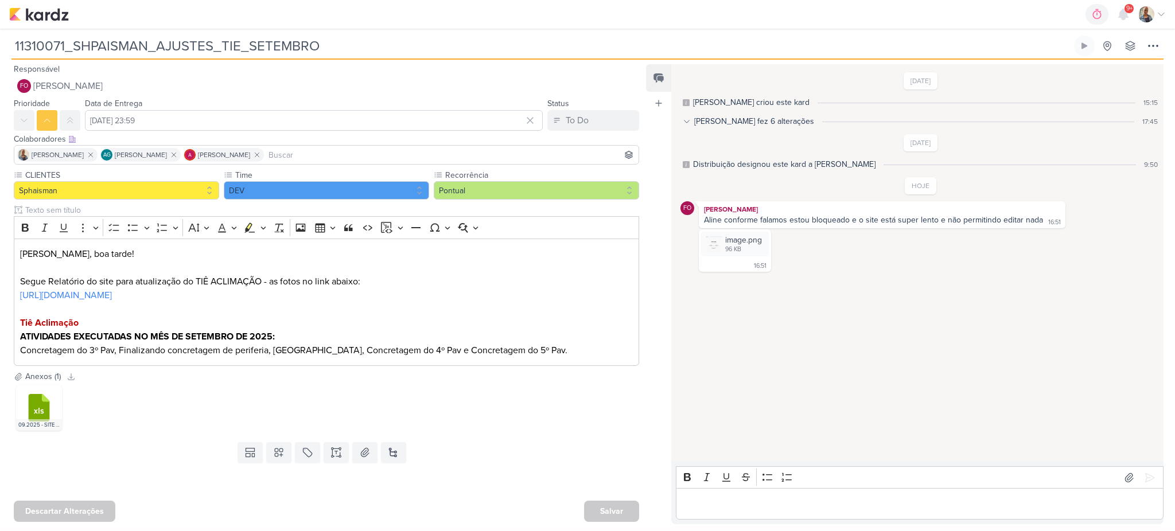
click at [767, 504] on p "Editor editing area: main" at bounding box center [919, 504] width 475 height 14
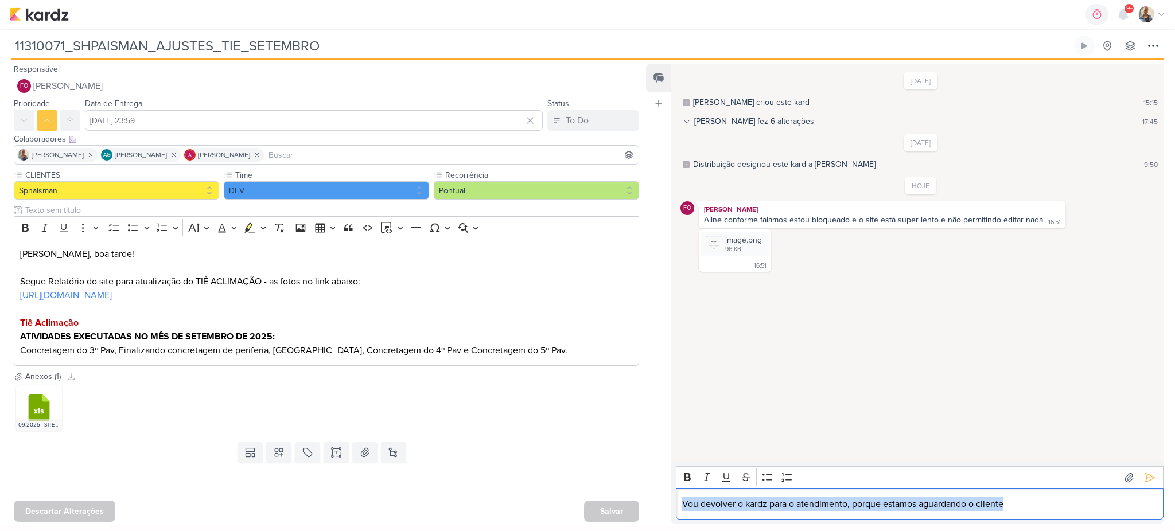
drag, startPoint x: 1024, startPoint y: 512, endPoint x: 563, endPoint y: 530, distance: 461.0
click at [570, 527] on html "1.107.0 0h0m Sessão desligada... Hoje 0h0m Semana 0h0m Mês 0h0m" at bounding box center [587, 263] width 1175 height 527
copy p "Vou devolver o kardz para o atendimento, porque estamos aguardando o cliente"
click at [1145, 476] on icon at bounding box center [1149, 477] width 11 height 11
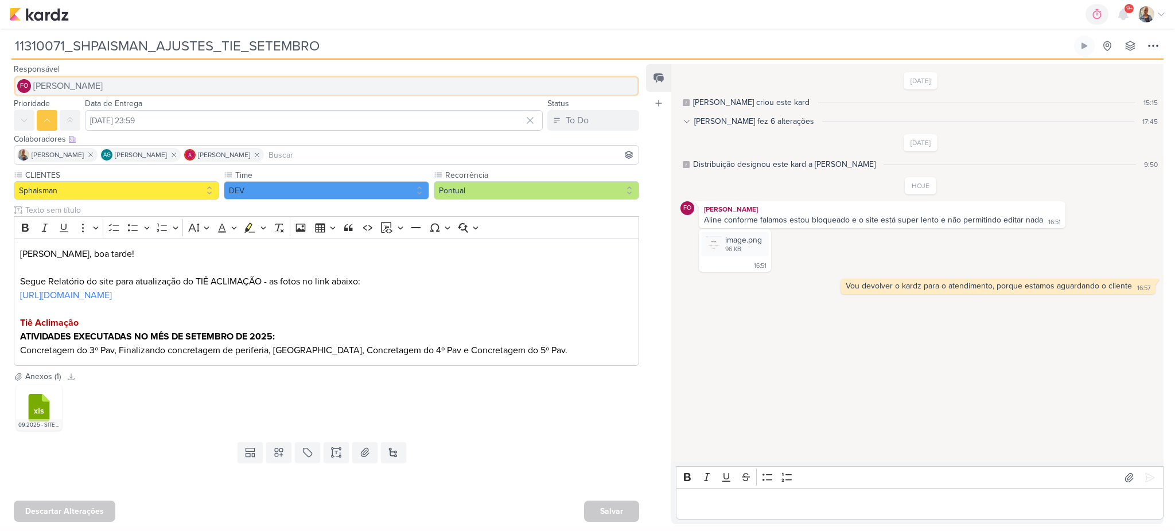
click at [67, 92] on button "FO Fabio Oliveira" at bounding box center [326, 86] width 625 height 21
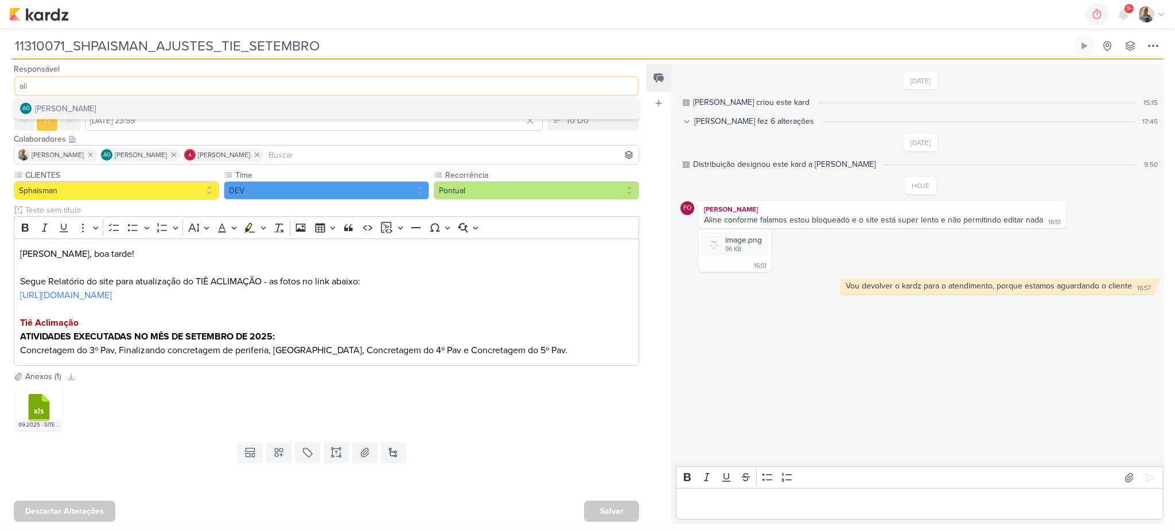
type input "ali"
click at [62, 106] on div "[PERSON_NAME]" at bounding box center [65, 109] width 61 height 12
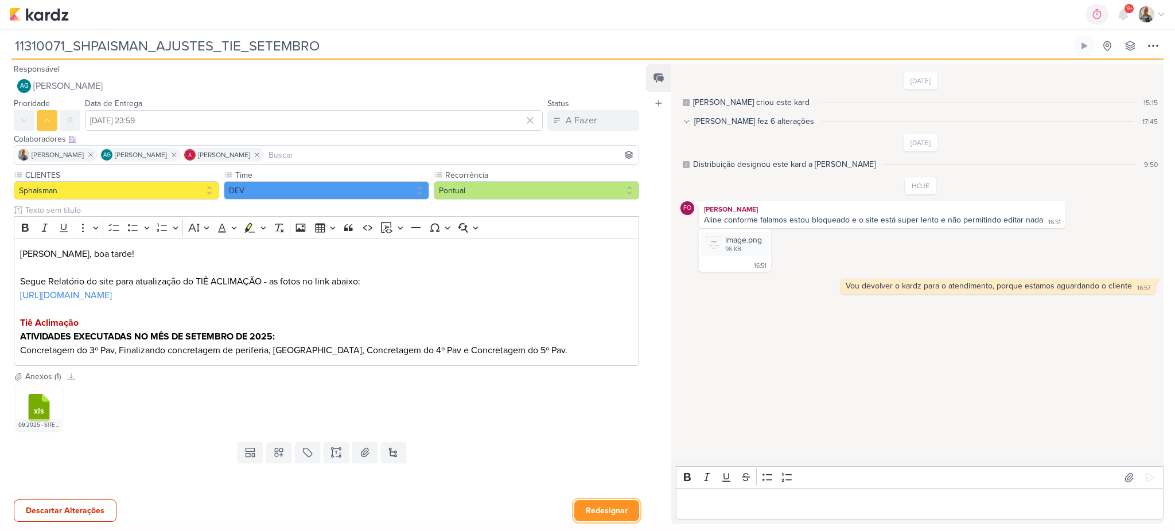
click at [586, 513] on button "Redesignar" at bounding box center [606, 510] width 65 height 21
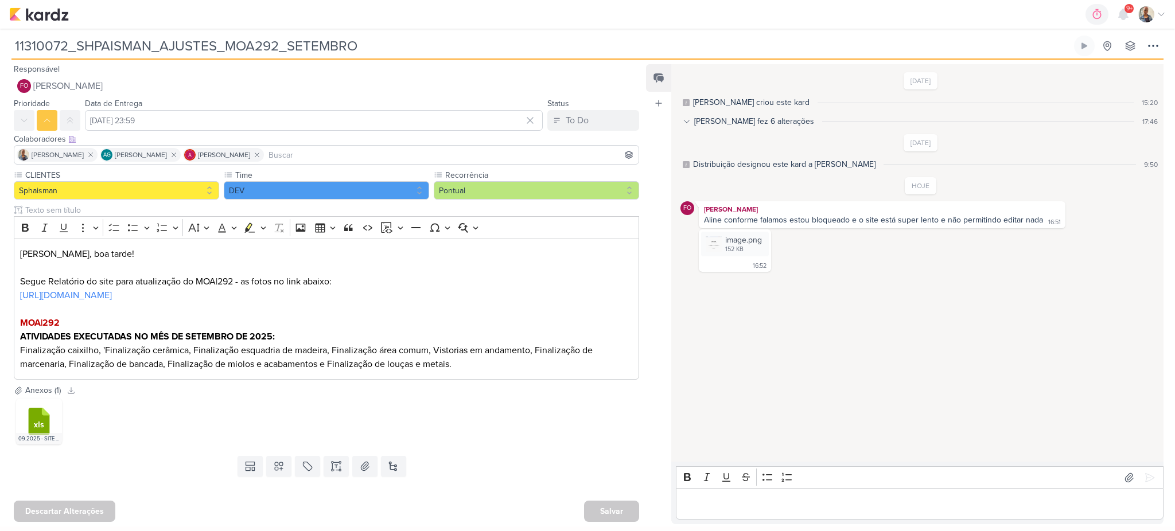
click at [705, 500] on p "Editor editing area: main" at bounding box center [919, 504] width 475 height 14
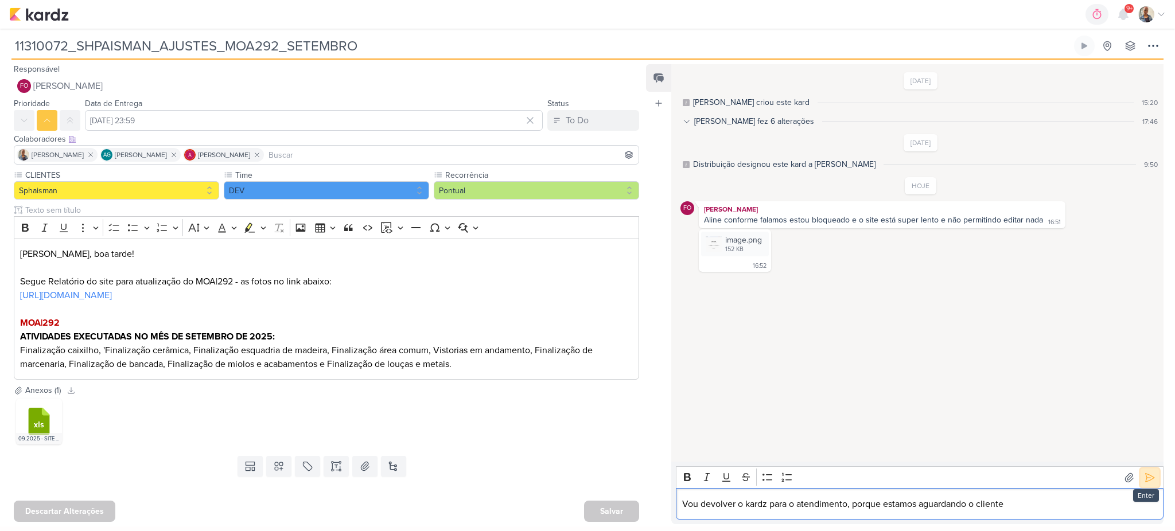
click at [1152, 472] on button at bounding box center [1149, 478] width 18 height 18
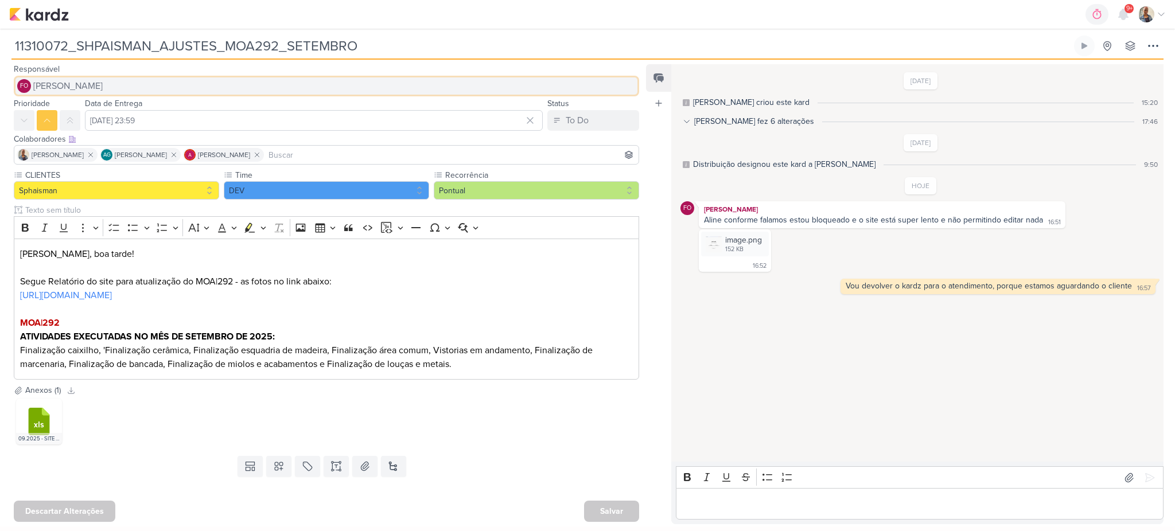
click at [76, 85] on span "[PERSON_NAME]" at bounding box center [67, 86] width 69 height 14
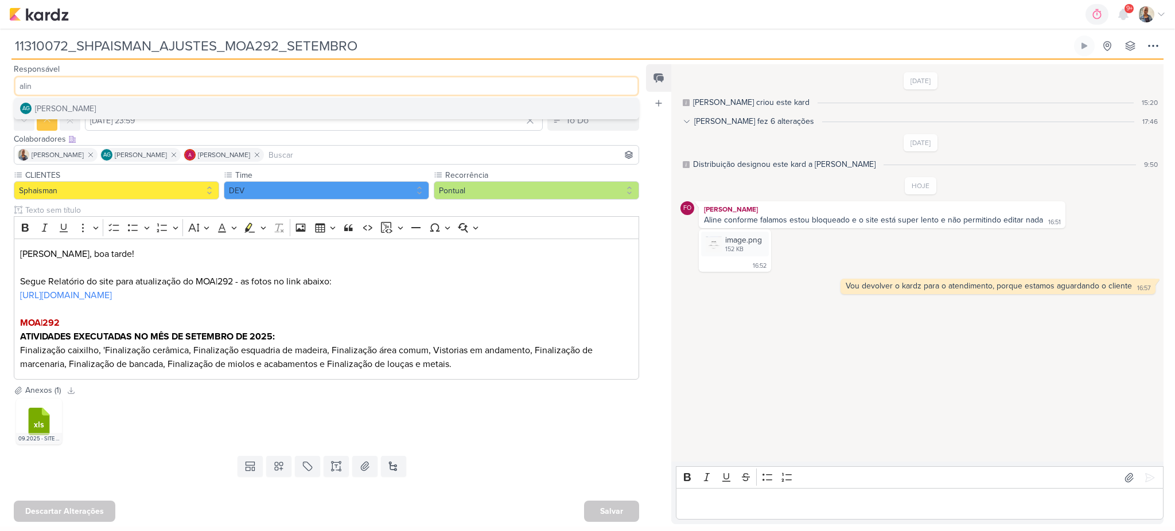
type input "alin"
click at [96, 108] on div "[PERSON_NAME]" at bounding box center [65, 109] width 61 height 12
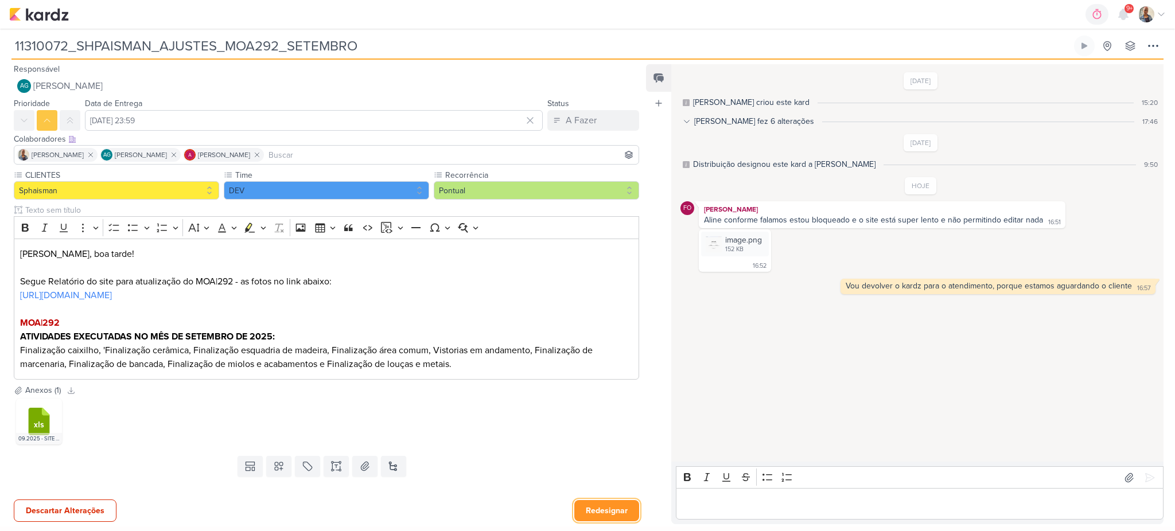
click at [632, 511] on button "Redesignar" at bounding box center [606, 510] width 65 height 21
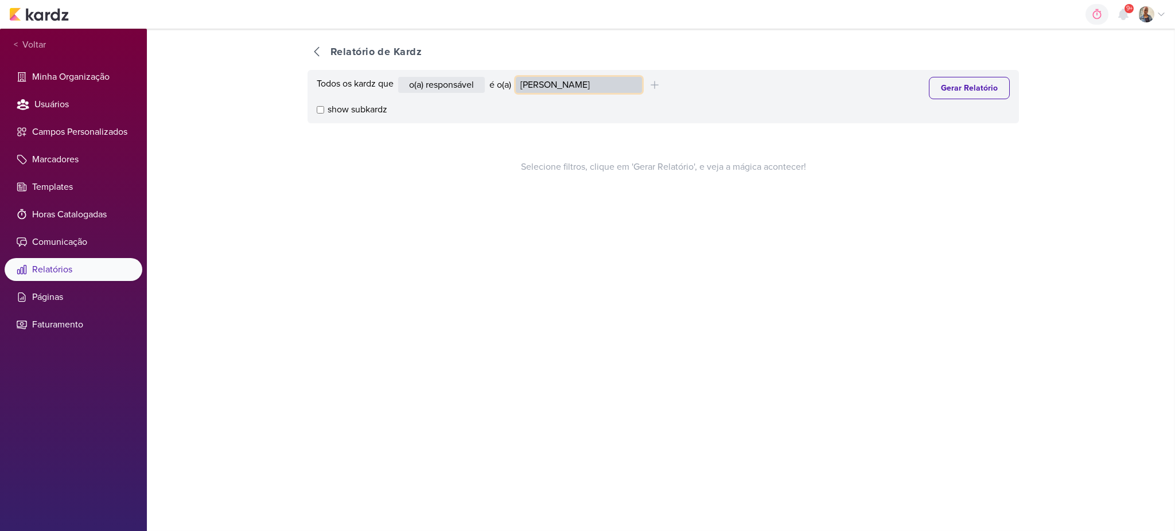
click at [529, 90] on select "[PERSON_NAME] [PERSON_NAME] Distribuição Time Estratégico [PERSON_NAME] [PERSON…" at bounding box center [579, 85] width 126 height 16
select select "1911"
click at [519, 77] on select "[PERSON_NAME] [PERSON_NAME] Distribuição Time Estratégico [PERSON_NAME] [PERSON…" at bounding box center [579, 85] width 126 height 16
click at [964, 87] on button "Gerar Relatório" at bounding box center [969, 88] width 81 height 22
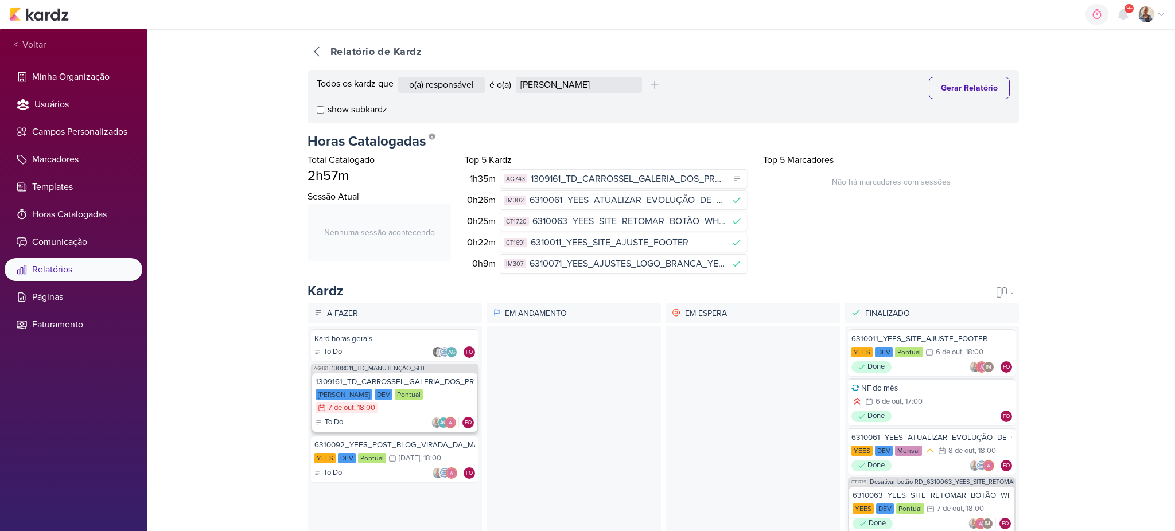
click at [399, 412] on div "Teixeira Duarte DEV Pontual 7/10 7 de out , 18:00" at bounding box center [394, 401] width 158 height 25
